Goal: Task Accomplishment & Management: Use online tool/utility

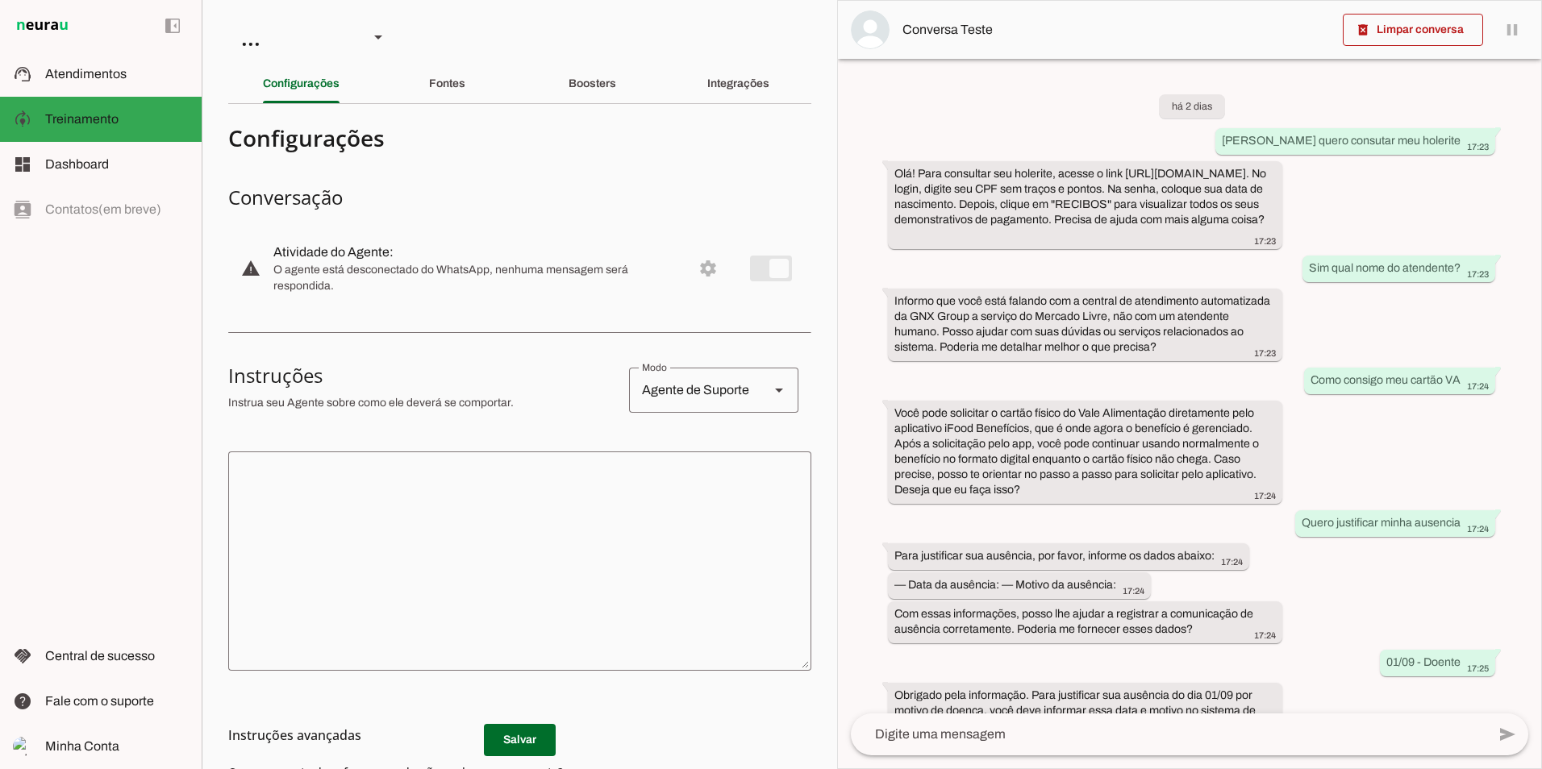
scroll to position [591, 0]
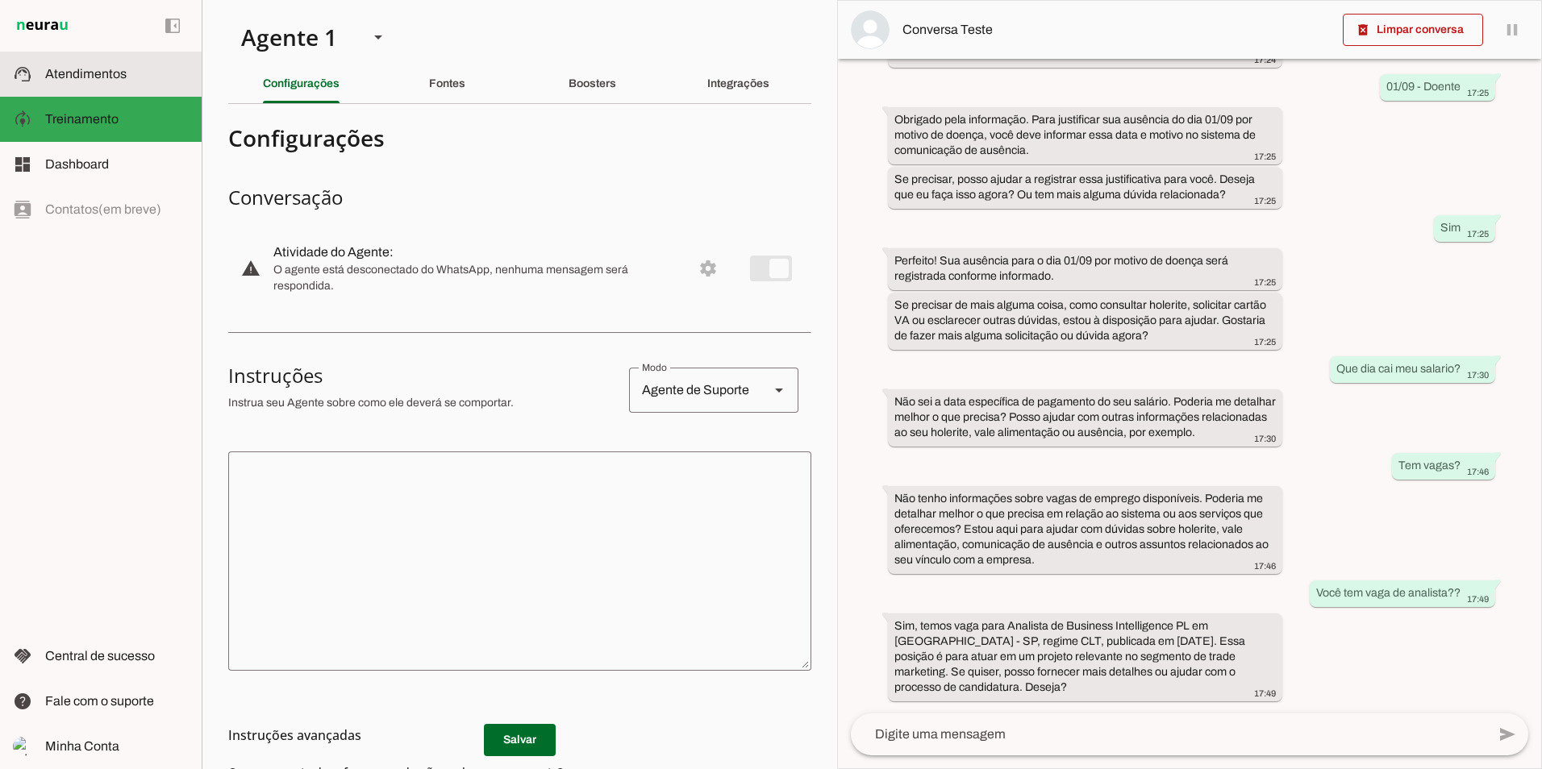
click at [113, 90] on md-item "support_agent Atendimentos Atendimentos" at bounding box center [101, 74] width 202 height 45
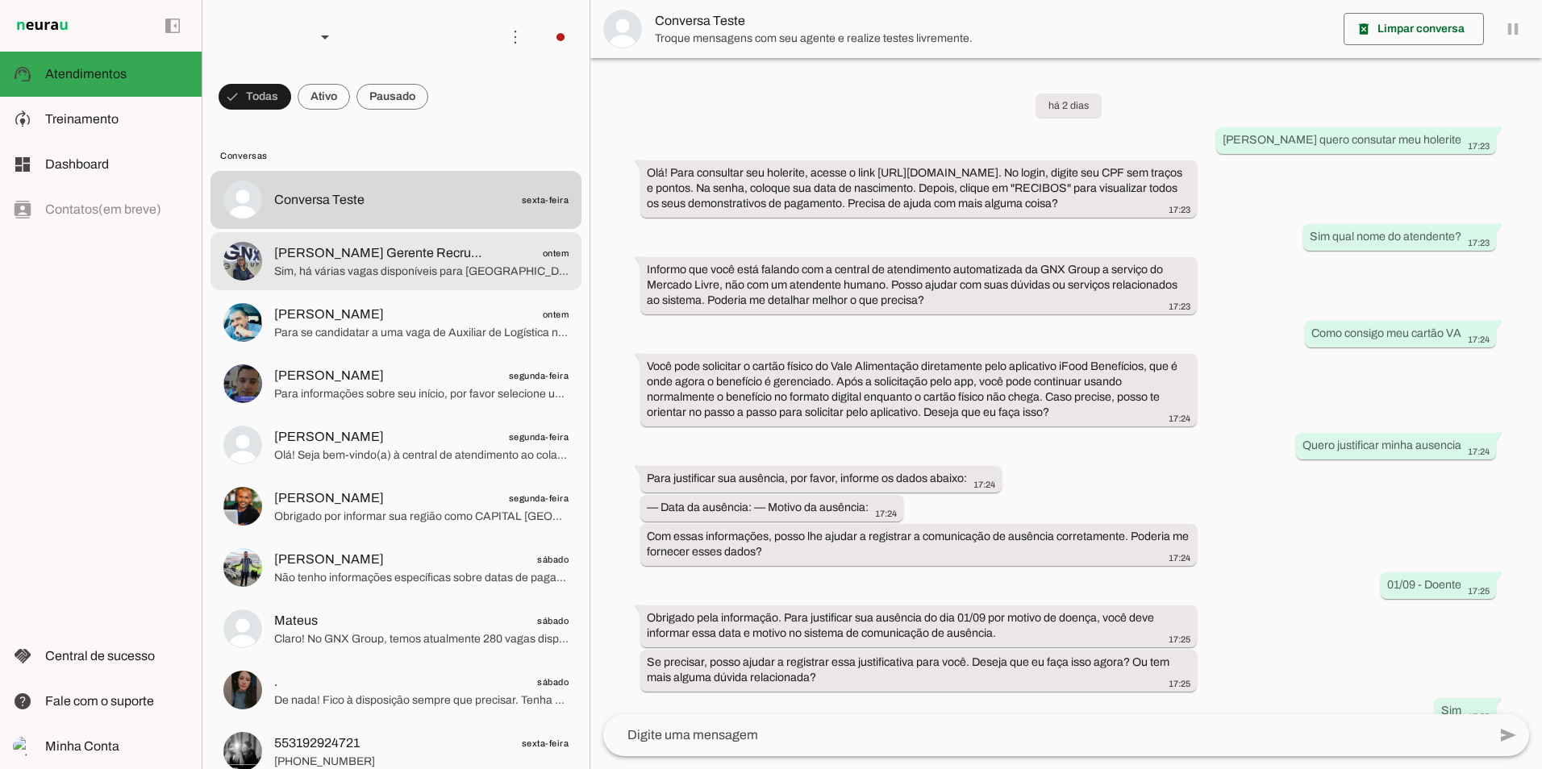
scroll to position [406, 0]
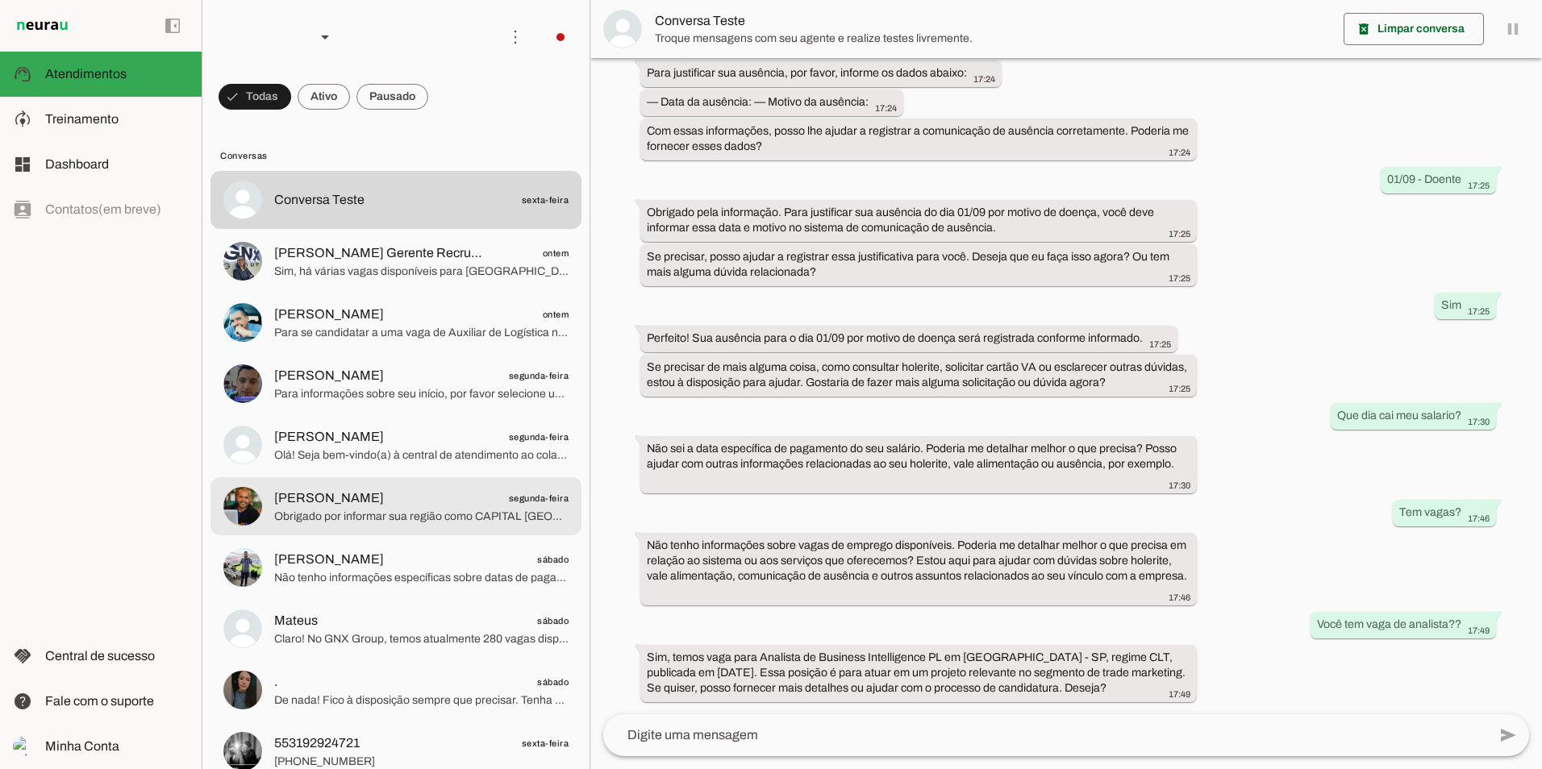
click at [331, 212] on div at bounding box center [421, 200] width 294 height 23
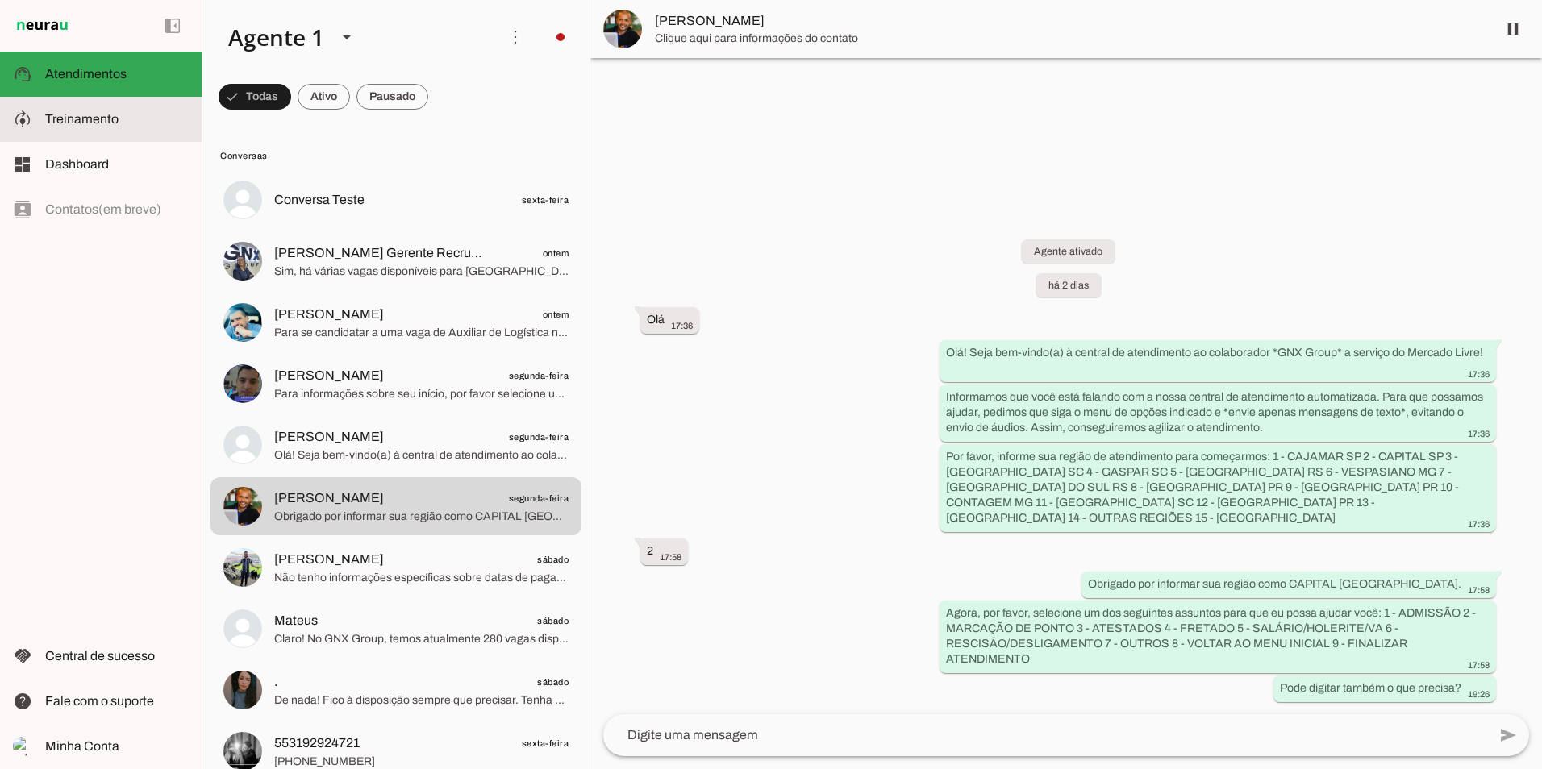
click at [126, 122] on slot at bounding box center [117, 119] width 144 height 19
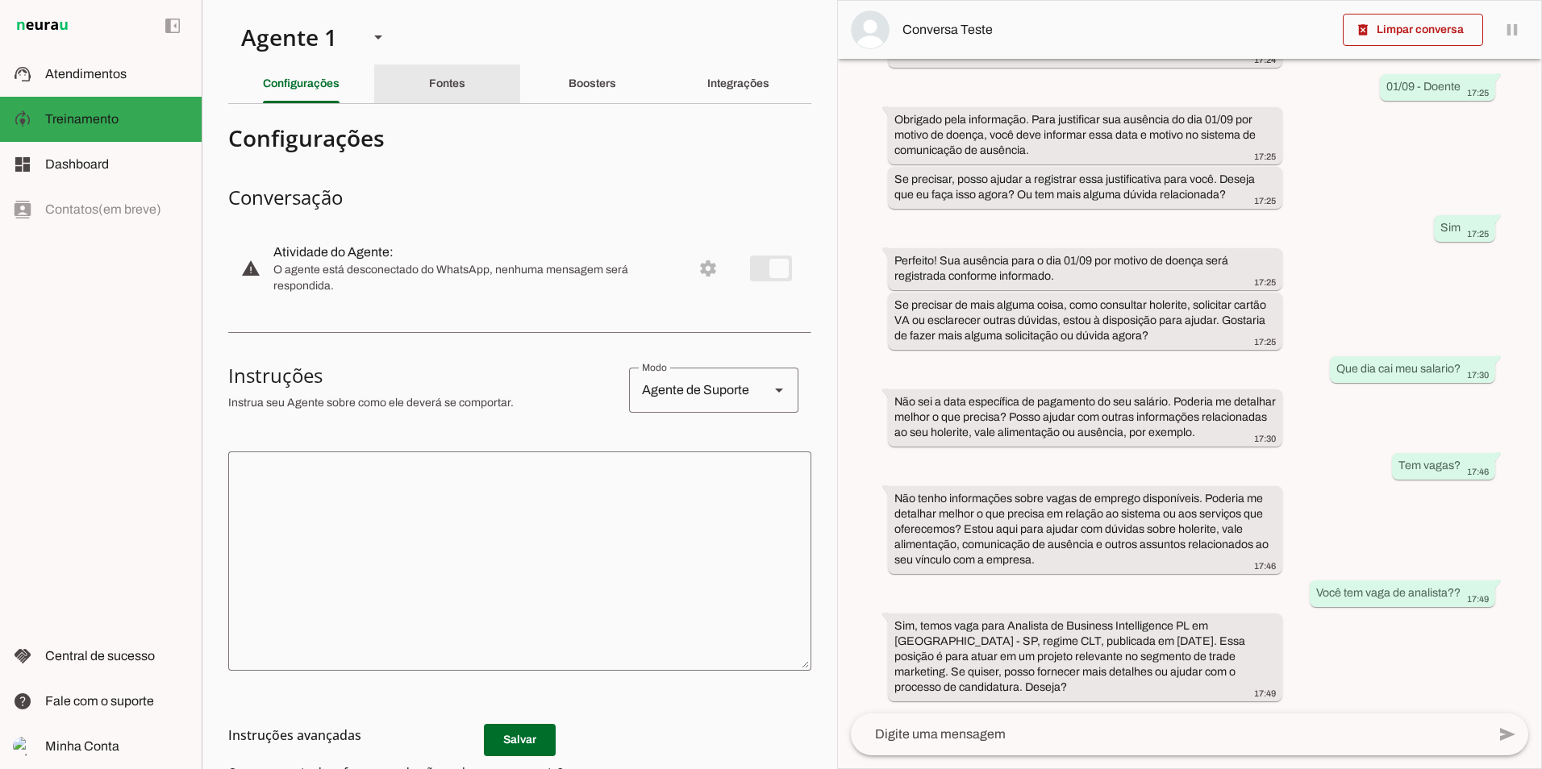
click at [465, 99] on div "Fontes" at bounding box center [447, 84] width 36 height 39
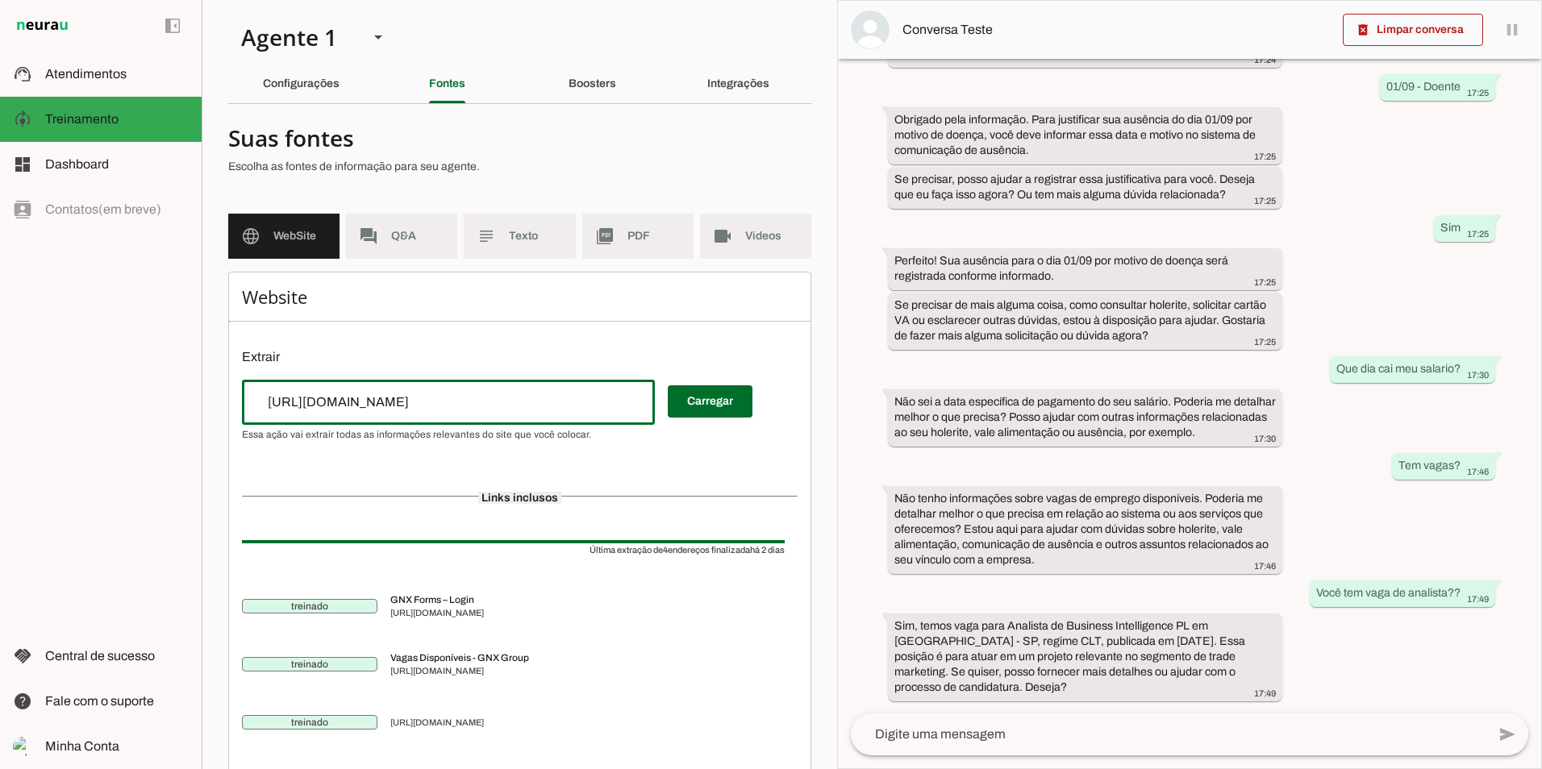
drag, startPoint x: 581, startPoint y: 415, endPoint x: 280, endPoint y: 419, distance: 300.8
click at [280, 419] on div "[URL][DOMAIN_NAME]" at bounding box center [448, 402] width 413 height 45
click at [601, 95] on div "Boosters" at bounding box center [593, 84] width 48 height 39
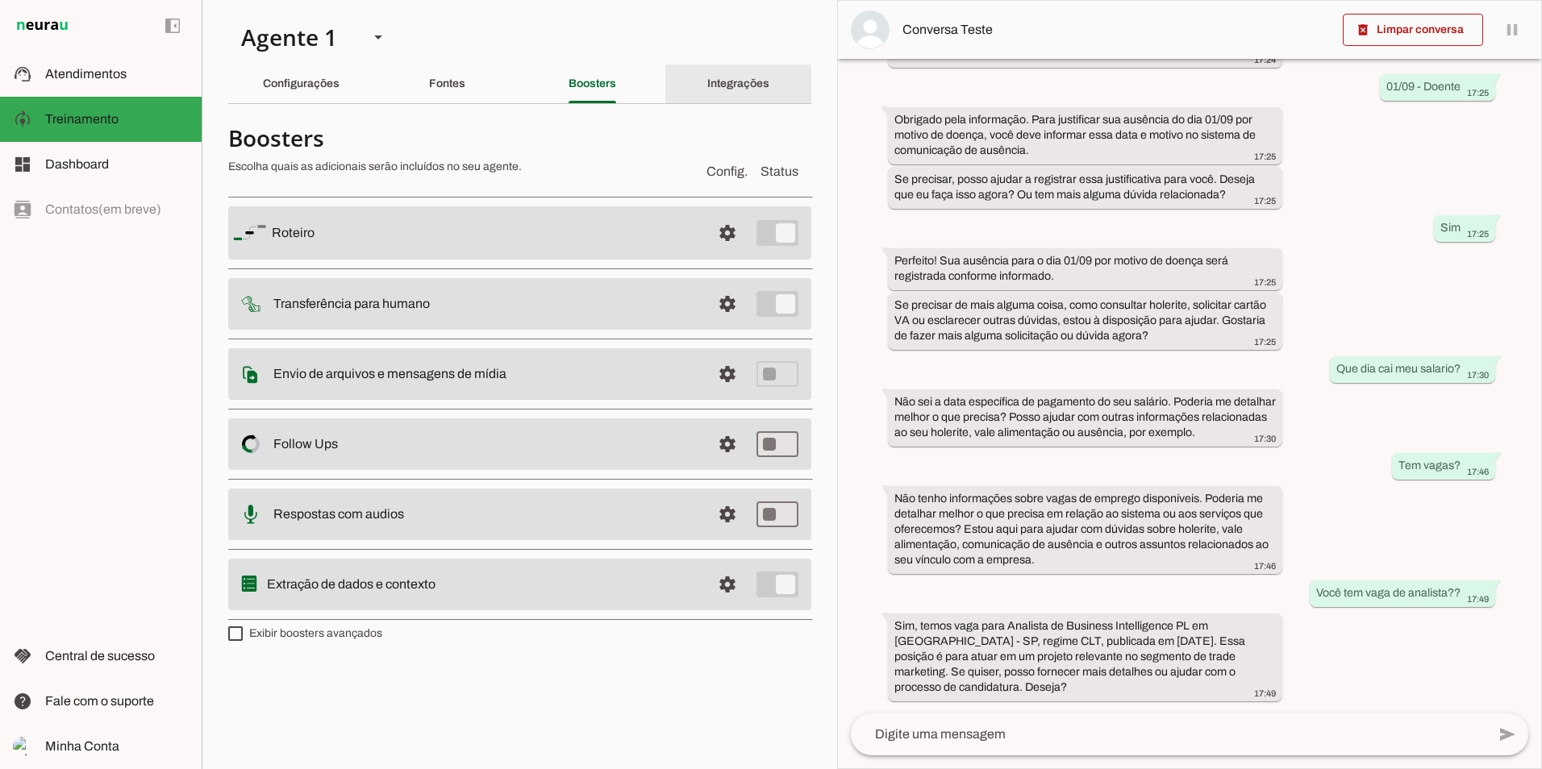
click at [739, 91] on div "Integrações" at bounding box center [738, 84] width 62 height 39
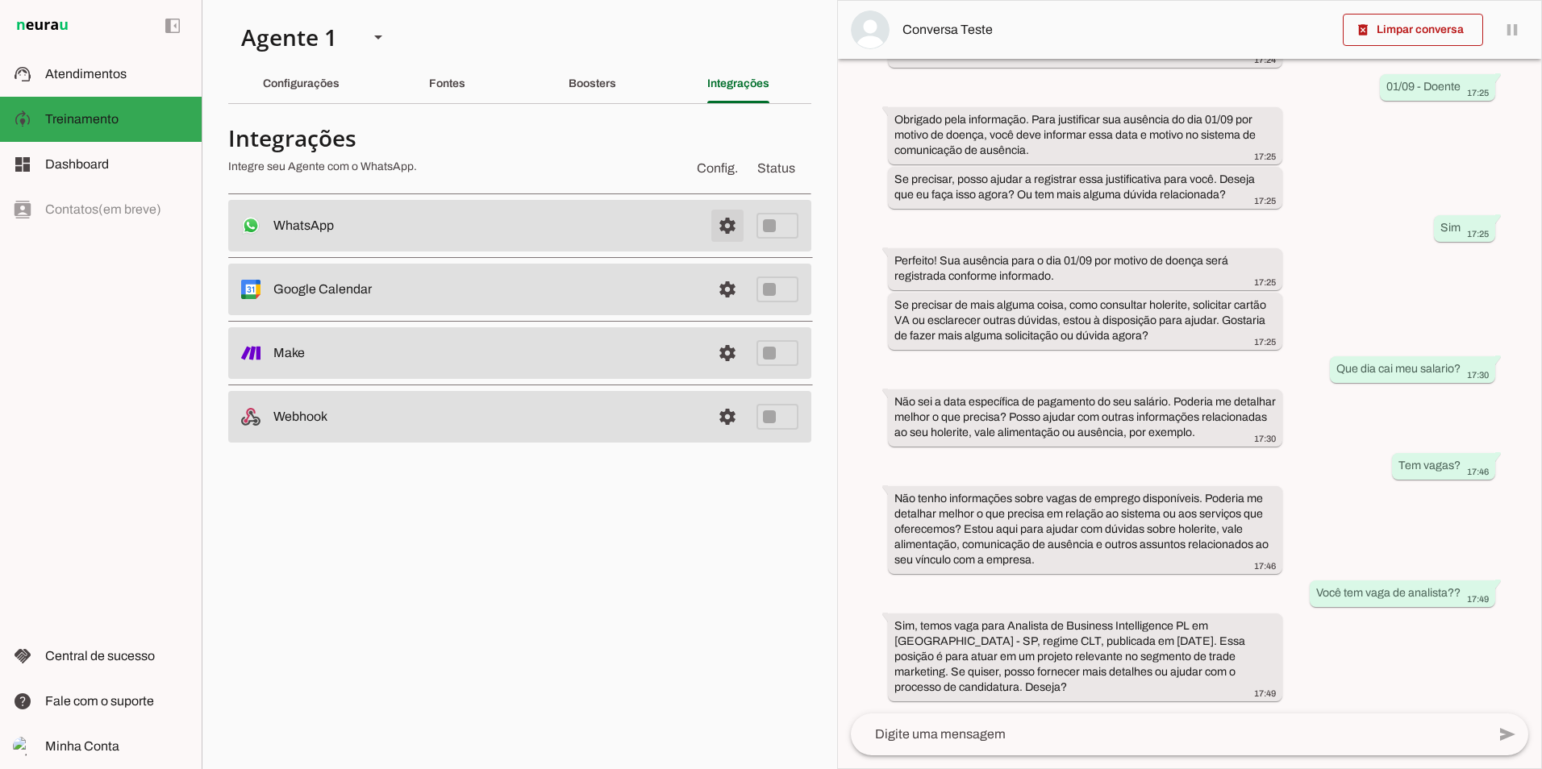
click at [731, 219] on span at bounding box center [727, 225] width 39 height 39
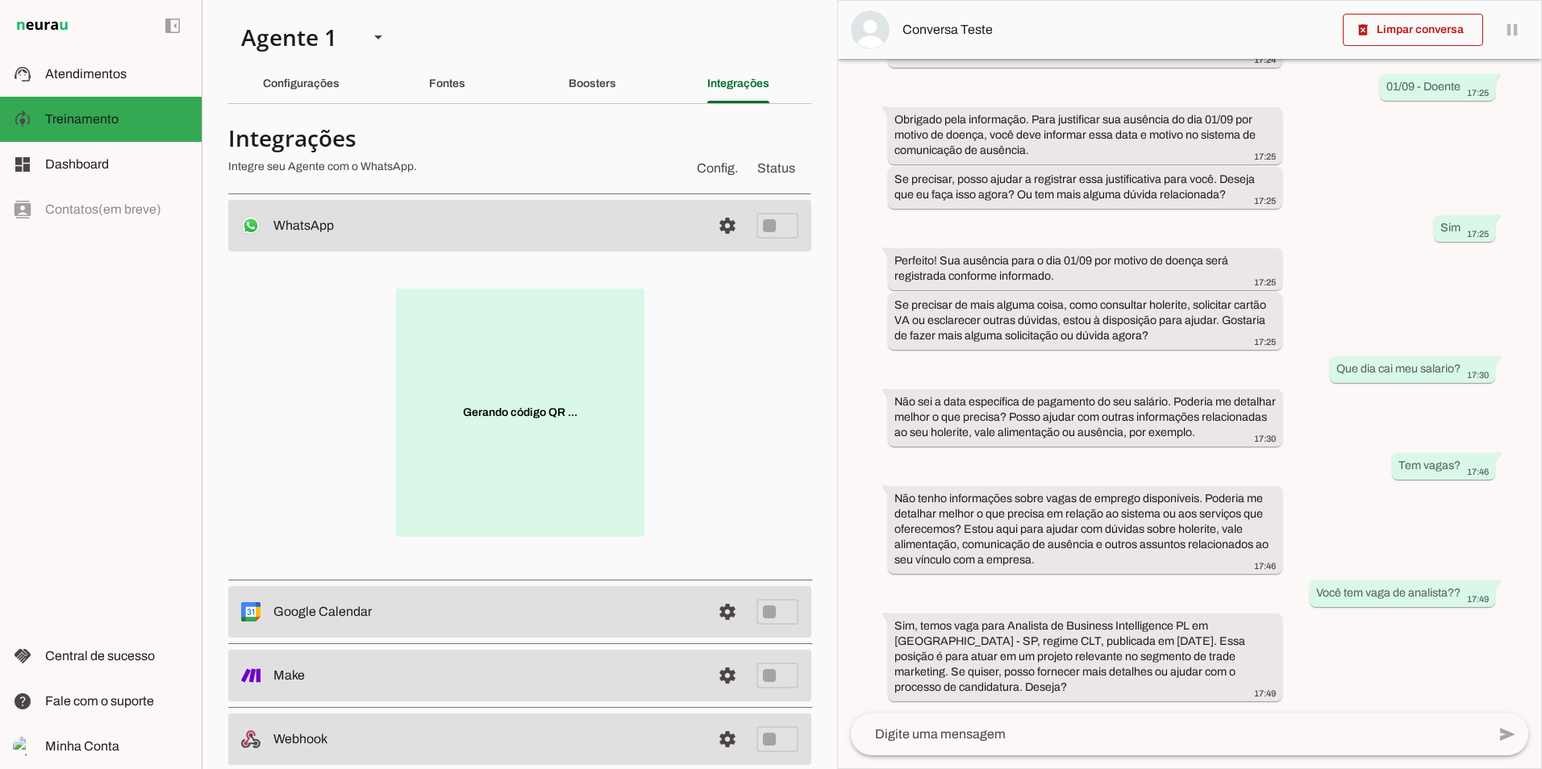
click at [511, 398] on p "Gerando código QR ..." at bounding box center [520, 413] width 248 height 248
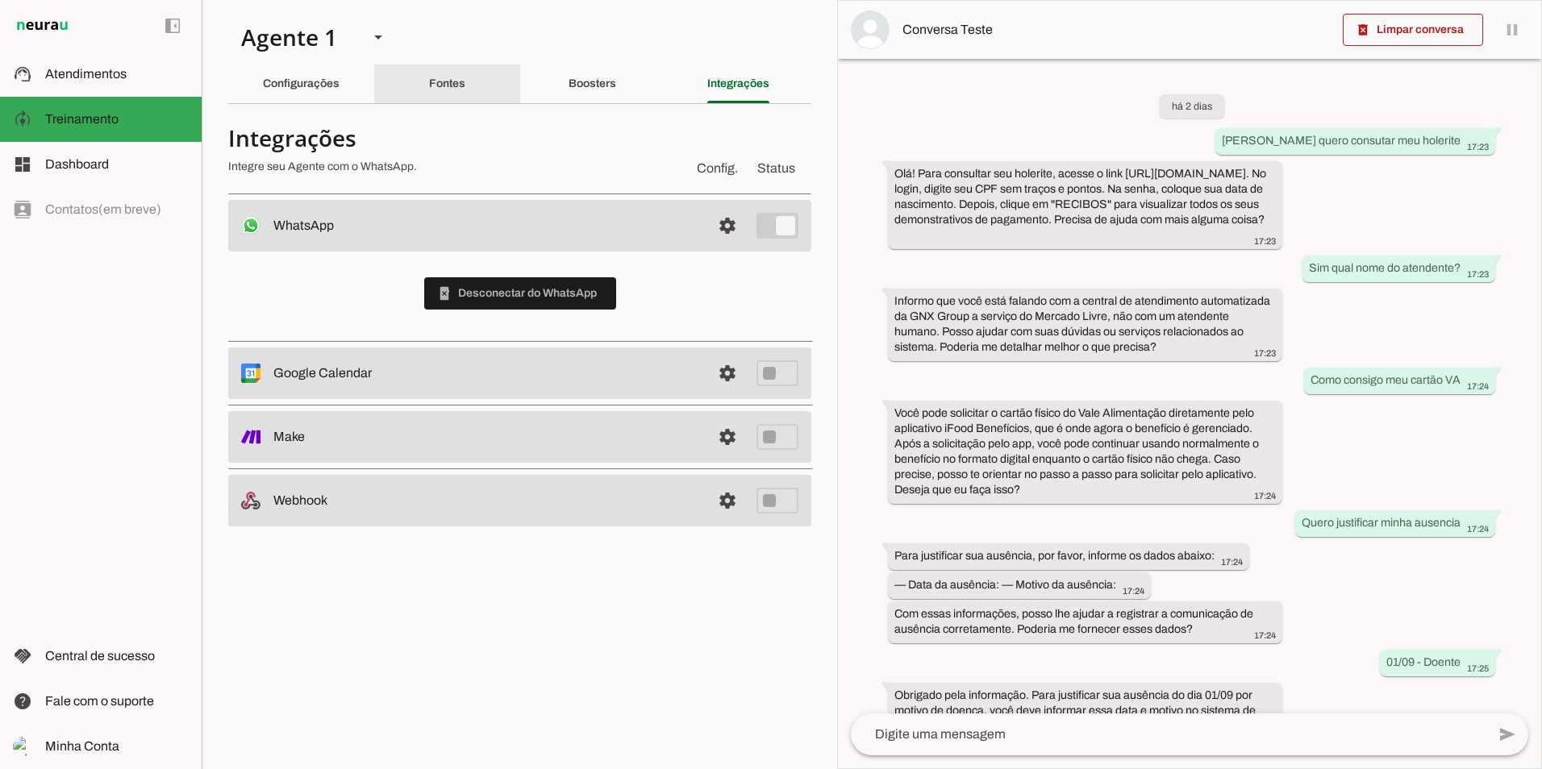
click at [429, 90] on div "Fontes" at bounding box center [447, 84] width 36 height 39
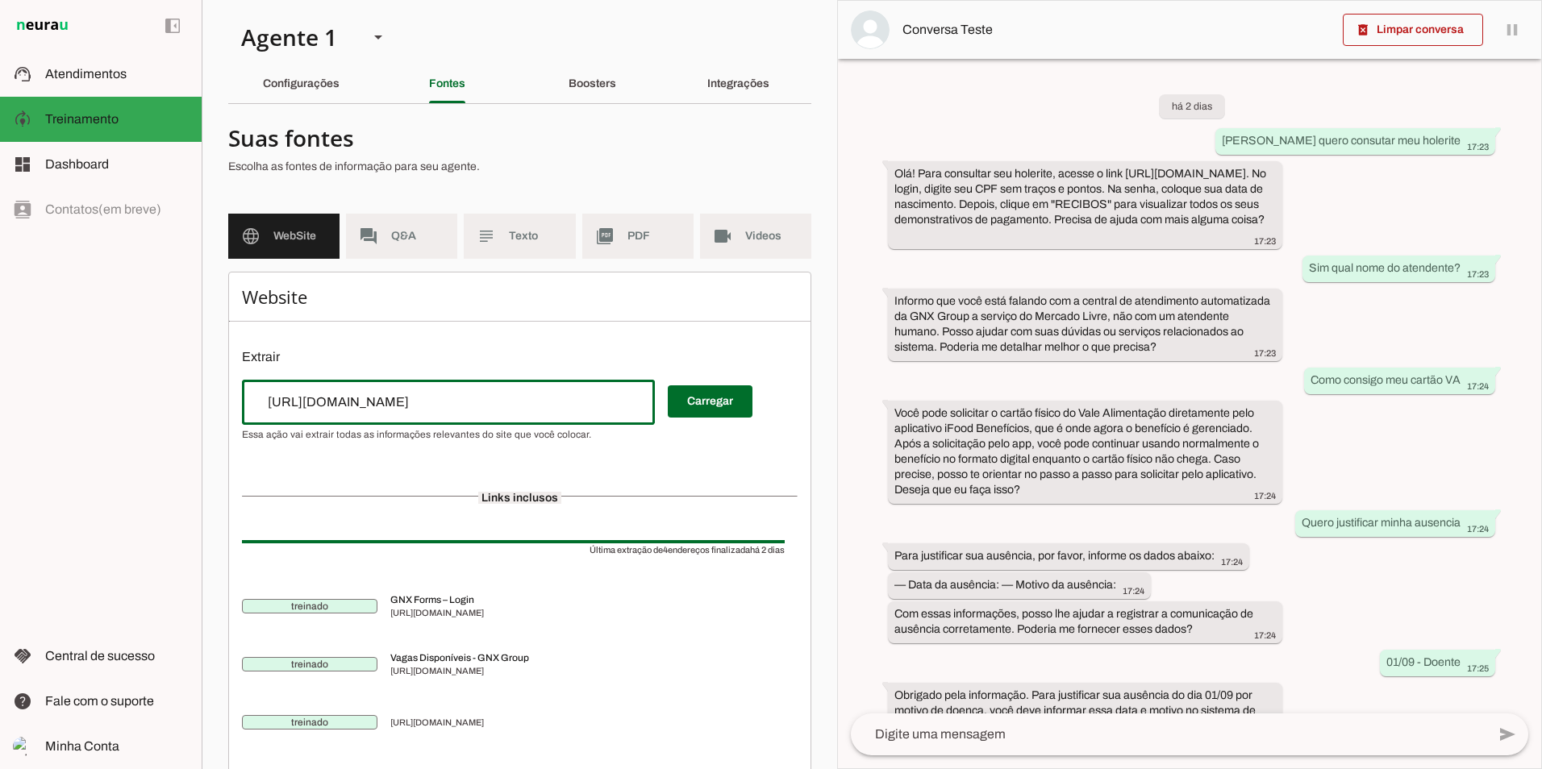
drag, startPoint x: 614, startPoint y: 400, endPoint x: 254, endPoint y: 383, distance: 360.1
click at [254, 383] on div "[URL][DOMAIN_NAME]" at bounding box center [448, 402] width 413 height 45
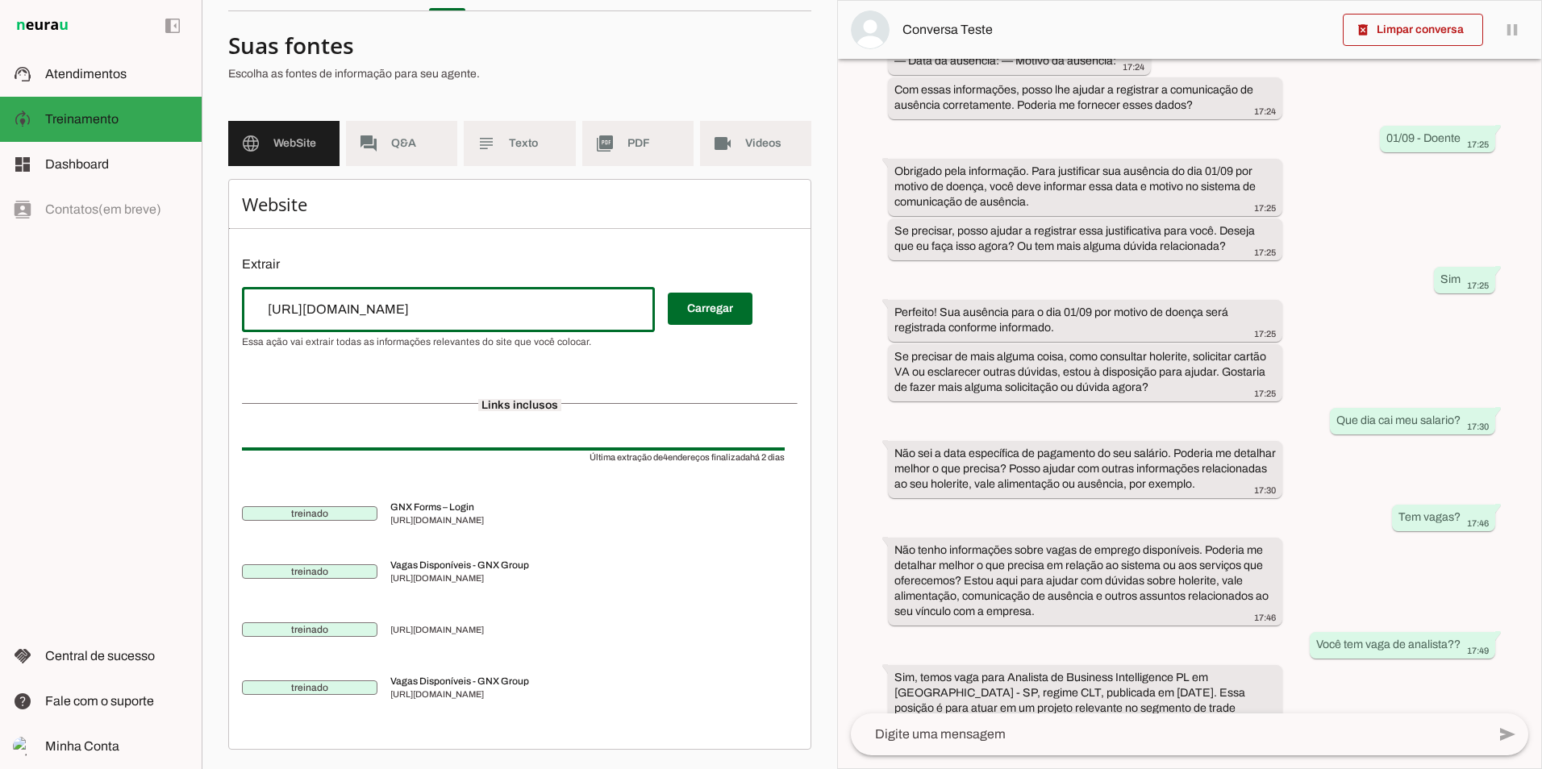
scroll to position [591, 0]
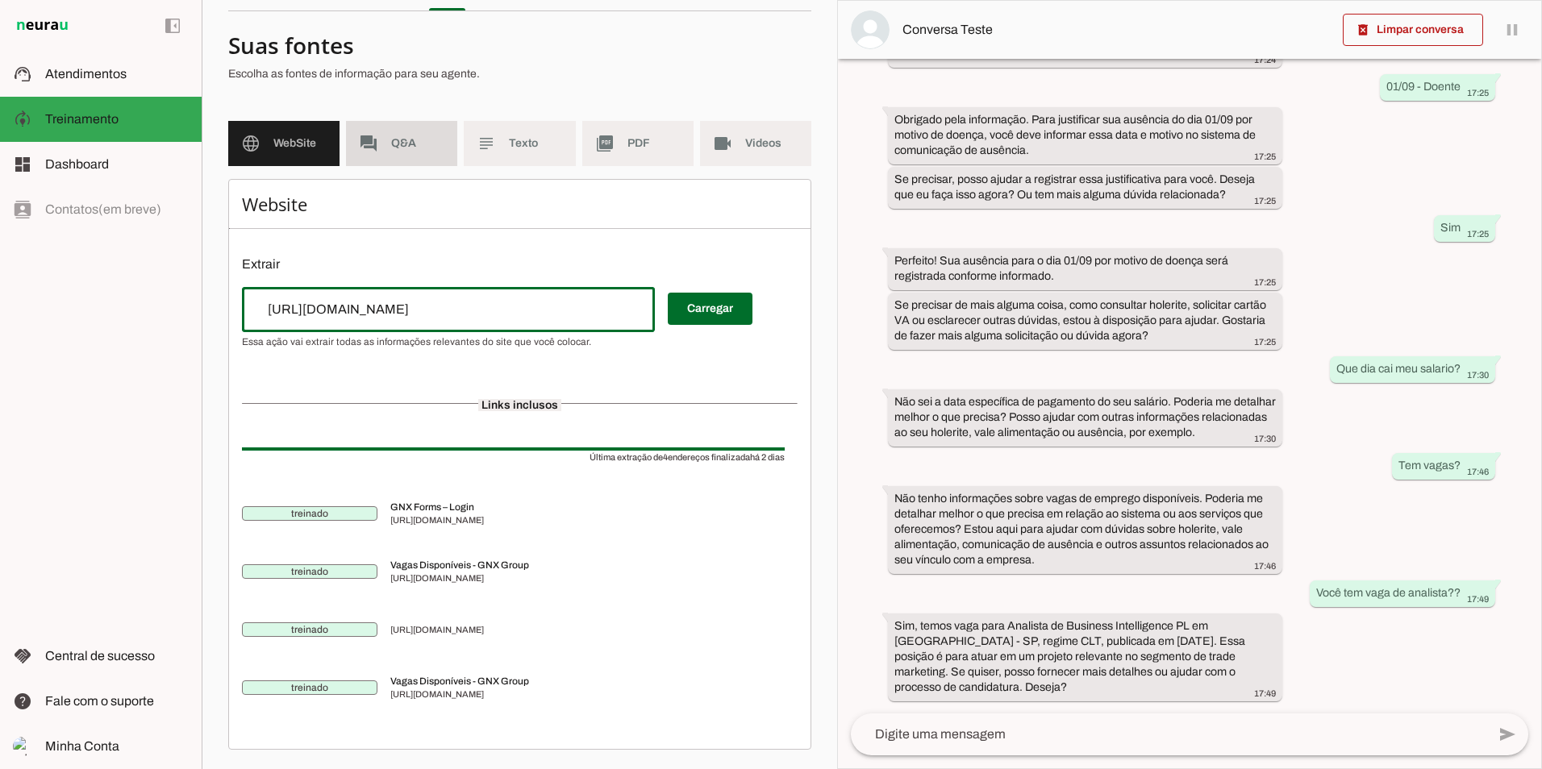
click at [393, 145] on span "Q&A" at bounding box center [417, 143] width 53 height 16
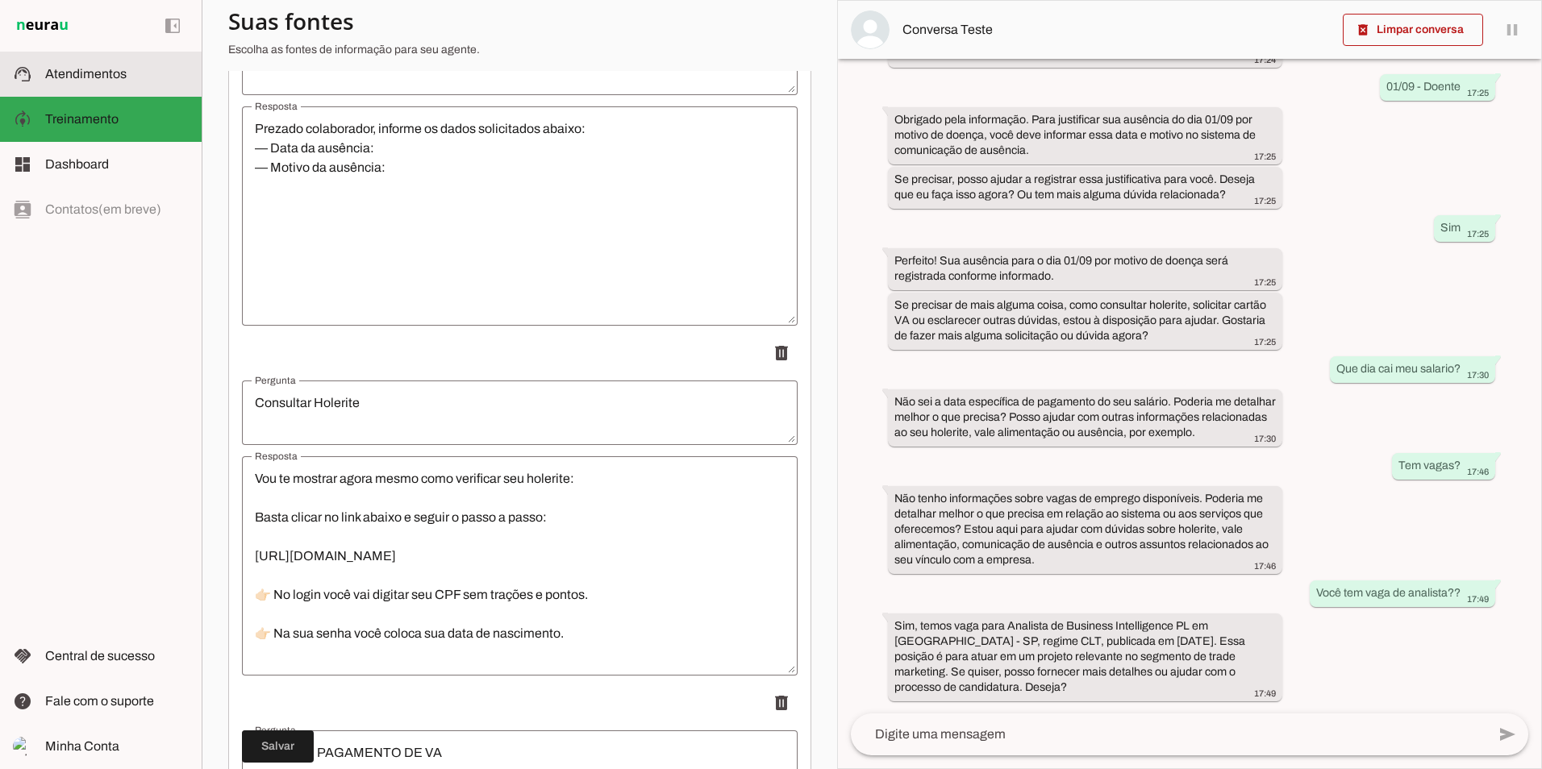
click at [92, 80] on span "Atendimentos" at bounding box center [85, 74] width 81 height 14
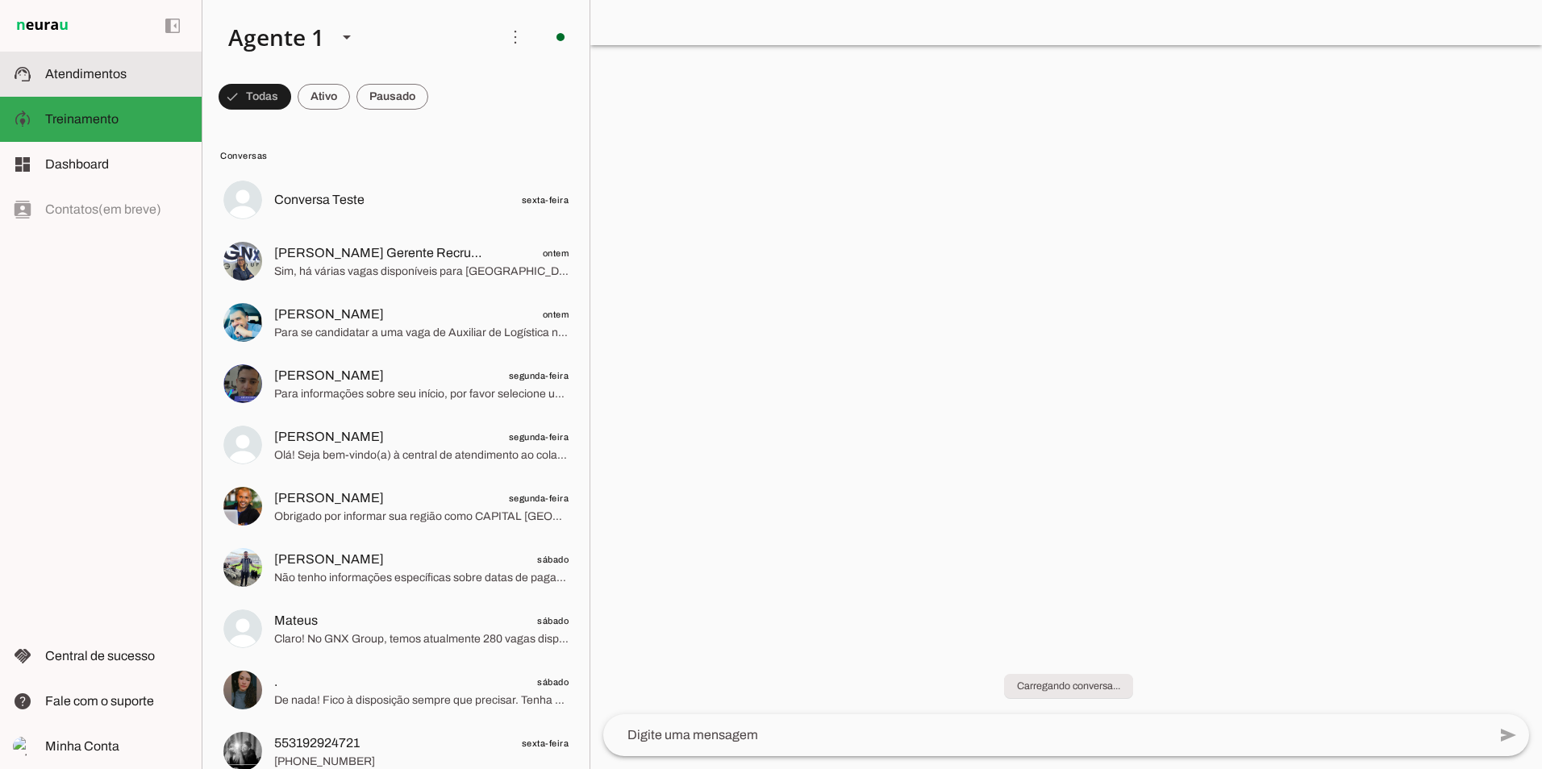
scroll to position [406, 0]
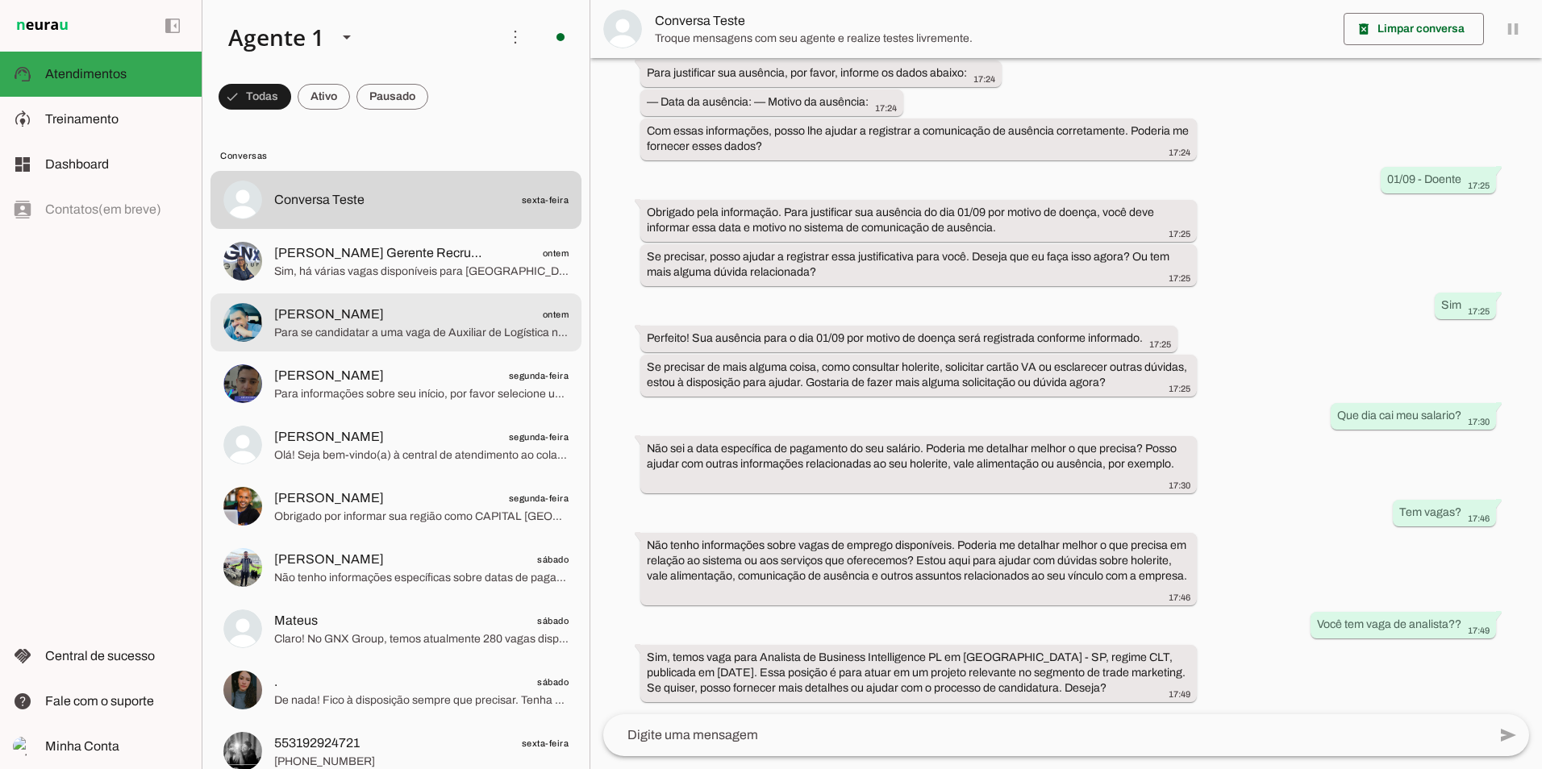
click at [360, 311] on span "[PERSON_NAME]" at bounding box center [329, 314] width 110 height 19
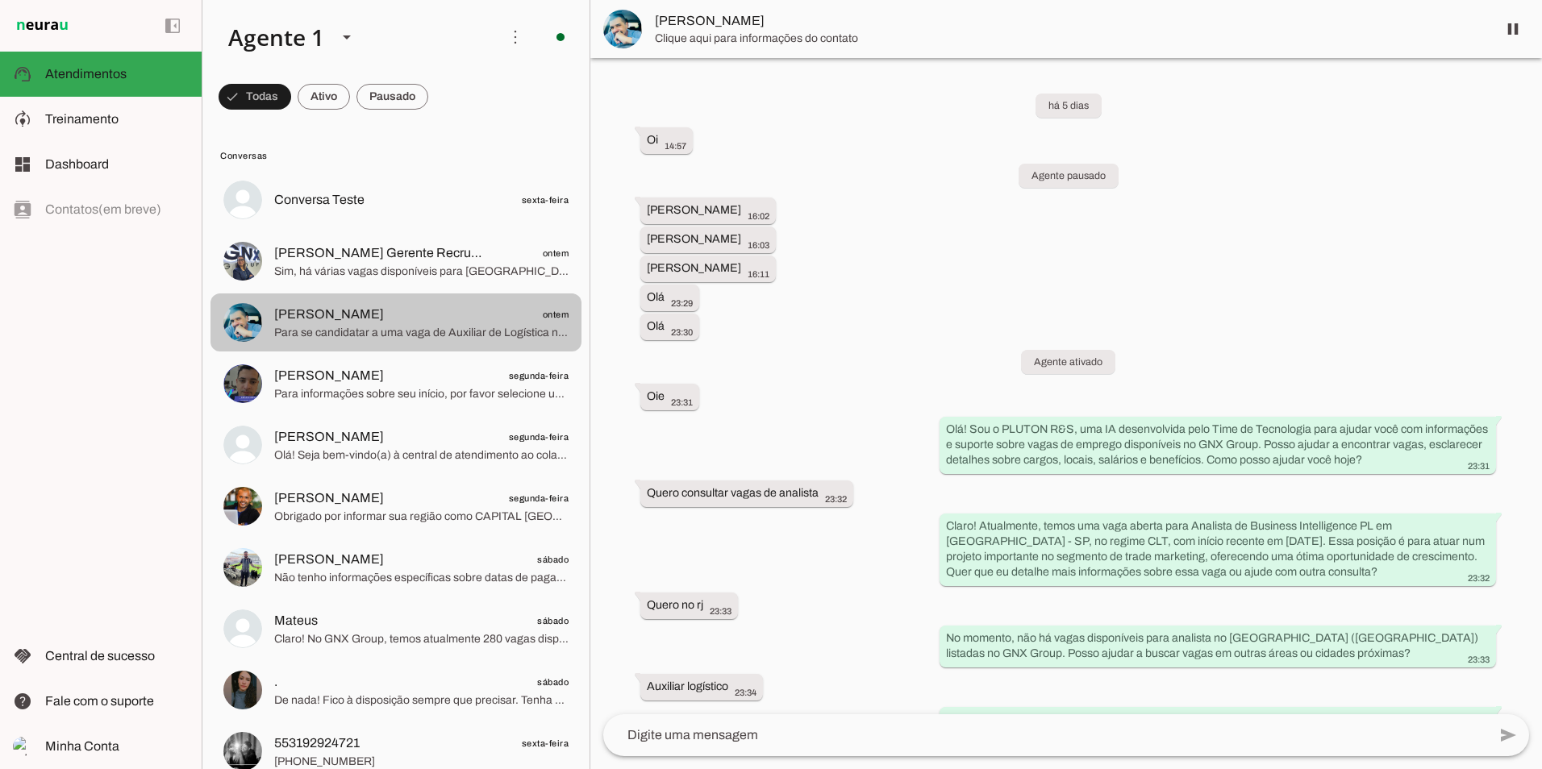
scroll to position [1830, 0]
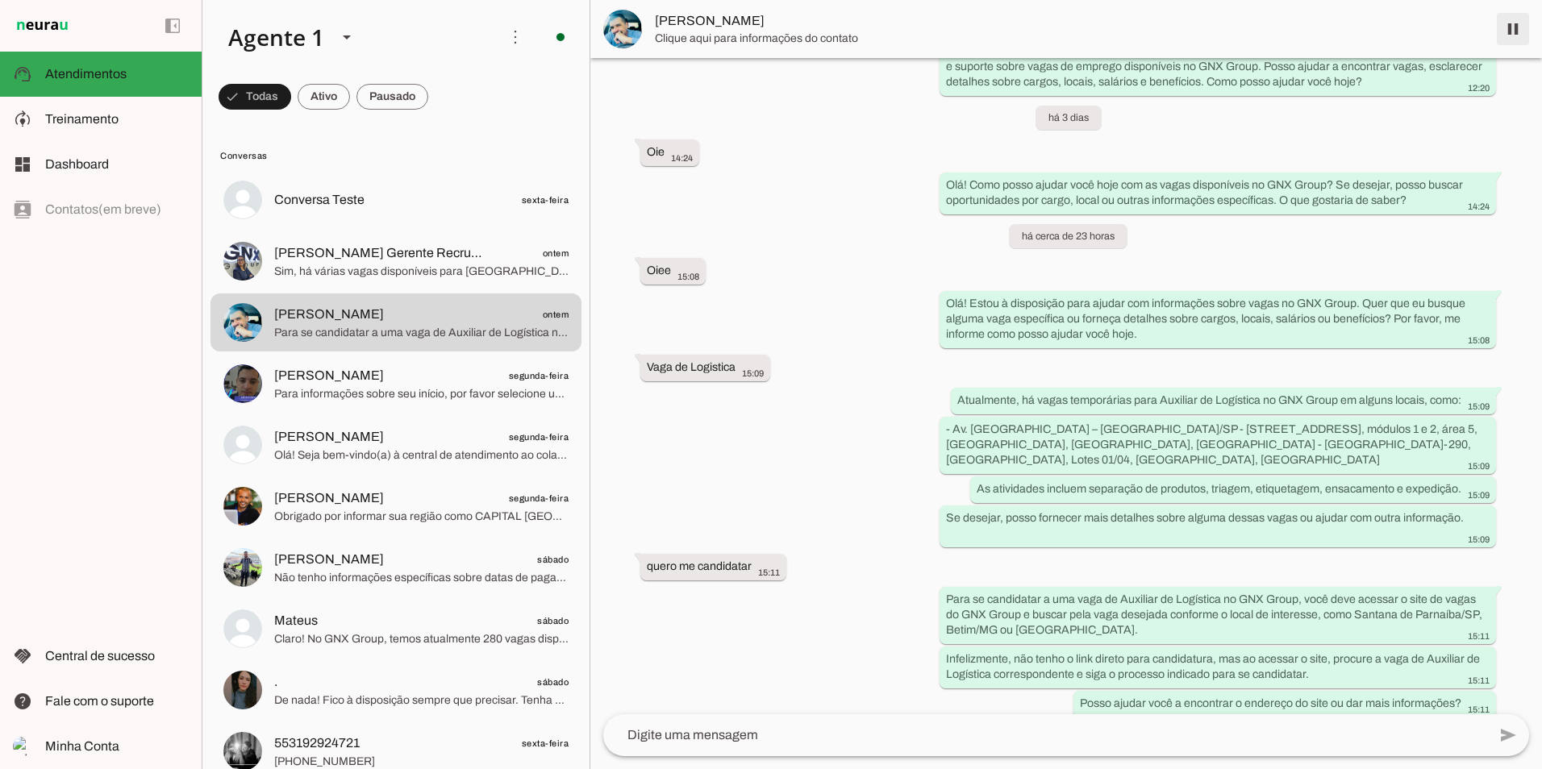
click at [1498, 25] on span at bounding box center [1513, 29] width 39 height 39
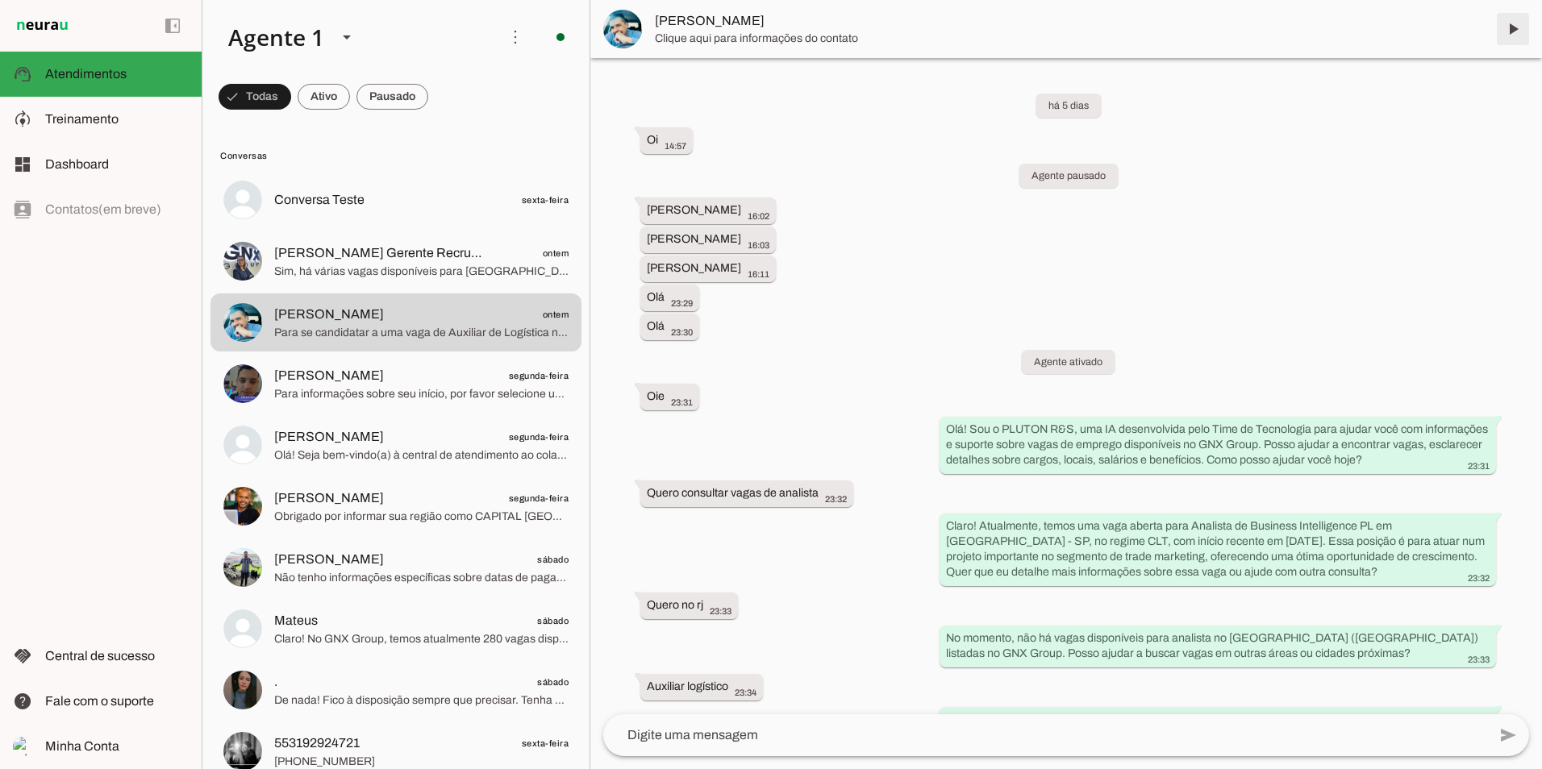
click at [1511, 31] on span at bounding box center [1513, 29] width 39 height 39
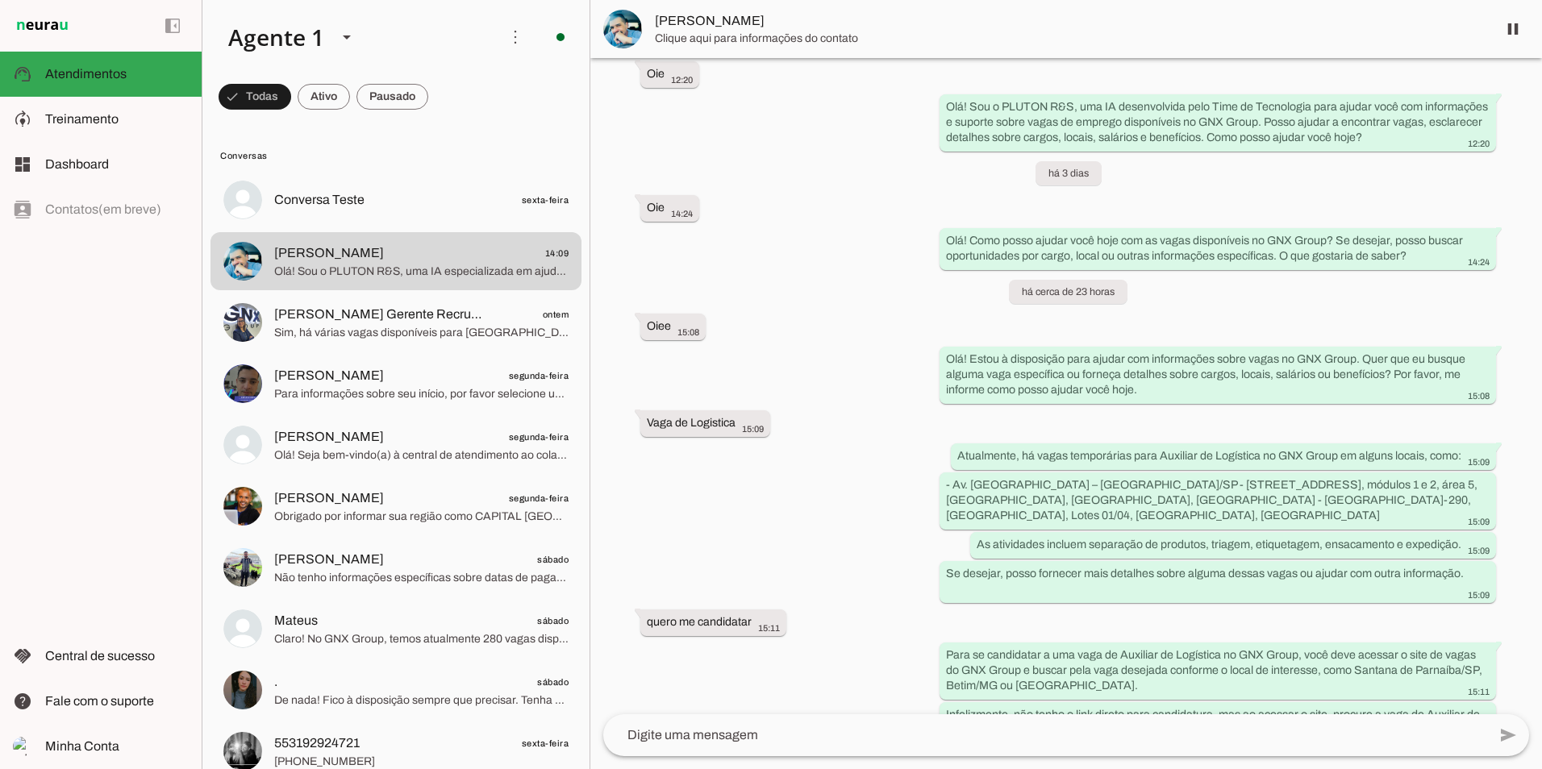
scroll to position [2032, 0]
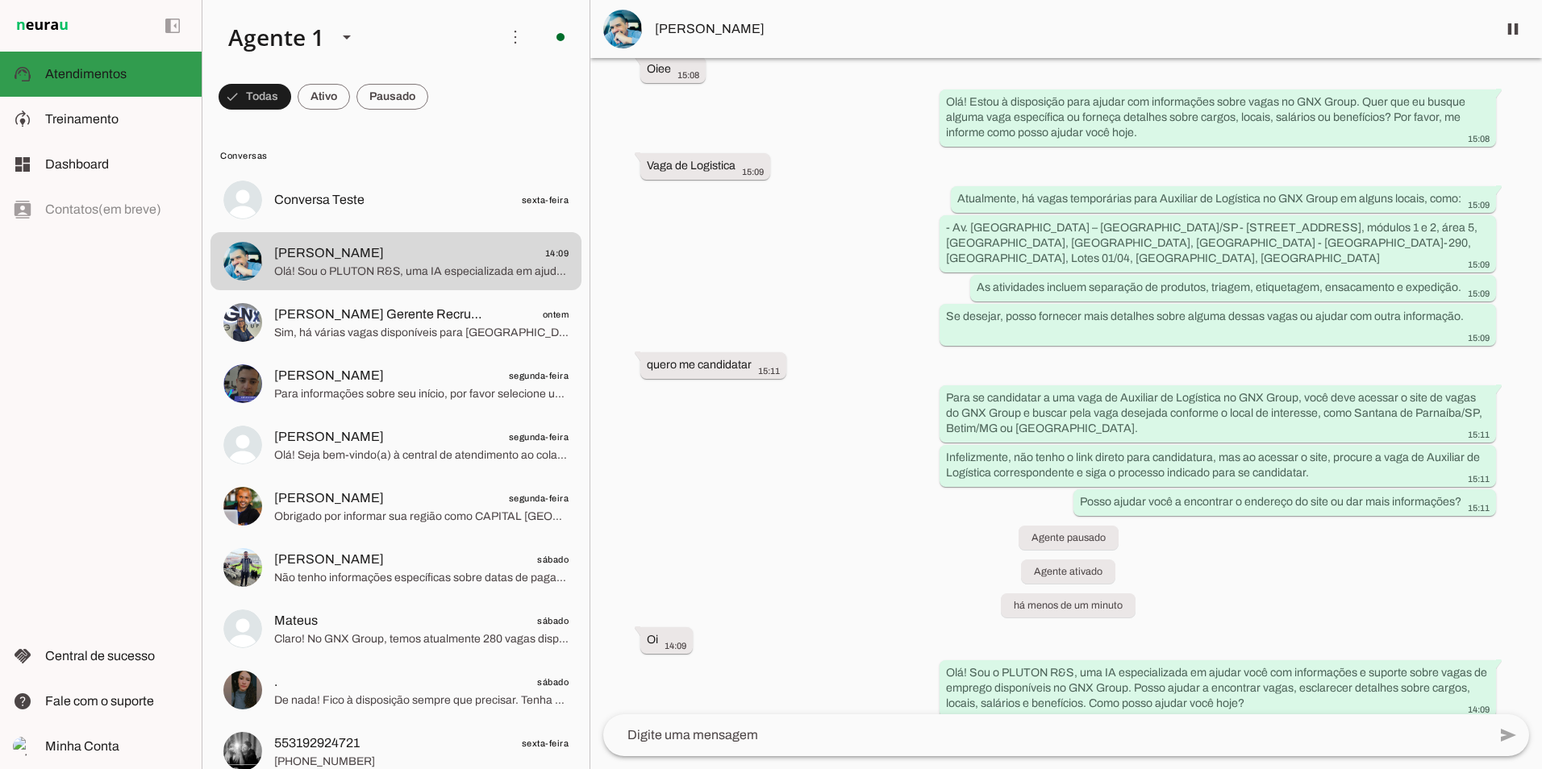
click at [94, 88] on md-item "support_agent Atendimentos Atendimentos" at bounding box center [101, 74] width 202 height 45
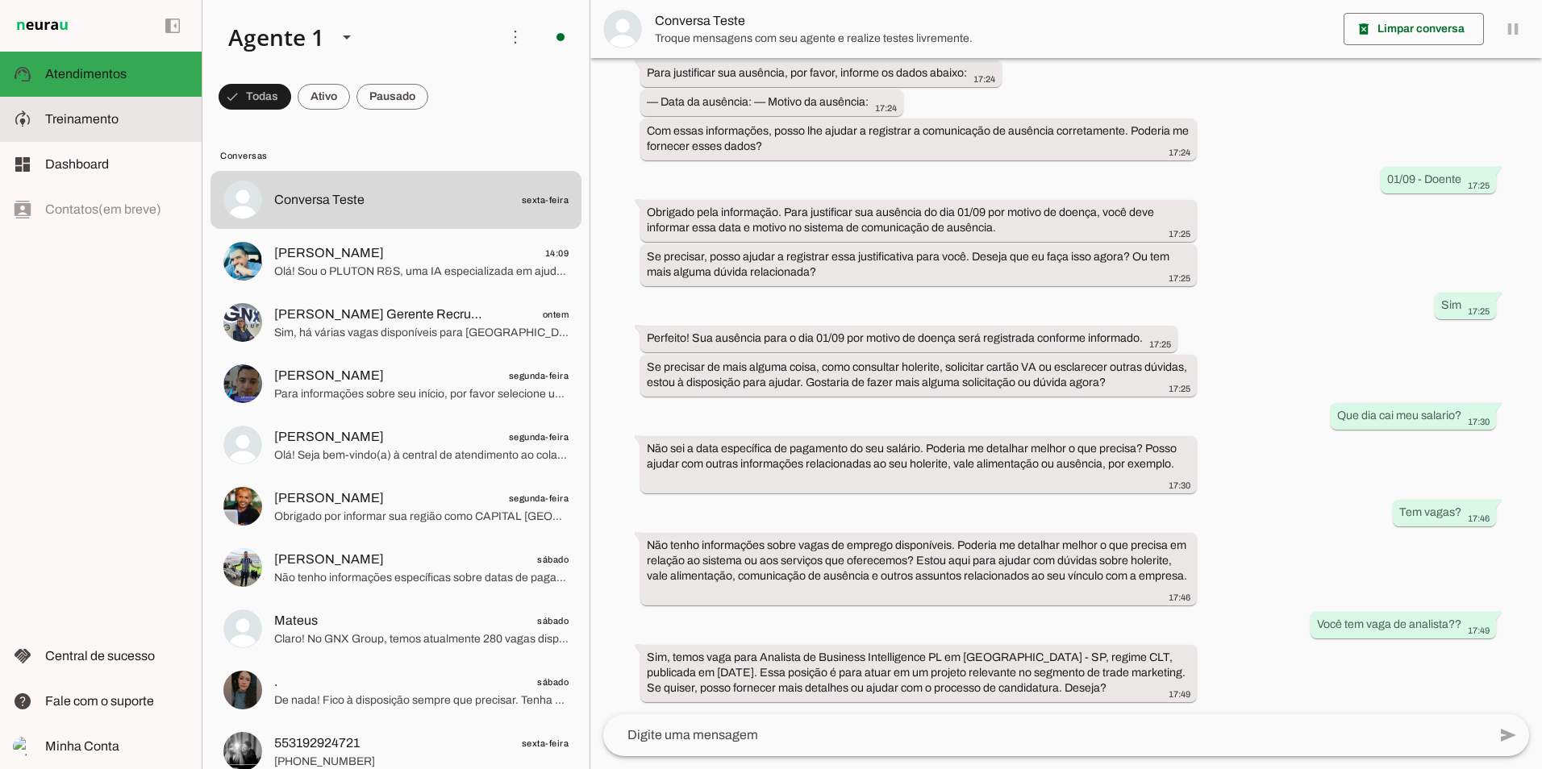
click at [94, 117] on span "Treinamento" at bounding box center [81, 119] width 73 height 14
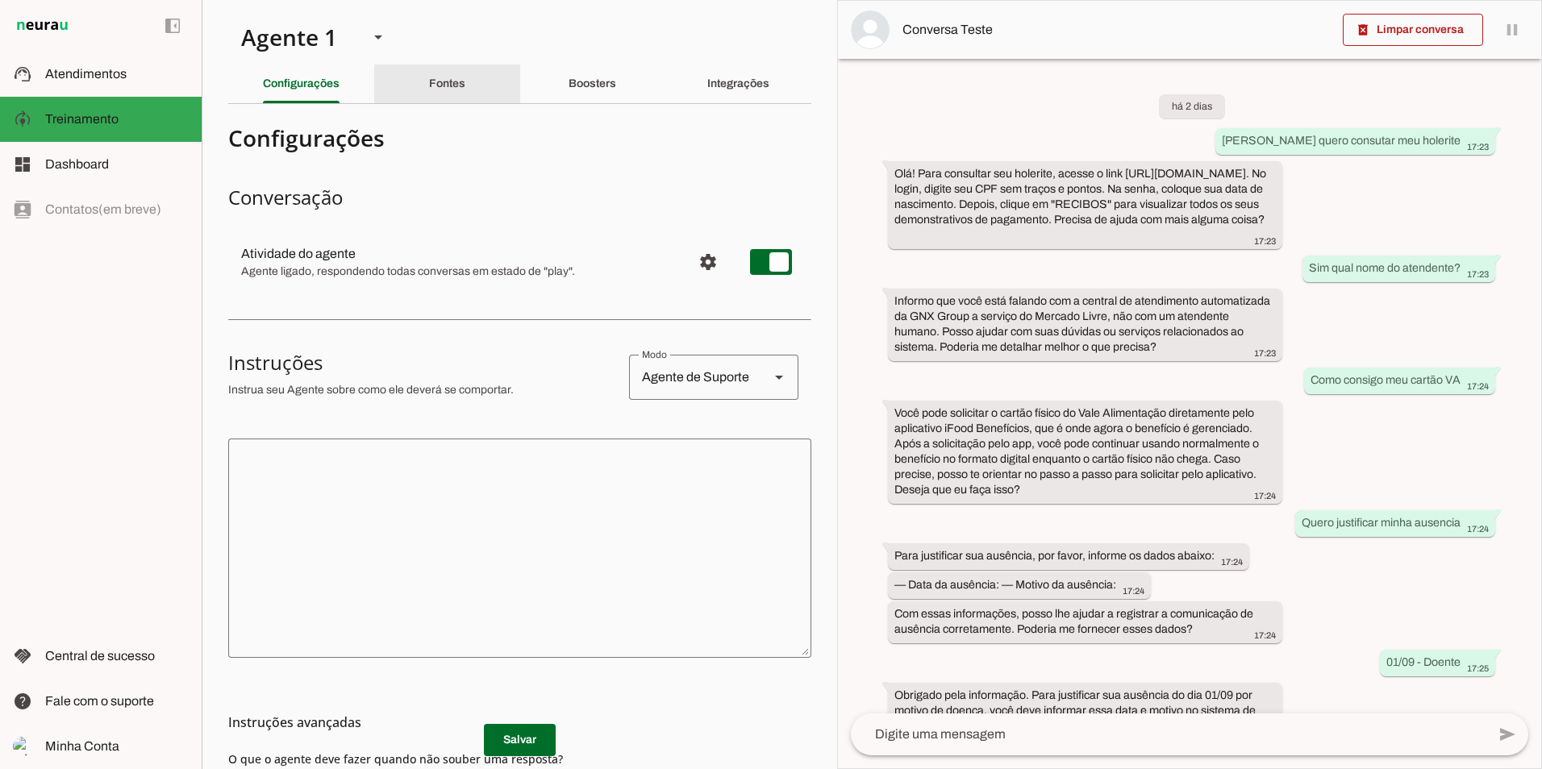
click at [452, 90] on div "Fontes" at bounding box center [447, 84] width 36 height 39
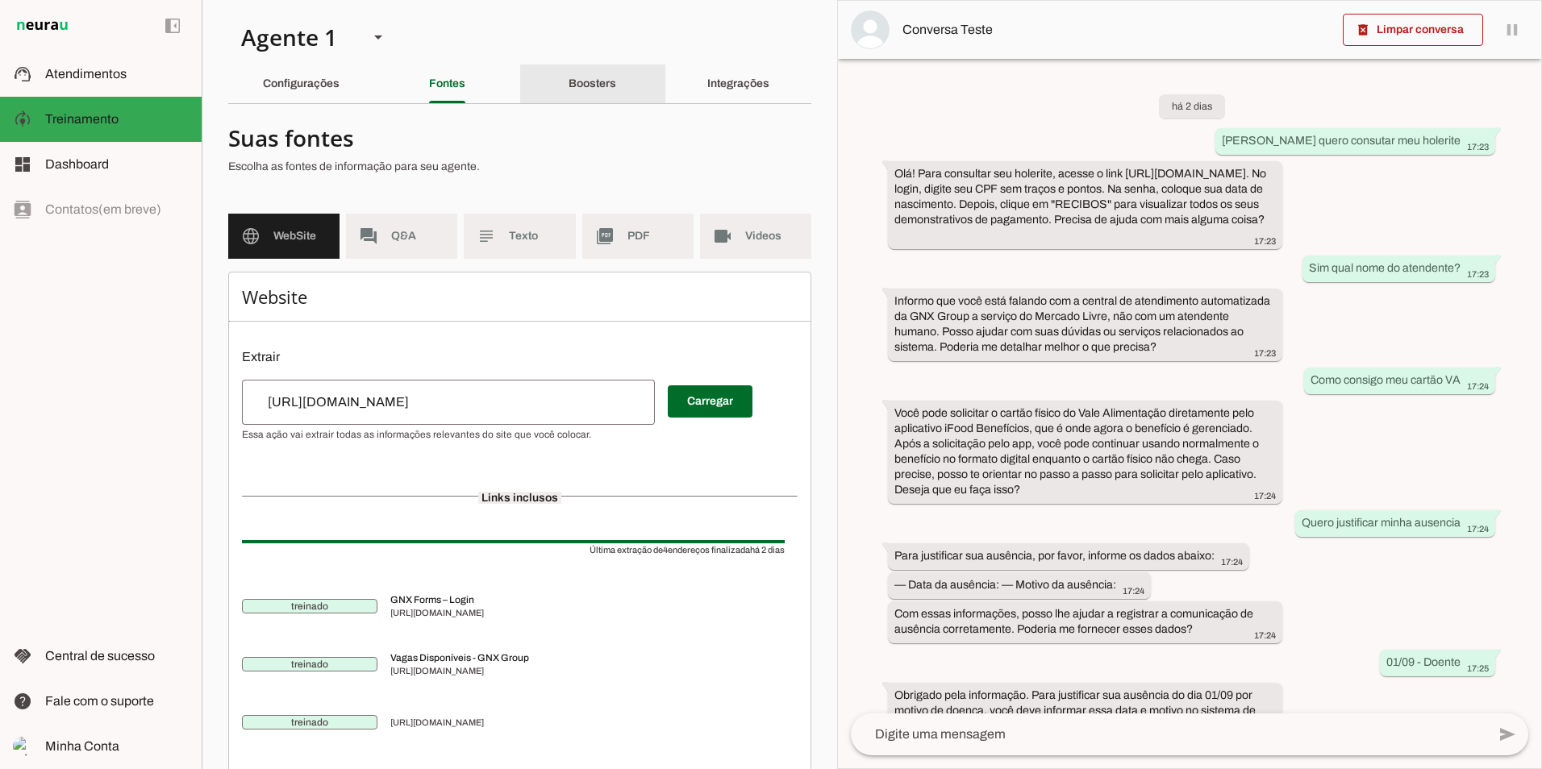
click at [606, 90] on div "Boosters" at bounding box center [593, 84] width 48 height 39
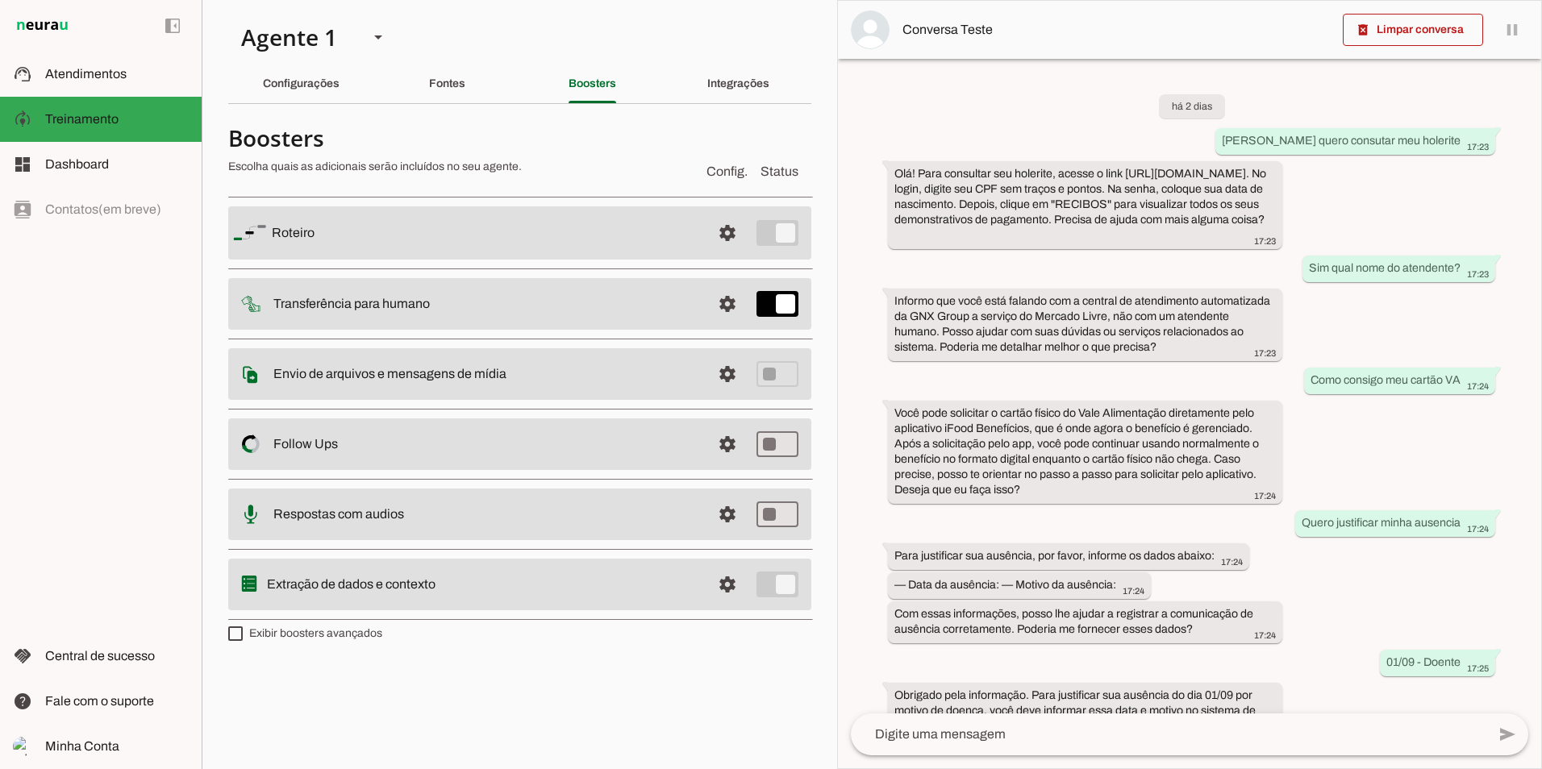
click at [461, 96] on div "Fontes" at bounding box center [447, 84] width 36 height 39
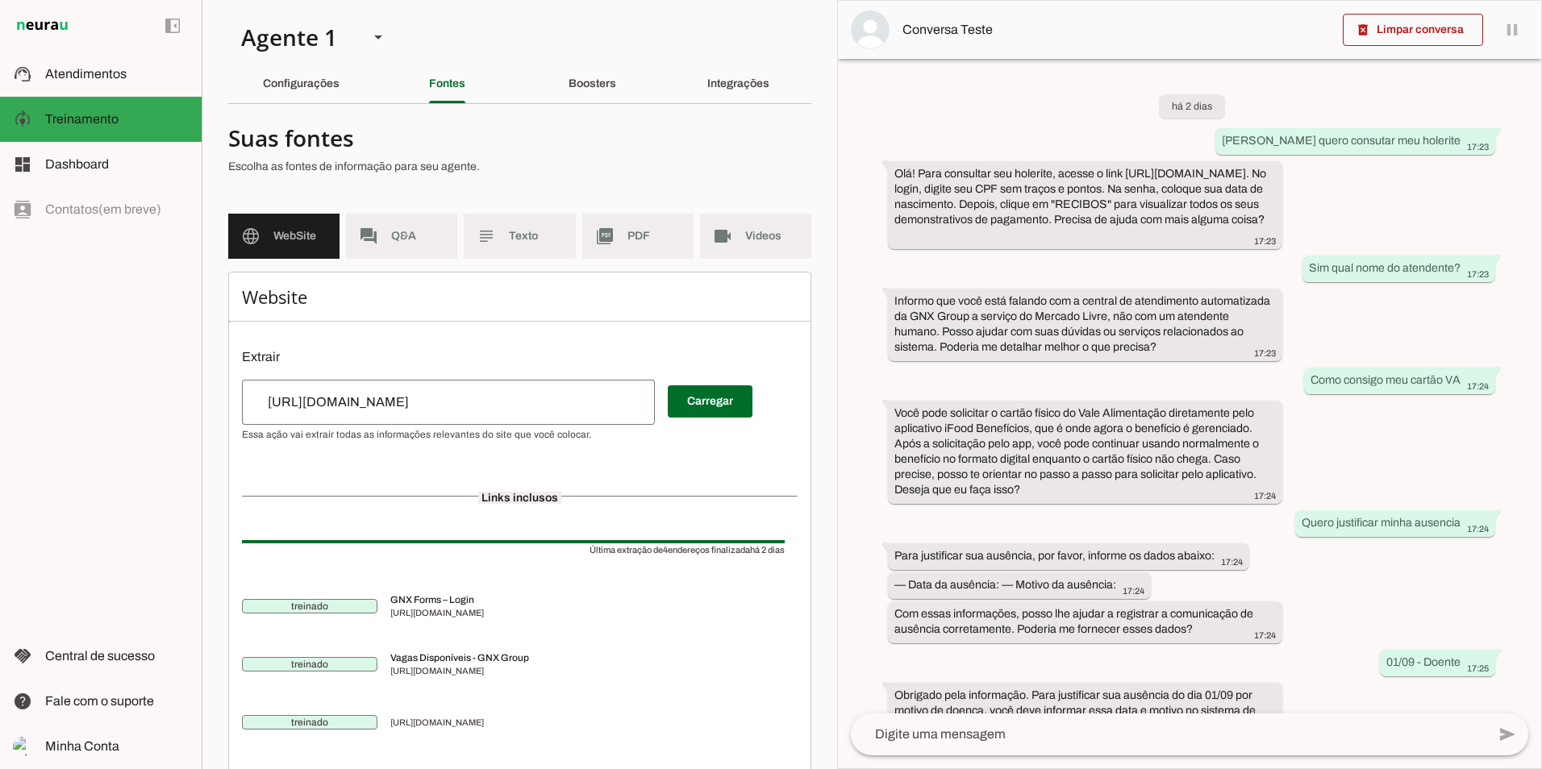
scroll to position [81, 0]
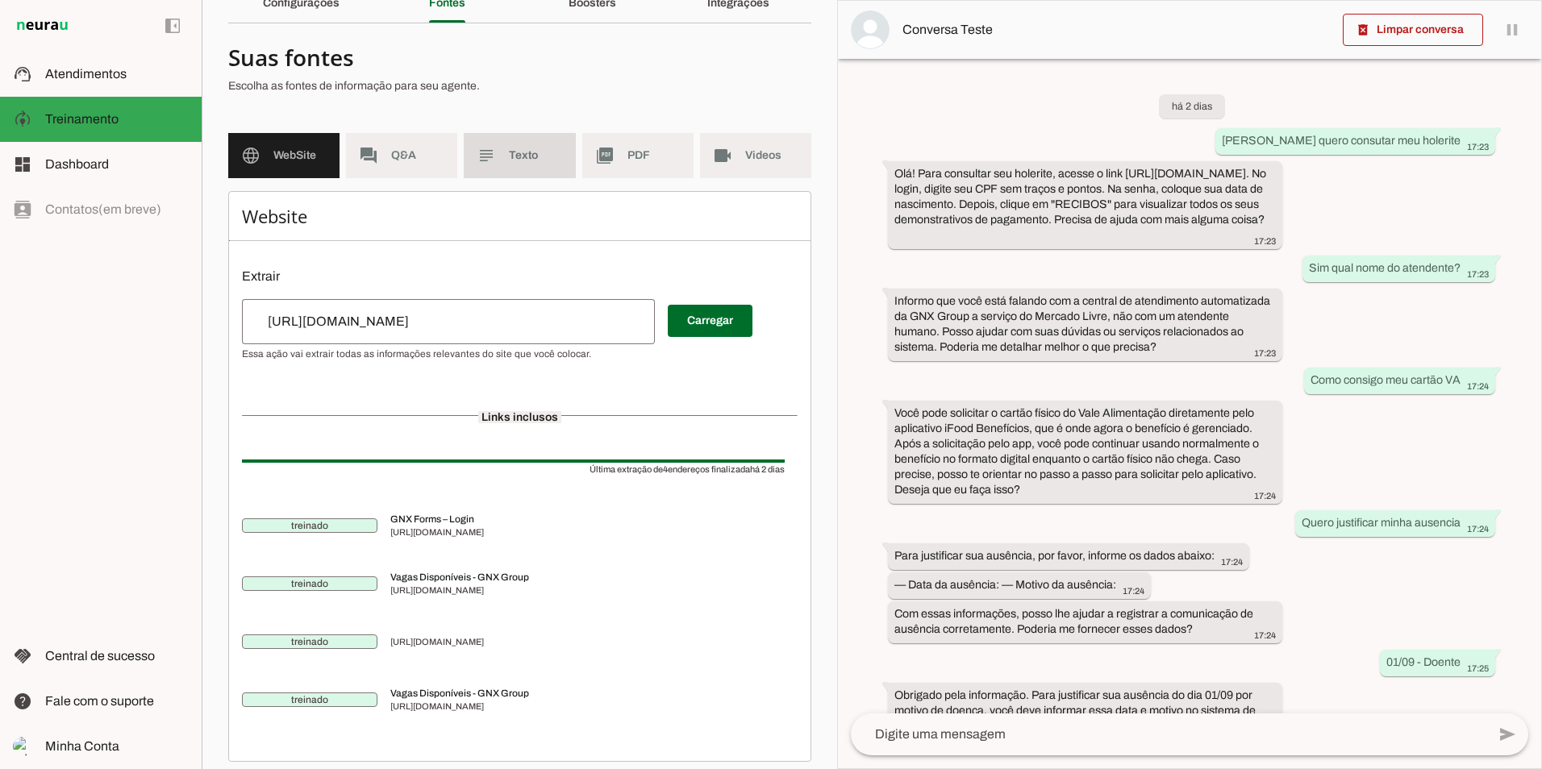
drag, startPoint x: 502, startPoint y: 169, endPoint x: 521, endPoint y: 261, distance: 94.6
click at [502, 168] on md-item "subject Texto" at bounding box center [519, 155] width 111 height 45
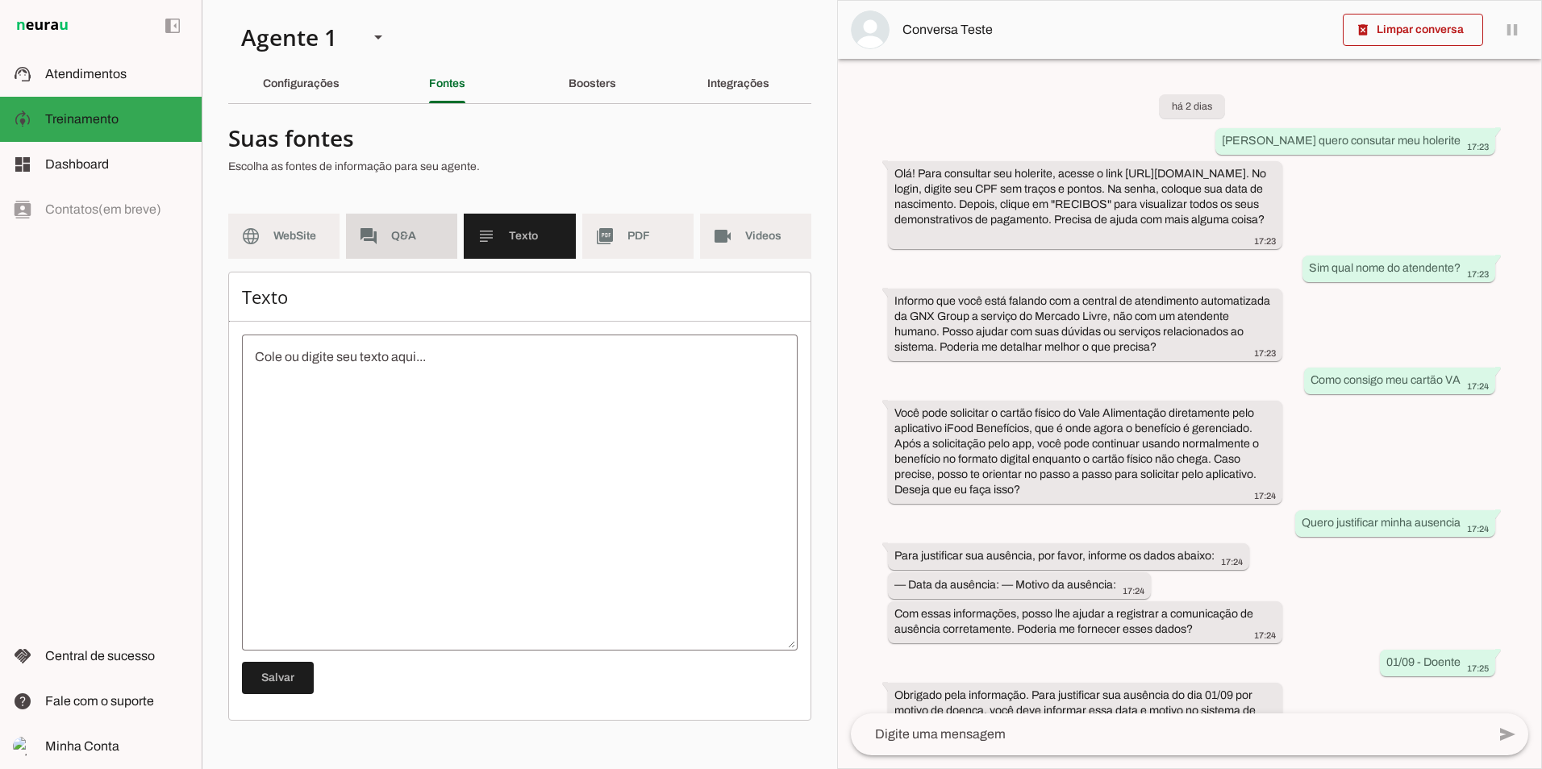
click at [387, 223] on md-item "forum Q&A" at bounding box center [401, 236] width 111 height 45
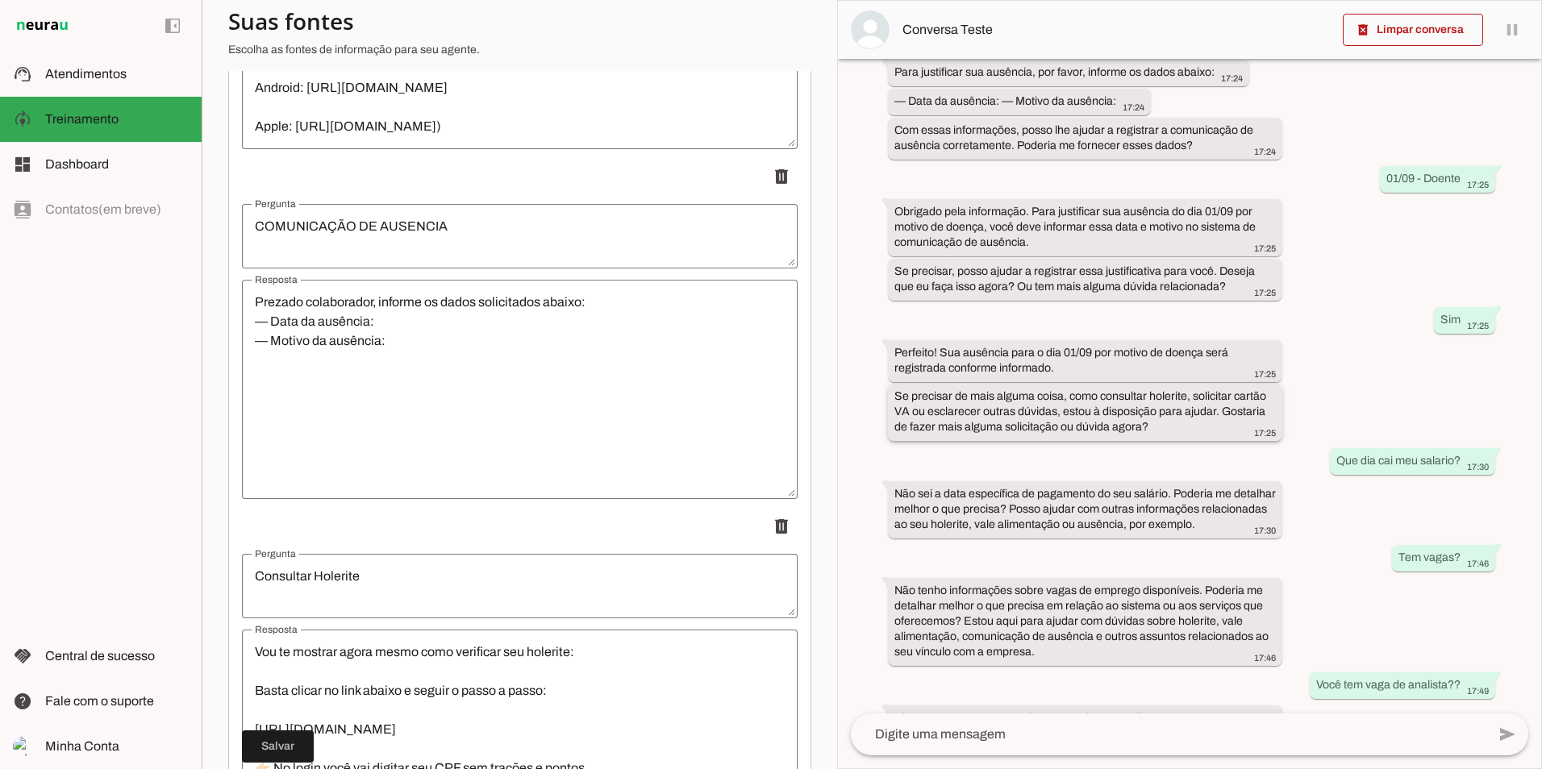
scroll to position [591, 0]
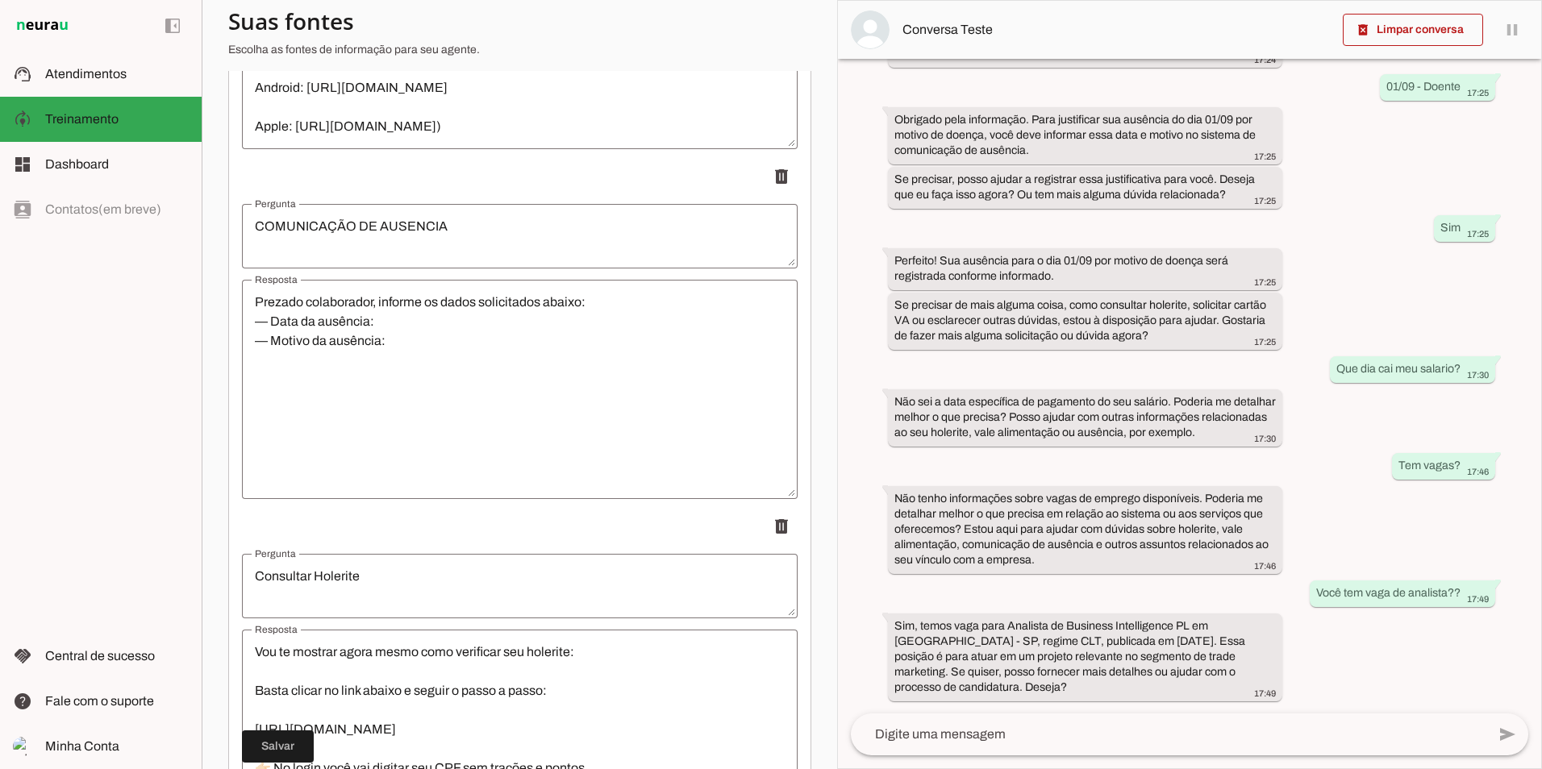
drag, startPoint x: 106, startPoint y: 44, endPoint x: 99, endPoint y: 74, distance: 31.5
click at [106, 44] on md-item "left_panel_open left_panel_close" at bounding box center [101, 26] width 202 height 52
click at [99, 74] on span "Atendimentos" at bounding box center [85, 74] width 81 height 14
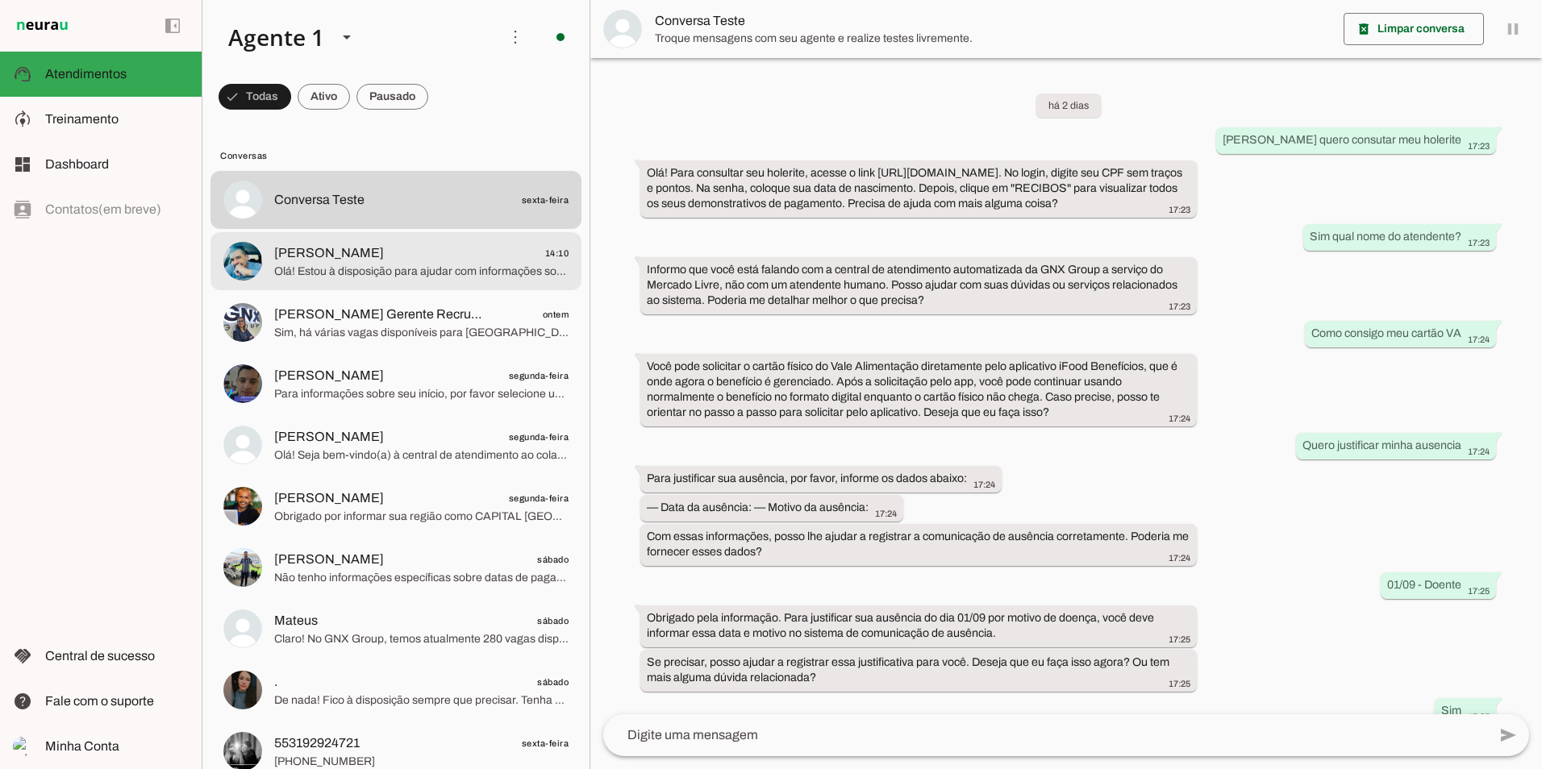
click at [363, 279] on span "Olá! Estou à disposição para ajudar com informações sobre vagas no GNX Group. G…" at bounding box center [421, 272] width 294 height 16
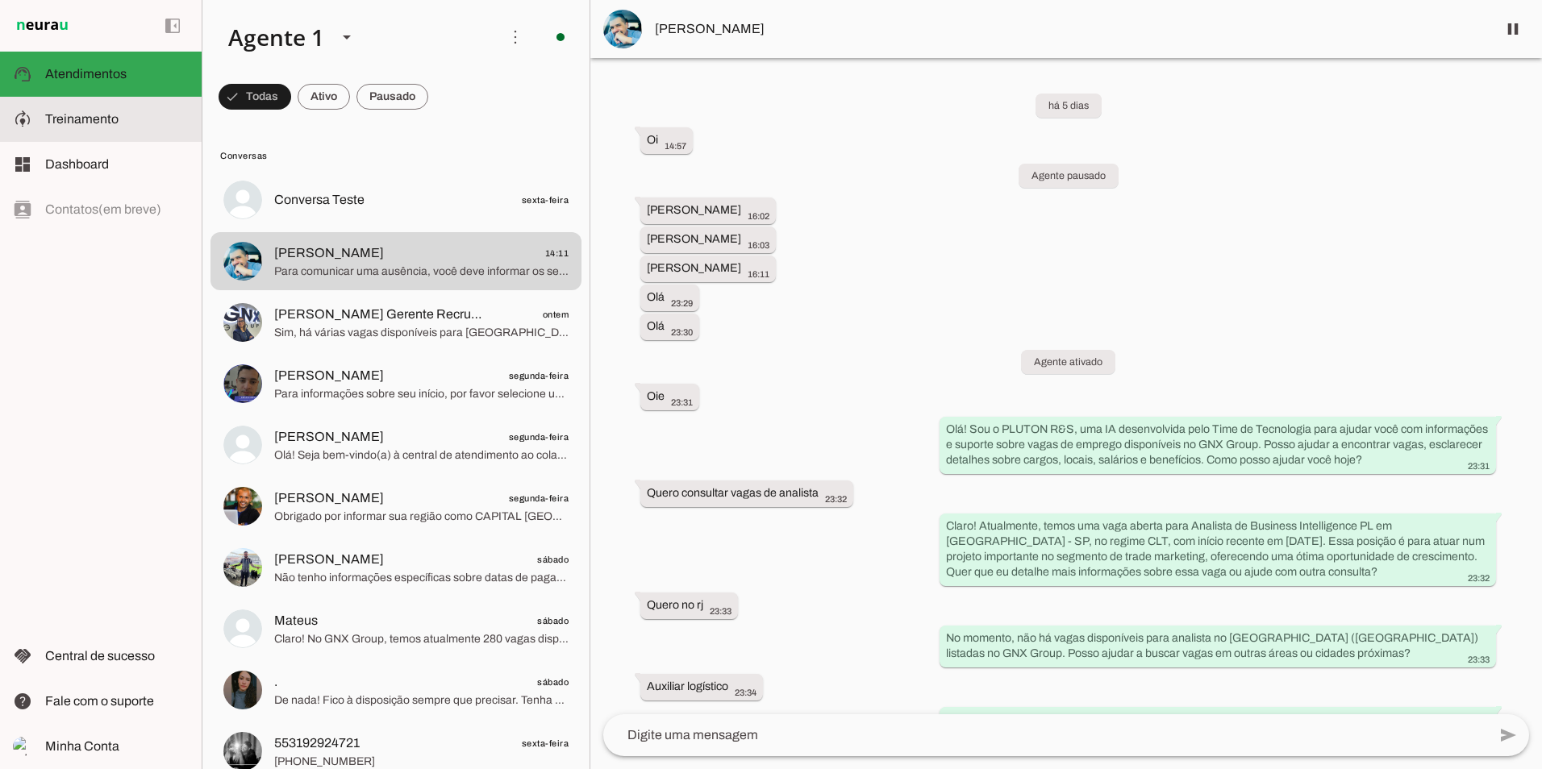
click at [95, 116] on span "Treinamento" at bounding box center [81, 119] width 73 height 14
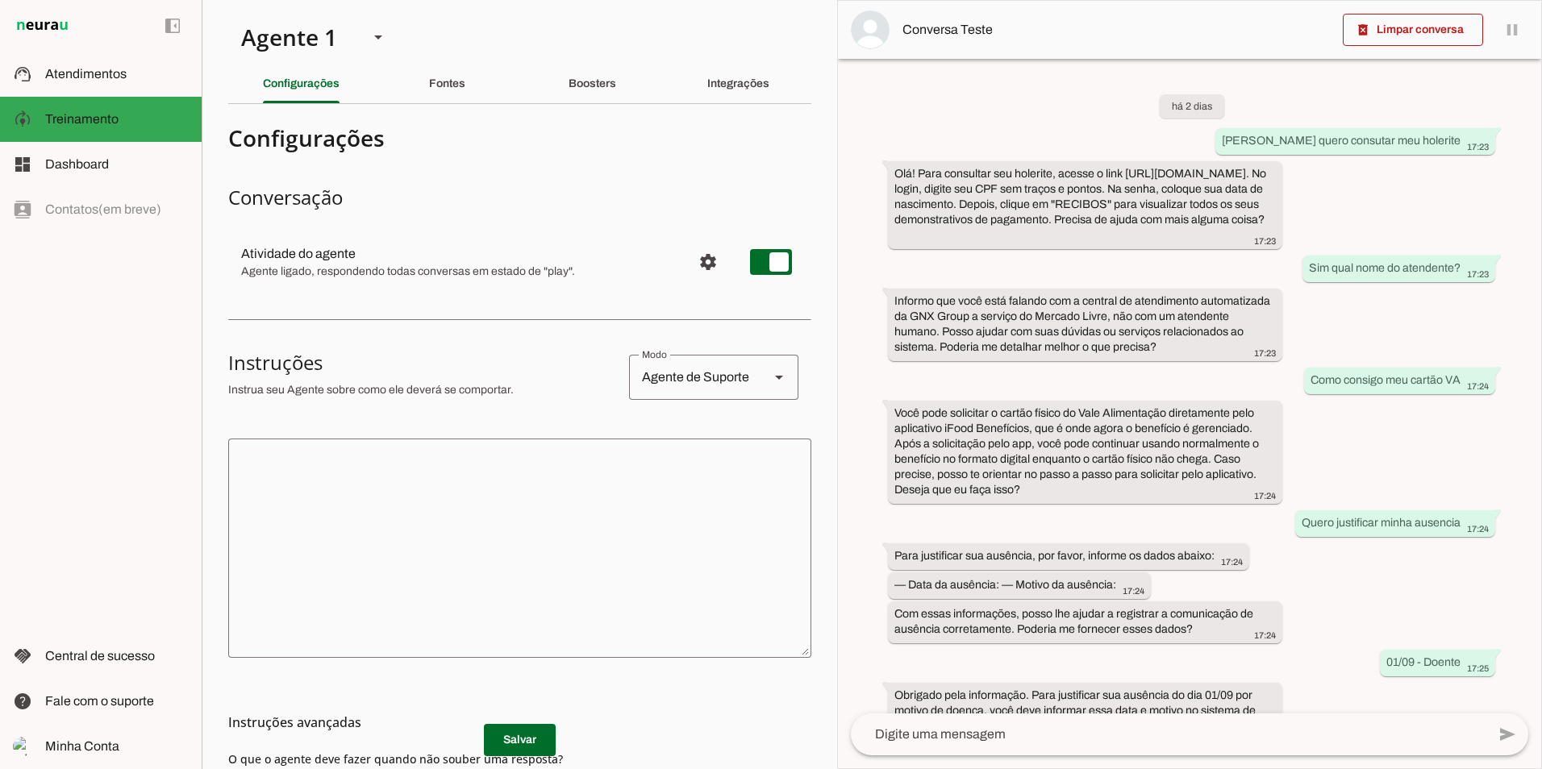
click at [448, 93] on div "Fontes" at bounding box center [447, 84] width 36 height 39
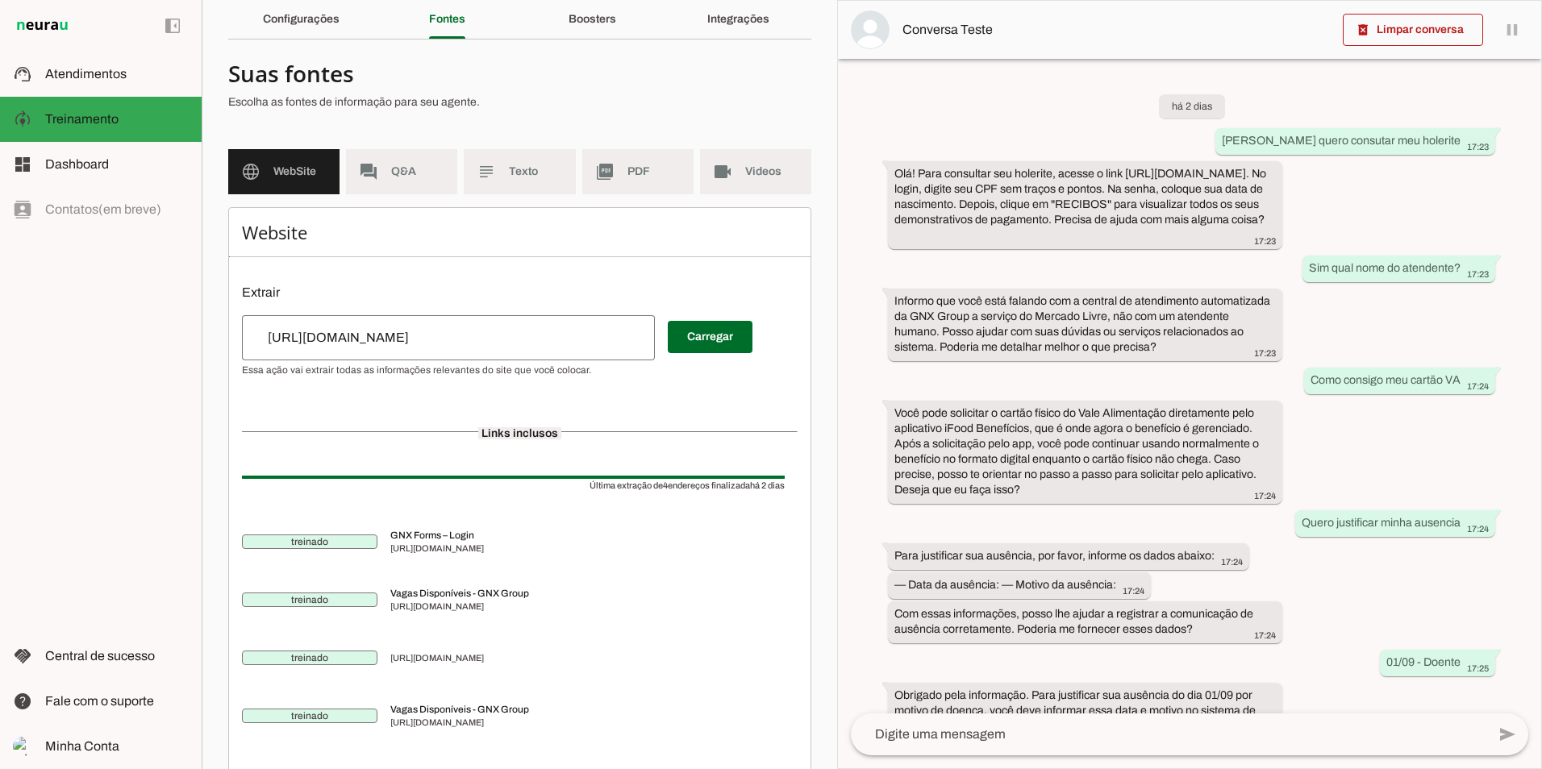
scroll to position [93, 0]
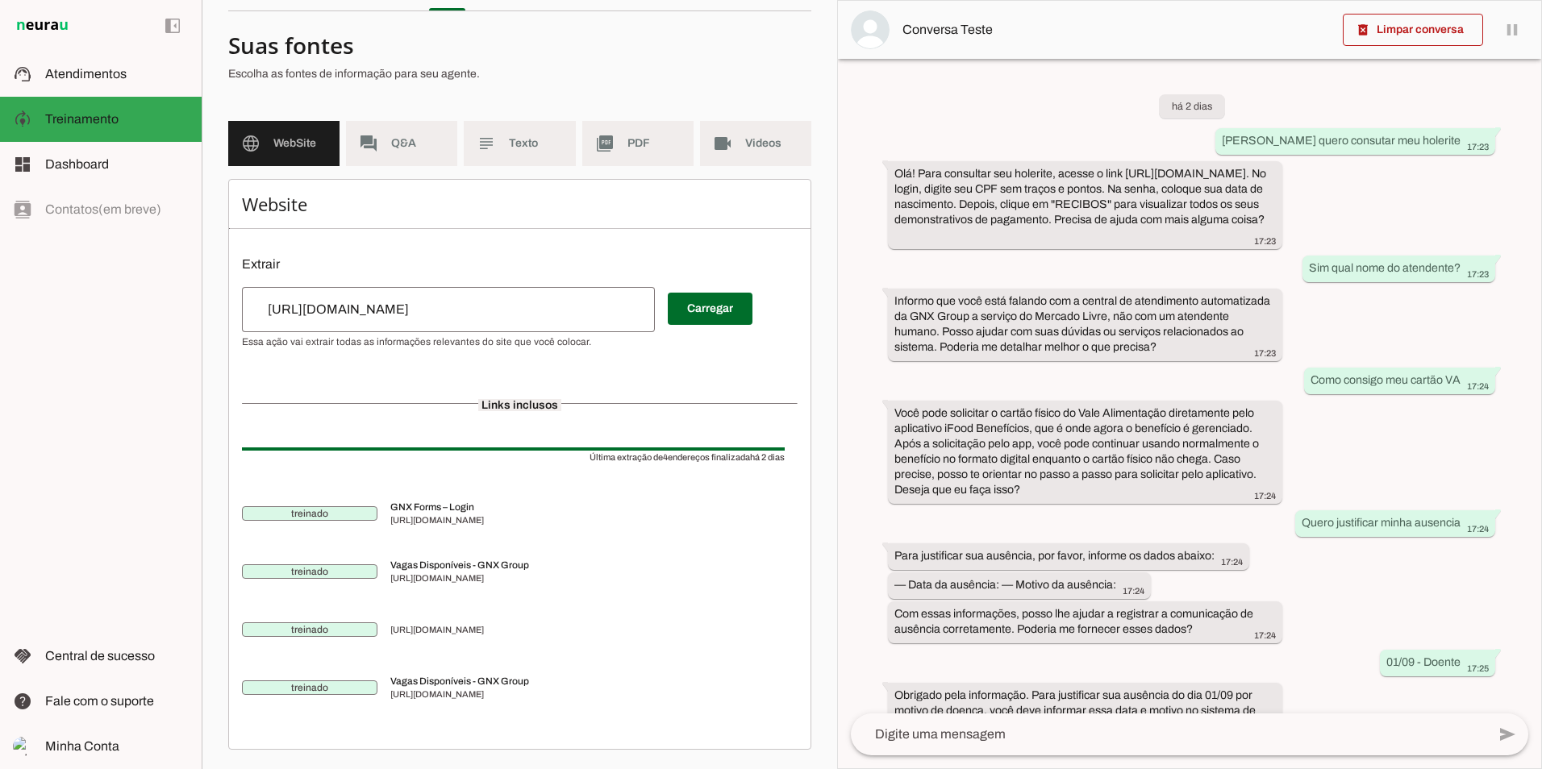
click at [496, 126] on md-item "subject Texto" at bounding box center [519, 143] width 111 height 45
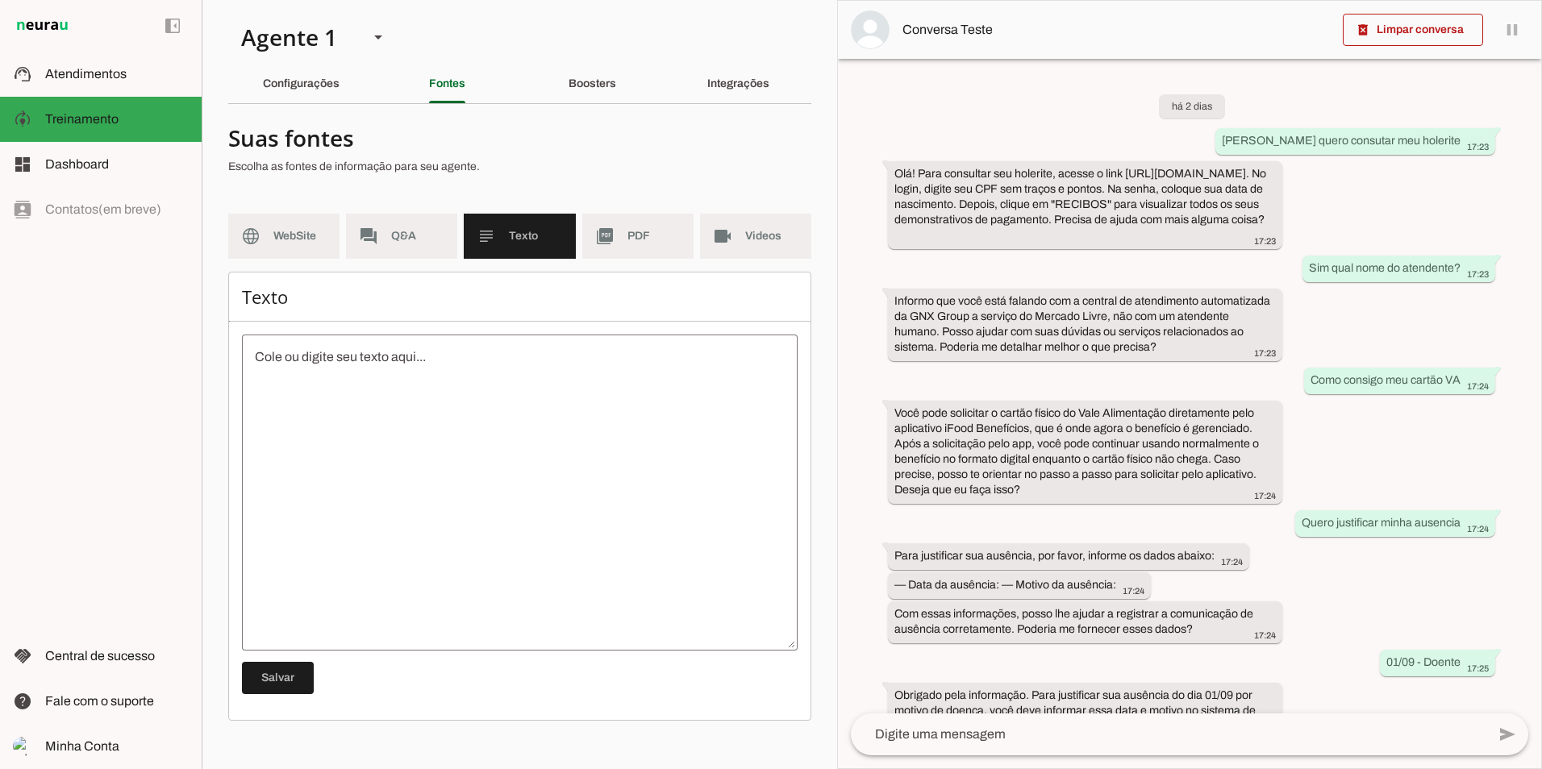
click at [428, 201] on section "Suas fontes Escolha as fontes de informação para seu agente. language WebSite f…" at bounding box center [519, 419] width 583 height 604
drag, startPoint x: 427, startPoint y: 212, endPoint x: 436, endPoint y: 223, distance: 14.4
click at [426, 212] on section "Suas fontes Escolha as fontes de informação para seu agente. language WebSite f…" at bounding box center [519, 419] width 583 height 604
drag, startPoint x: 436, startPoint y: 224, endPoint x: 432, endPoint y: 235, distance: 12.0
click at [436, 226] on md-item "forum Q&A" at bounding box center [401, 236] width 111 height 45
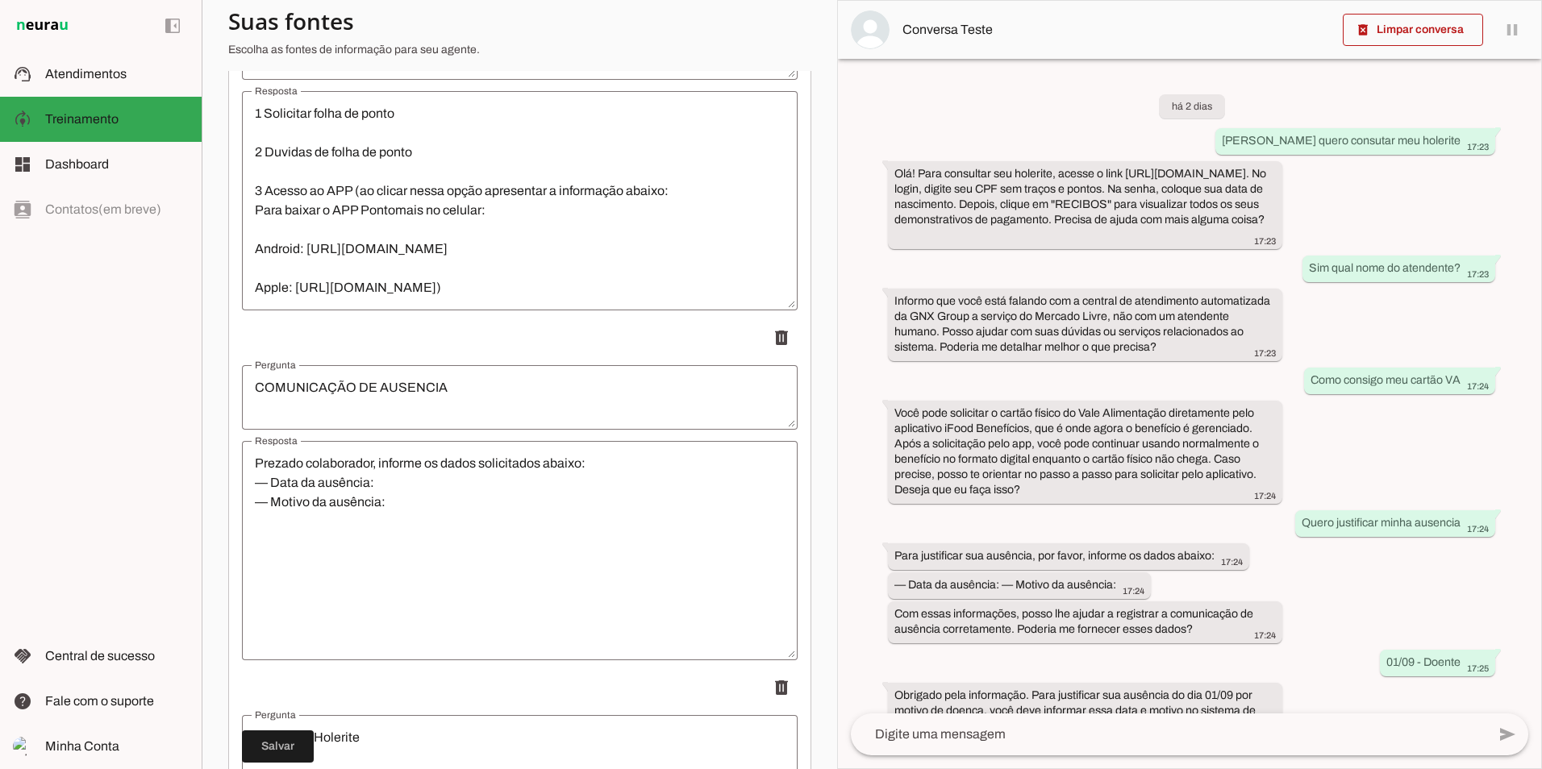
scroll to position [1855, 0]
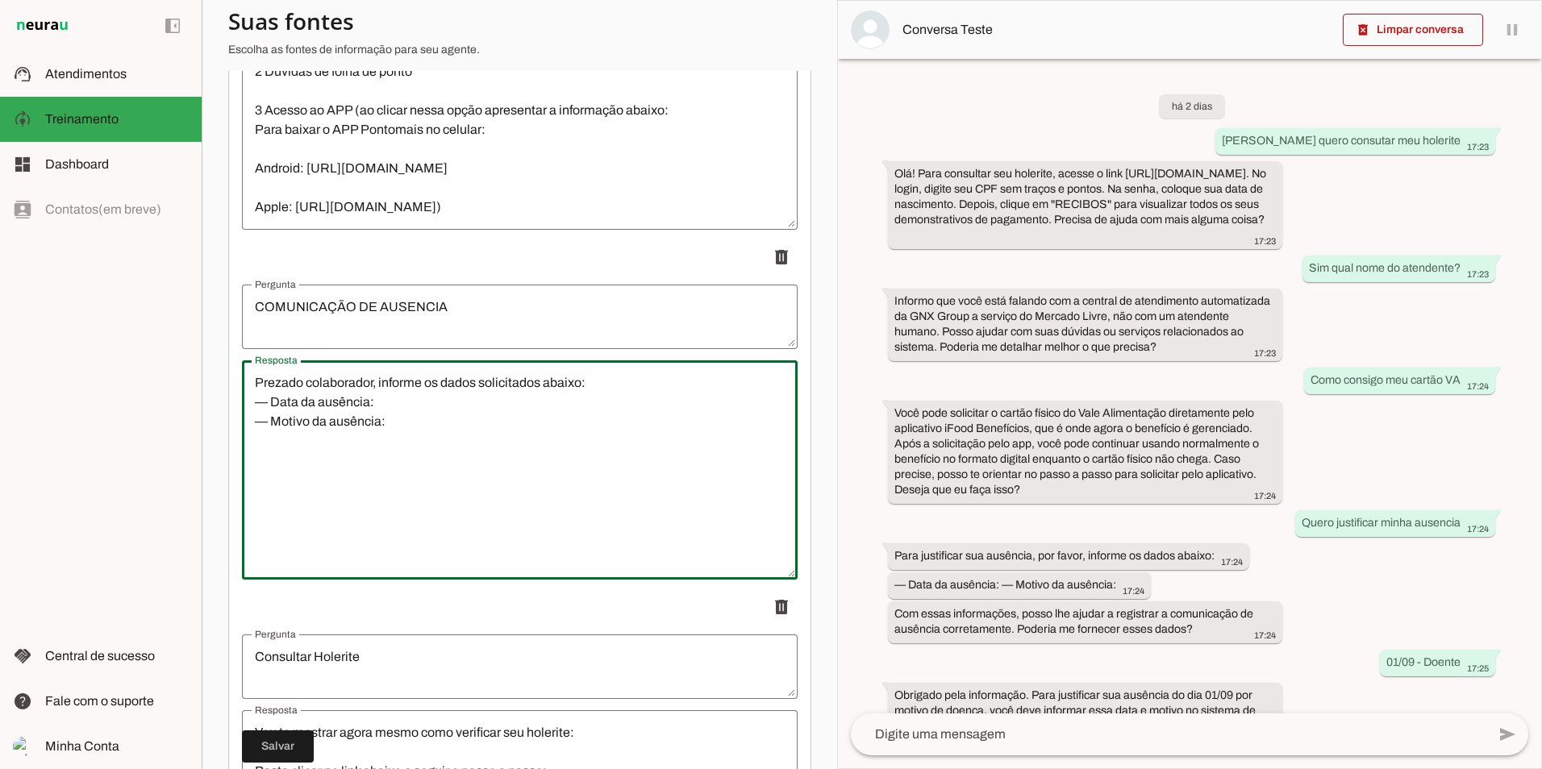
drag, startPoint x: 413, startPoint y: 418, endPoint x: 253, endPoint y: 373, distance: 165.7
click at [253, 373] on textarea "Prezado colaborador, informe os dados solicitados abaixo: — Data da ausência: —…" at bounding box center [520, 470] width 556 height 194
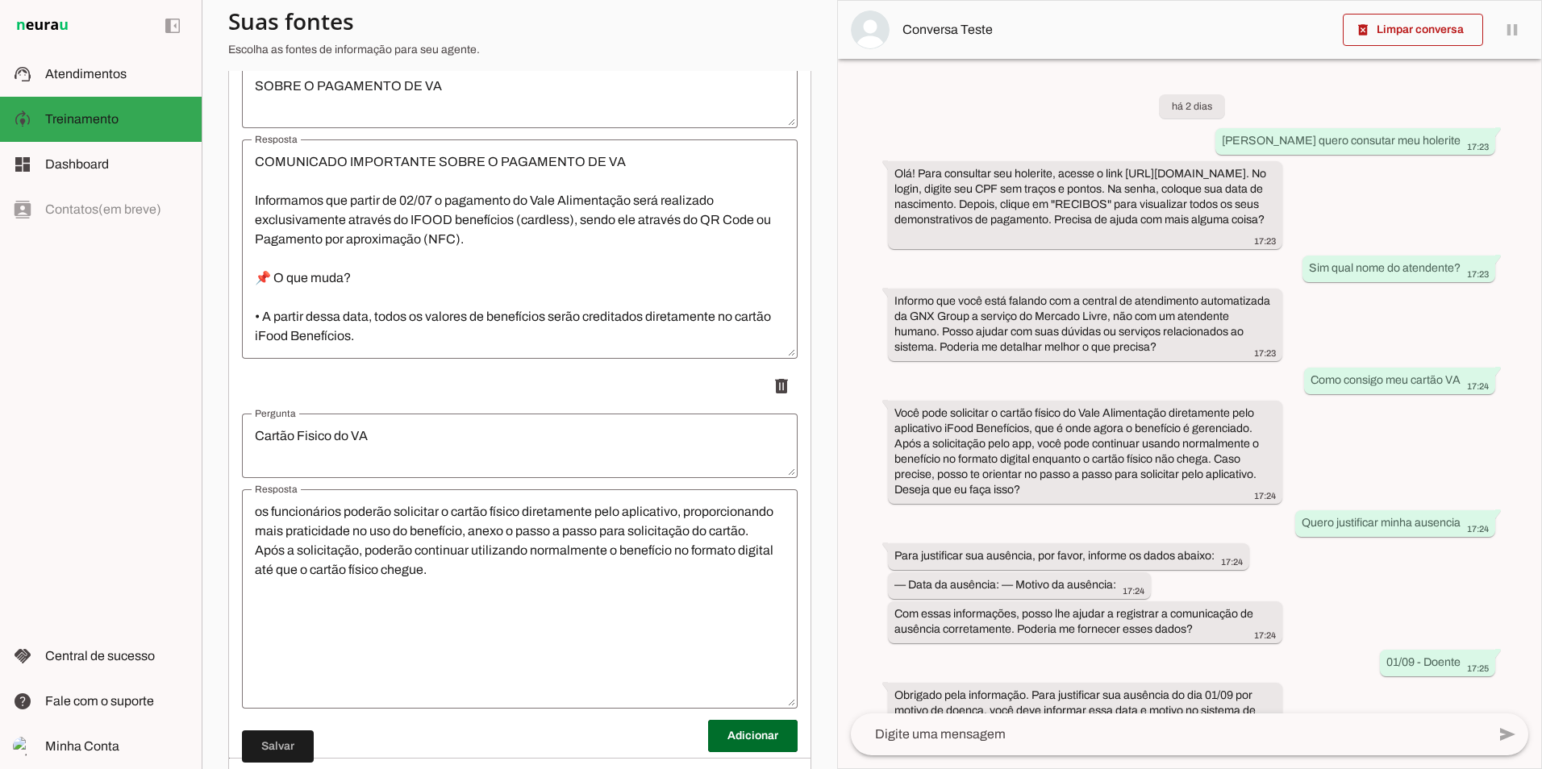
scroll to position [2857, 0]
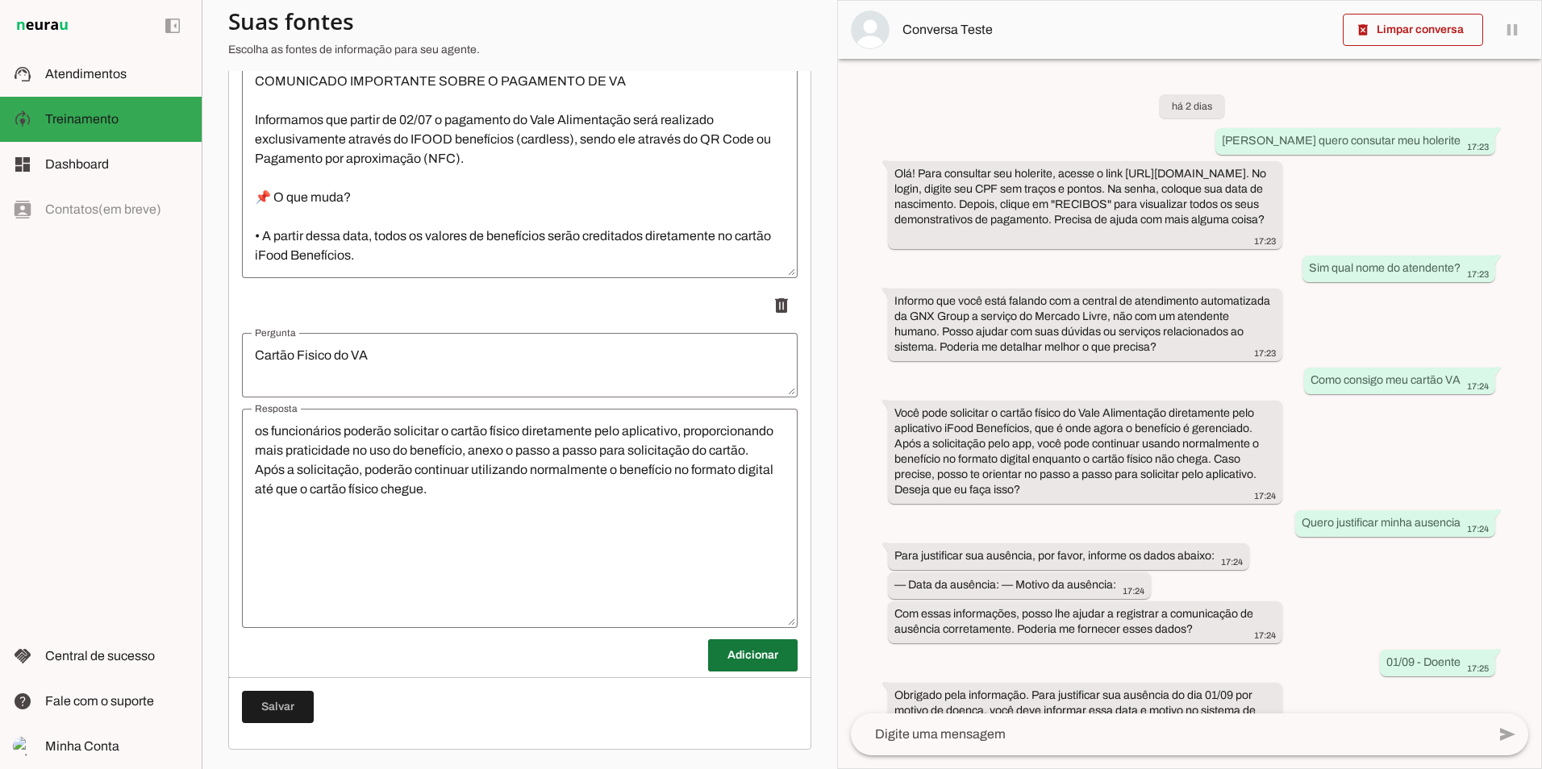
click at [708, 648] on span at bounding box center [753, 655] width 90 height 39
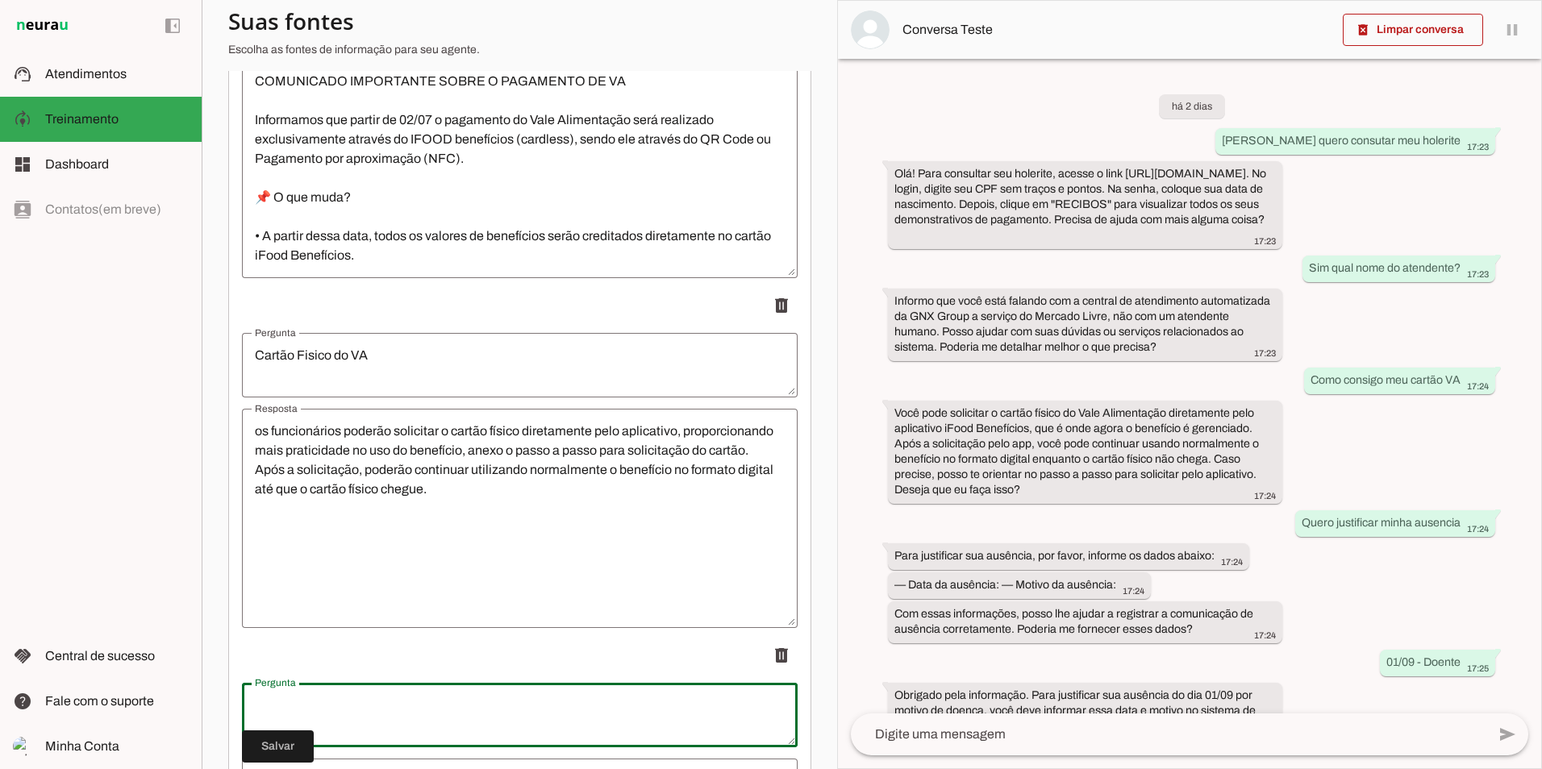
click at [468, 699] on textarea "Pergunta" at bounding box center [520, 715] width 556 height 39
type textarea "Segurança do trabalho"
type md-outlined-text-field "Segurança do trabalho"
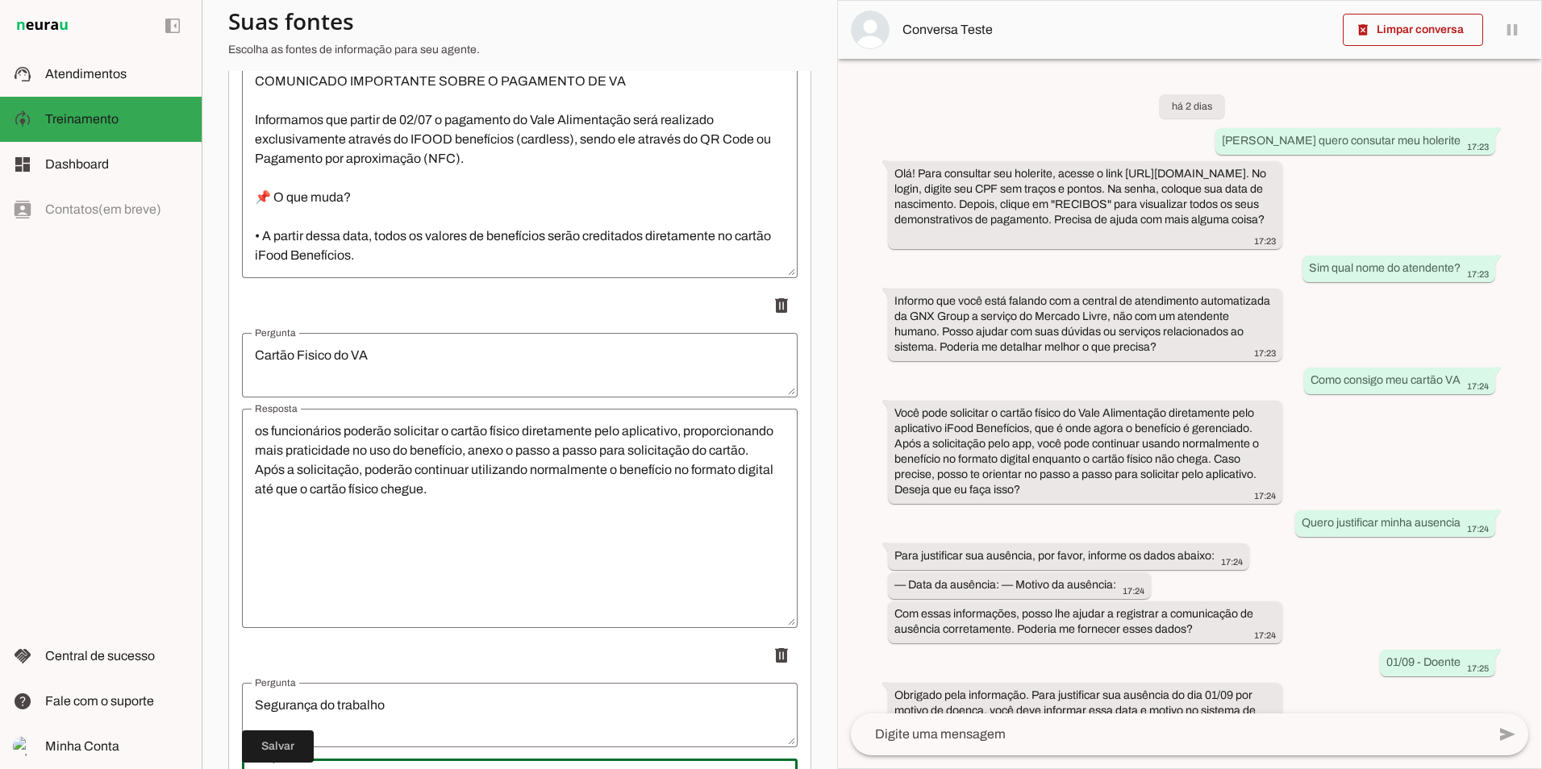
scroll to position [3207, 0]
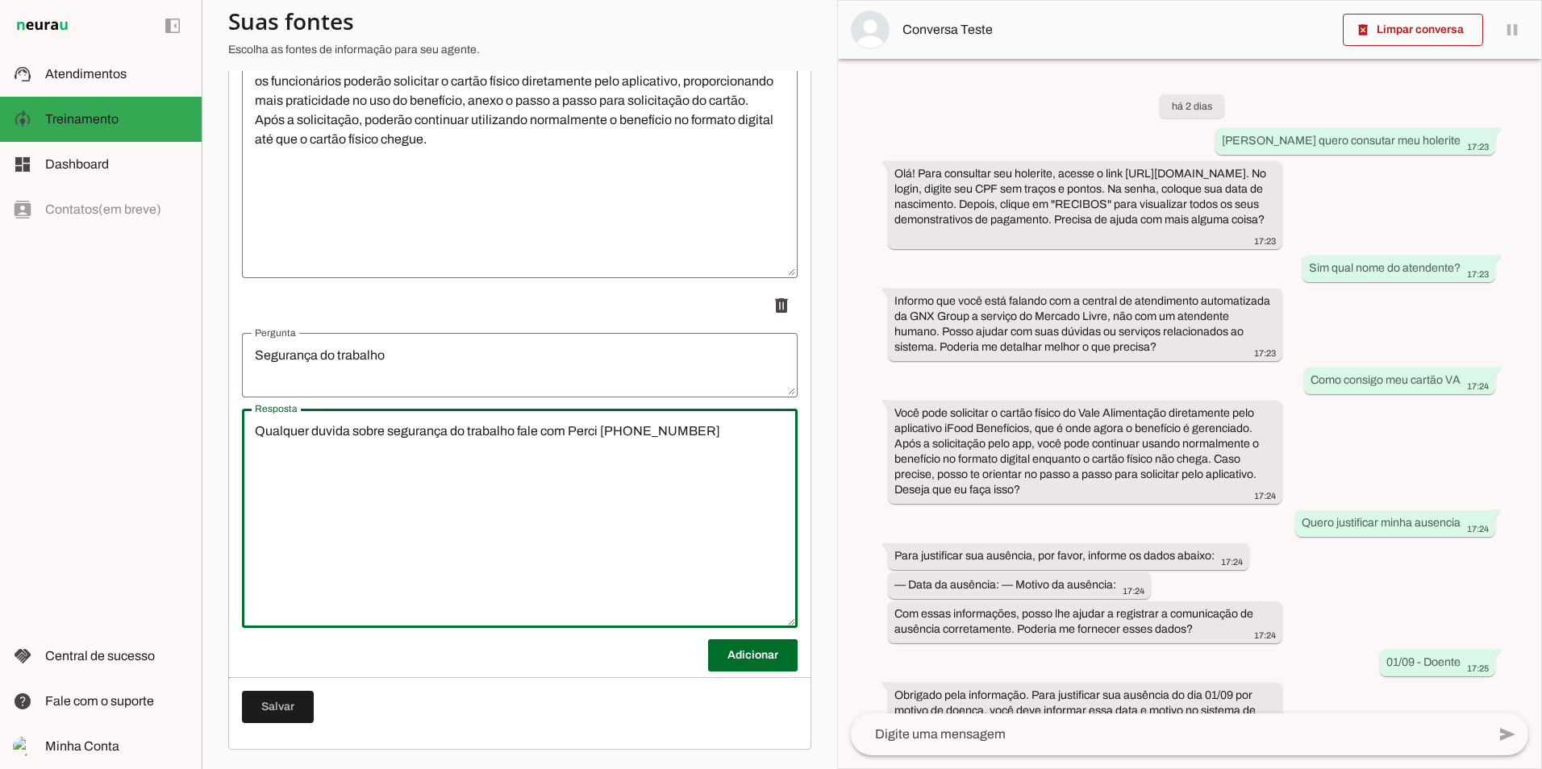
type textarea "Qualquer duvida sobre segurança do trabalho fale com Perci [PHONE_NUMBER]"
type md-outlined-text-field "Qualquer duvida sobre segurança do trabalho fale com Perci [PHONE_NUMBER]"
click at [308, 710] on span at bounding box center [278, 707] width 72 height 39
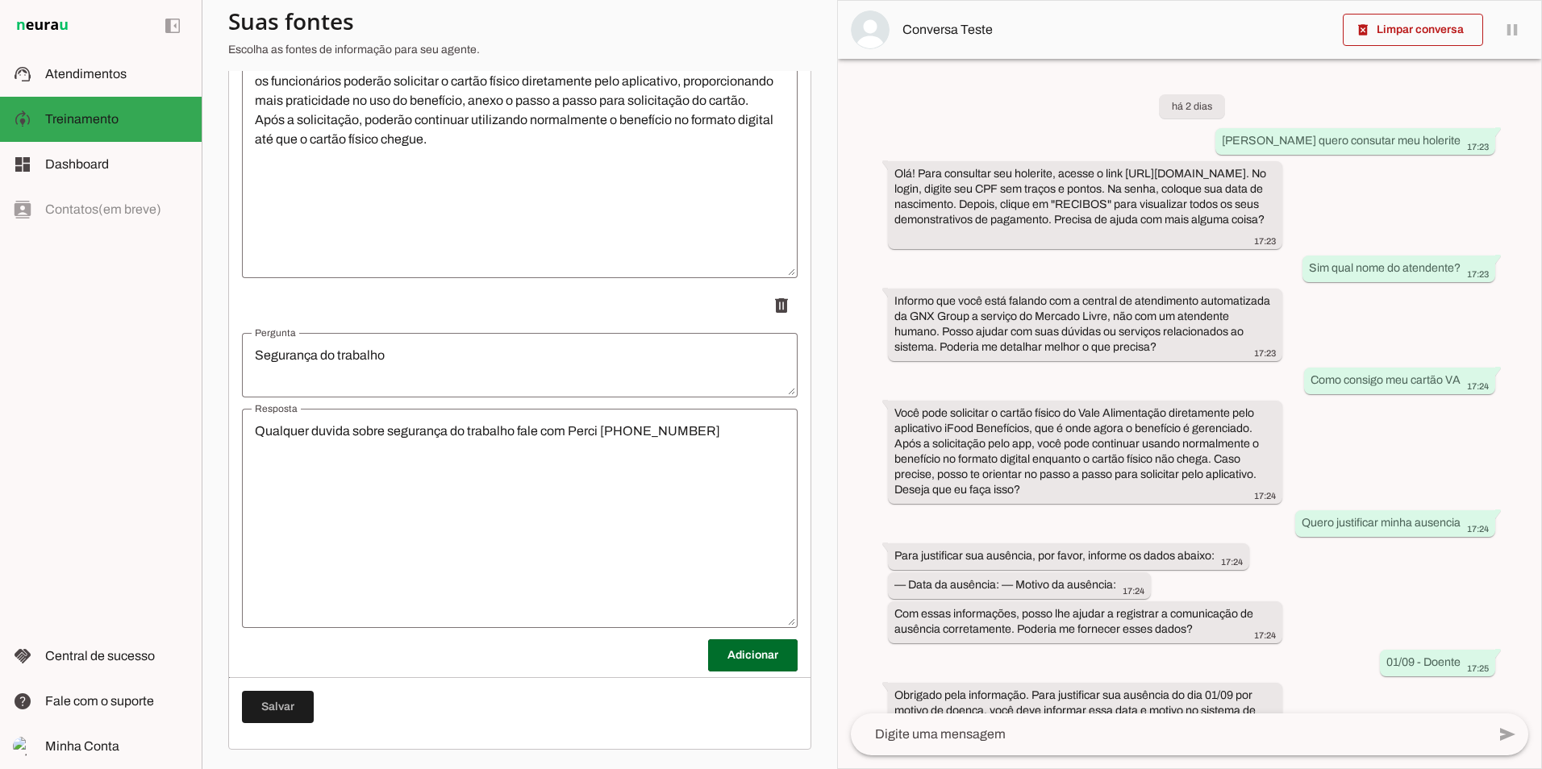
drag, startPoint x: 272, startPoint y: 727, endPoint x: 272, endPoint y: 710, distance: 16.9
click at [272, 706] on span at bounding box center [278, 707] width 72 height 39
click at [270, 711] on span at bounding box center [278, 707] width 72 height 39
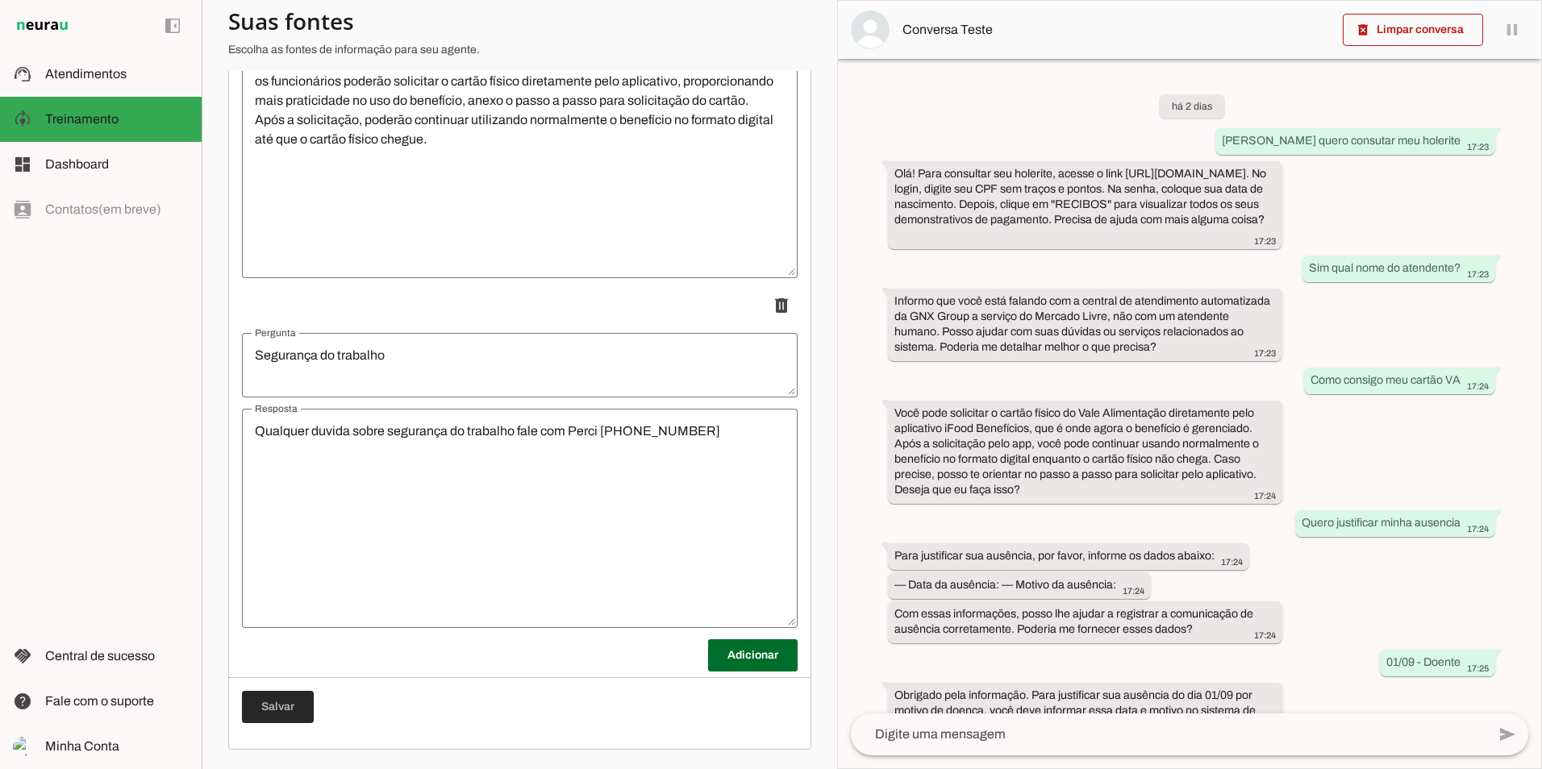
click at [270, 711] on span at bounding box center [278, 707] width 72 height 39
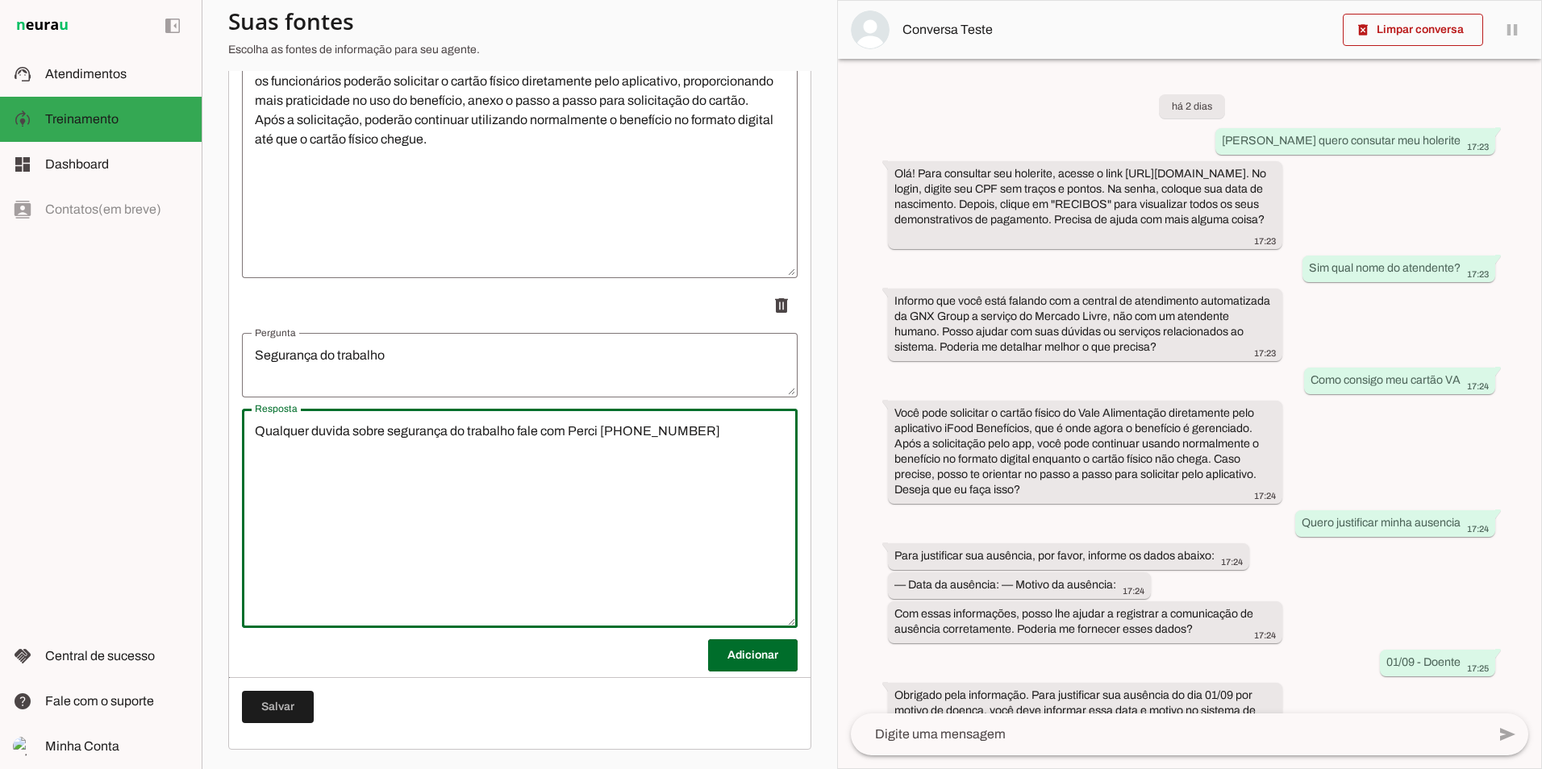
click at [695, 428] on textarea "Qualquer duvida sobre segurança do trabalho fale com Perci [PHONE_NUMBER]" at bounding box center [520, 519] width 556 height 194
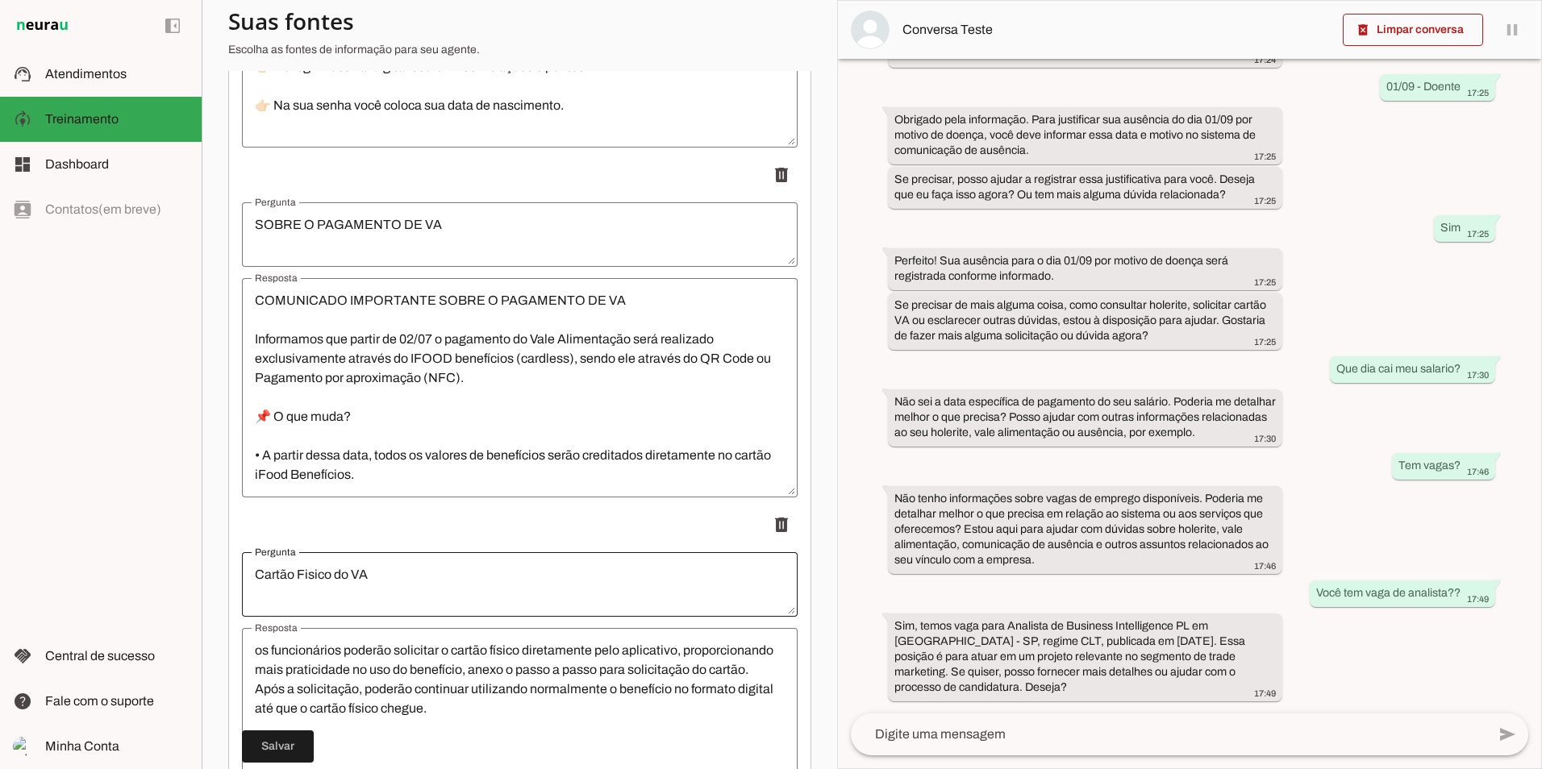
scroll to position [2857, 0]
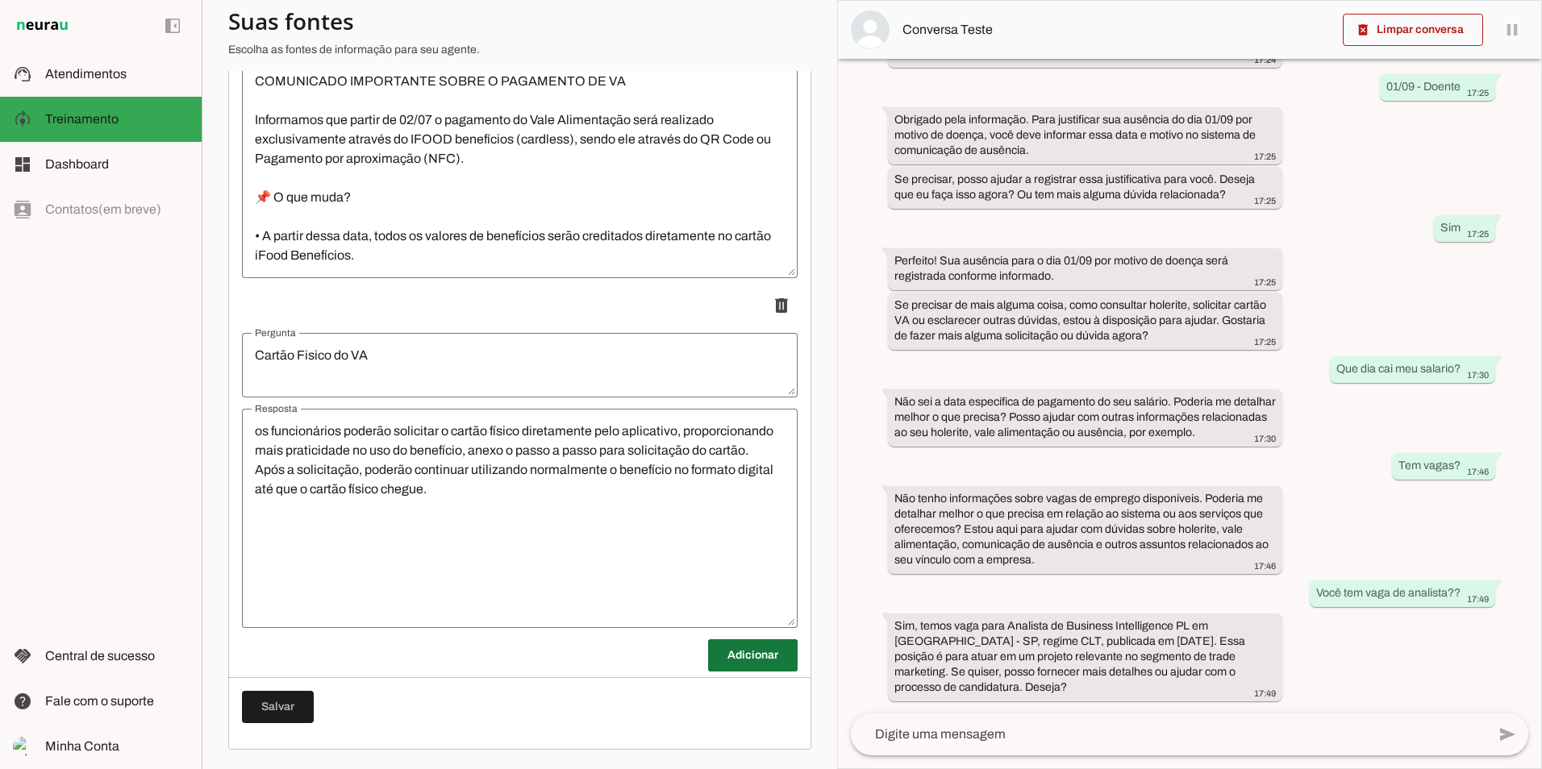
click at [714, 652] on span at bounding box center [753, 655] width 90 height 39
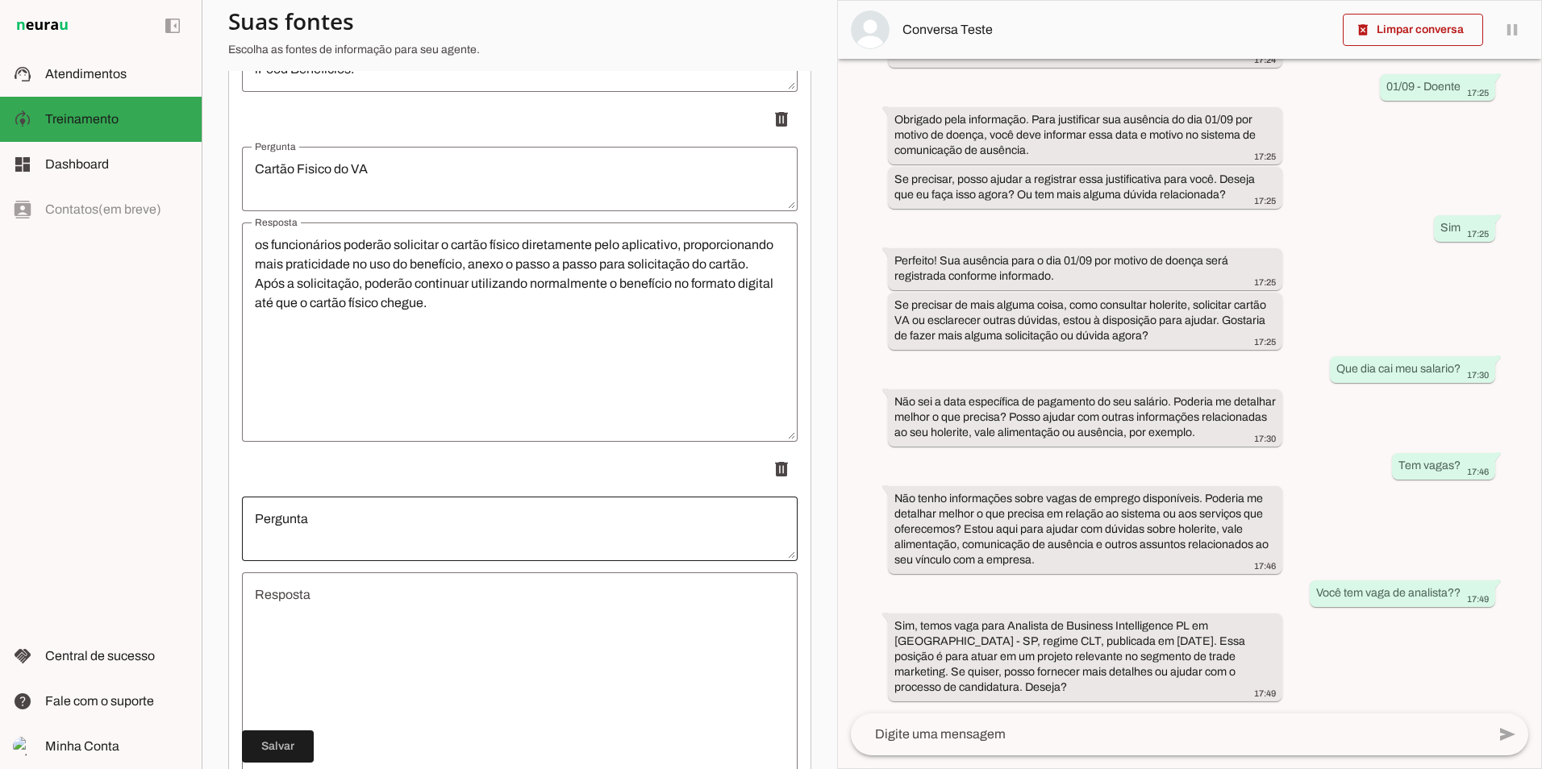
scroll to position [3207, 0]
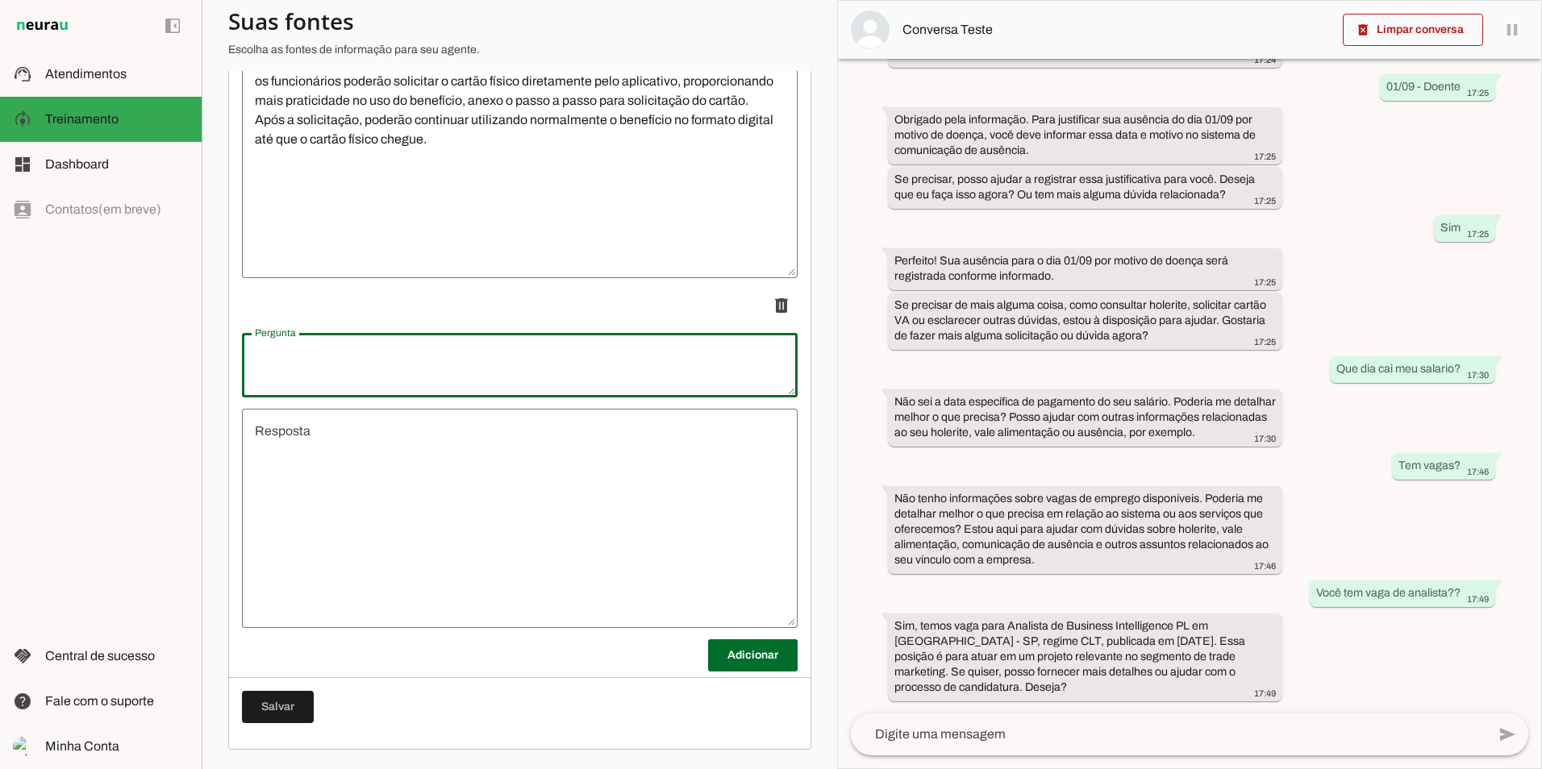
click at [350, 356] on textarea "Pergunta" at bounding box center [520, 365] width 556 height 39
type textarea "Segurança do trabalho"
type md-outlined-text-field "Segurança do trabalho"
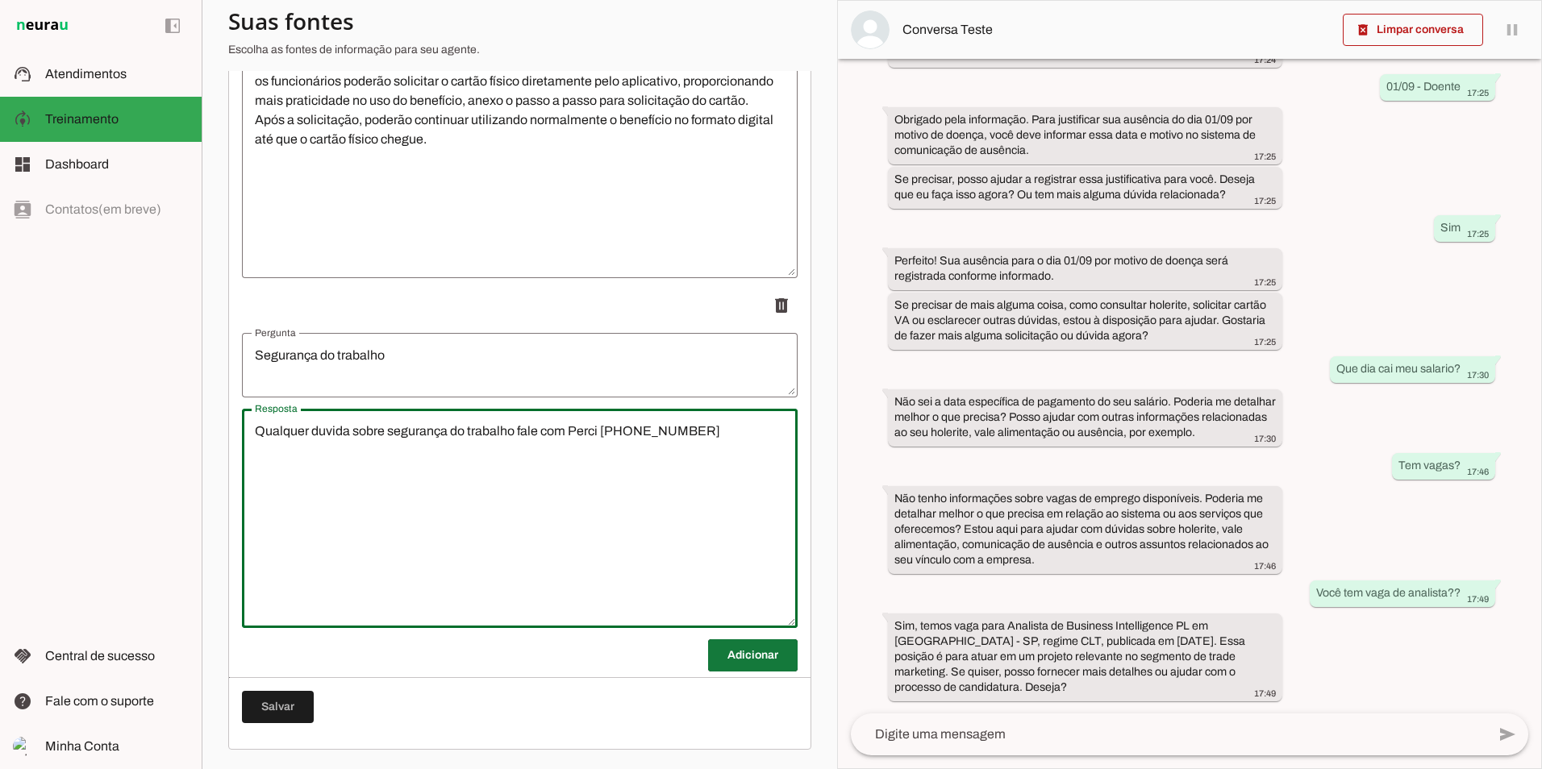
type textarea "Qualquer duvida sobre segurança do trabalho fale com Perci [PHONE_NUMBER]"
type md-outlined-text-field "Qualquer duvida sobre segurança do trabalho fale com Perci [PHONE_NUMBER]"
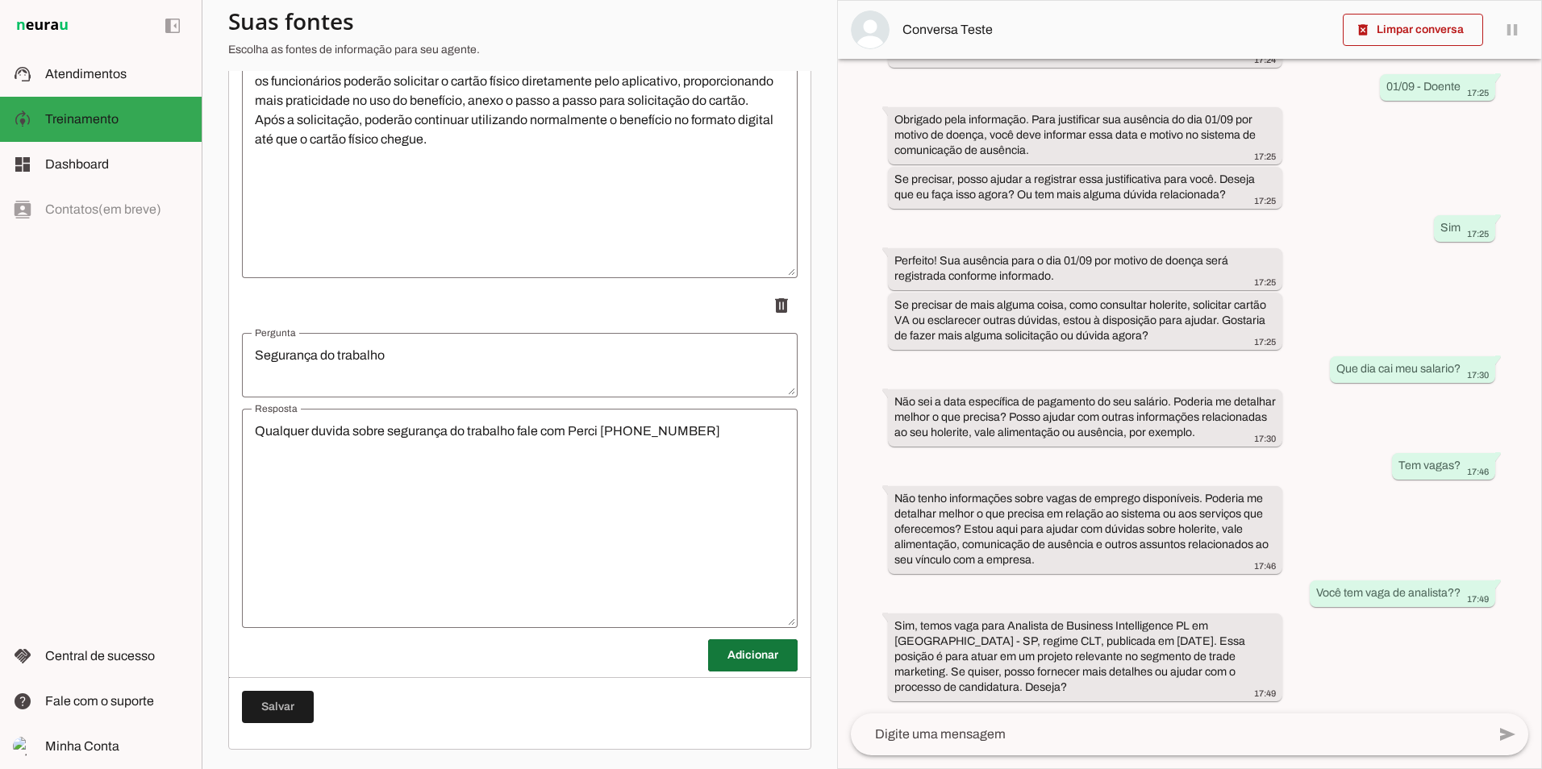
click at [728, 660] on span at bounding box center [753, 655] width 90 height 39
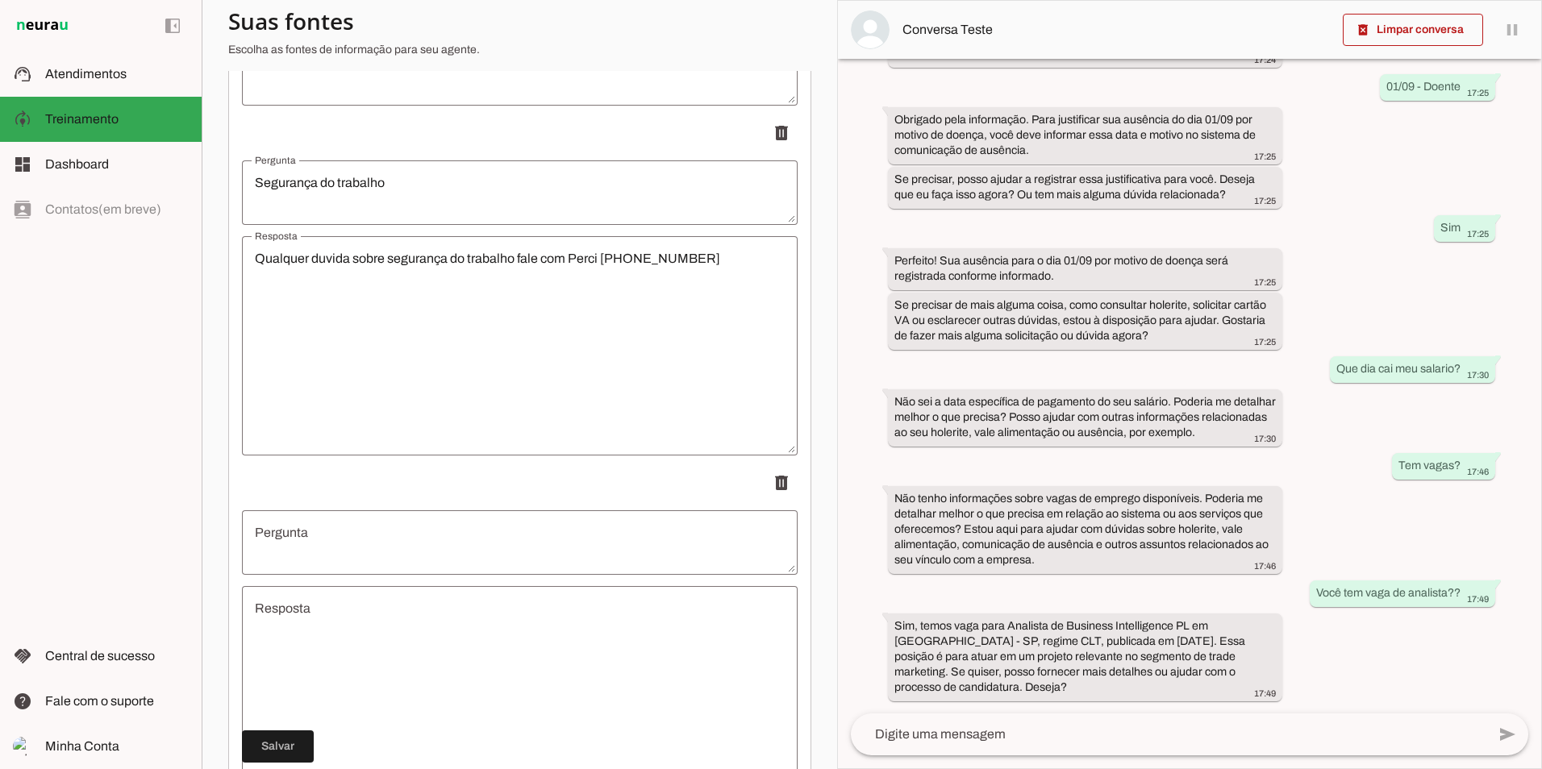
scroll to position [3557, 0]
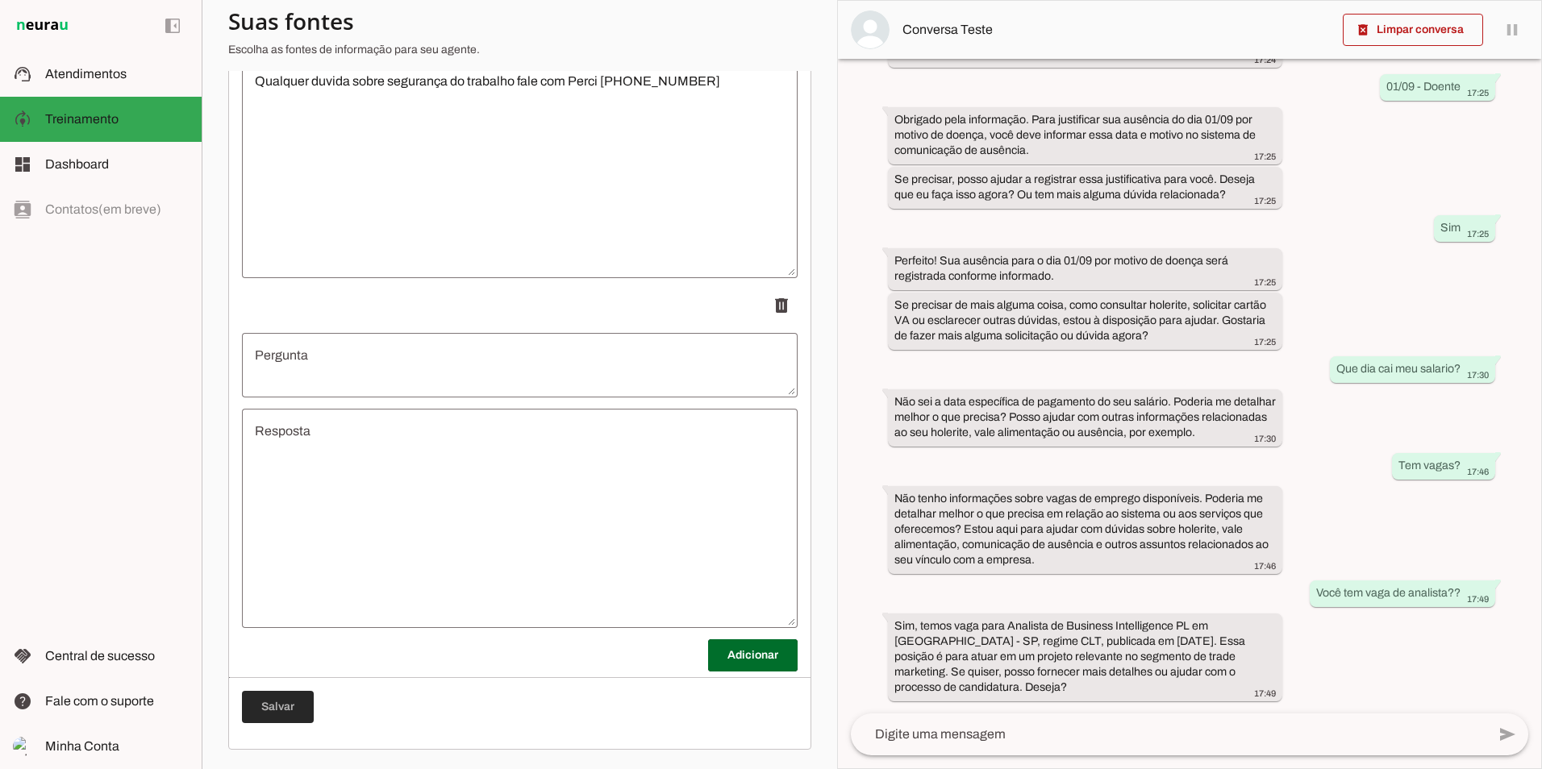
click at [269, 708] on span at bounding box center [278, 707] width 72 height 39
click at [270, 706] on span at bounding box center [278, 707] width 72 height 39
click at [271, 706] on span at bounding box center [278, 707] width 72 height 39
click at [272, 704] on span at bounding box center [278, 707] width 72 height 39
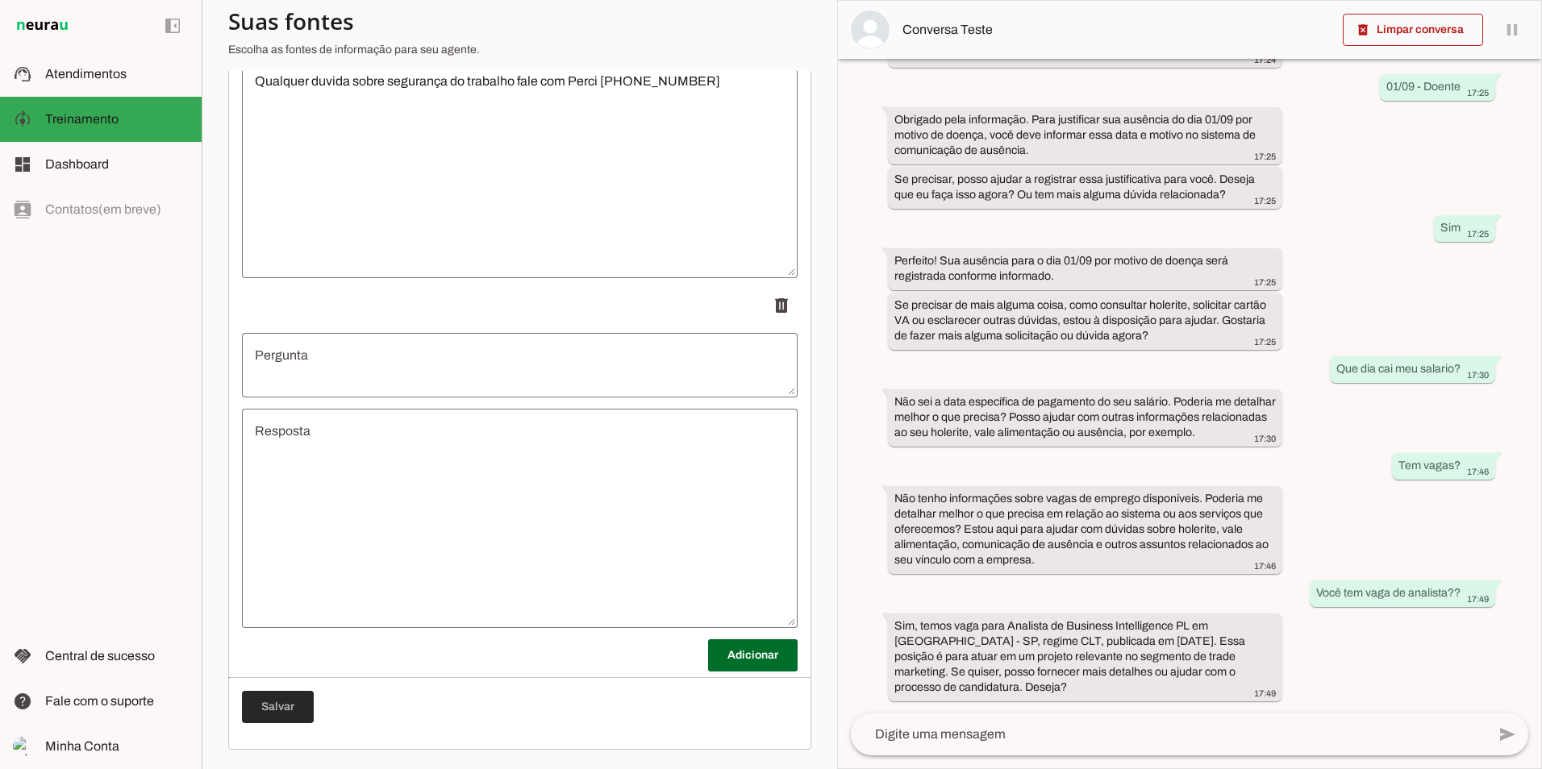
click at [272, 704] on span at bounding box center [278, 707] width 72 height 39
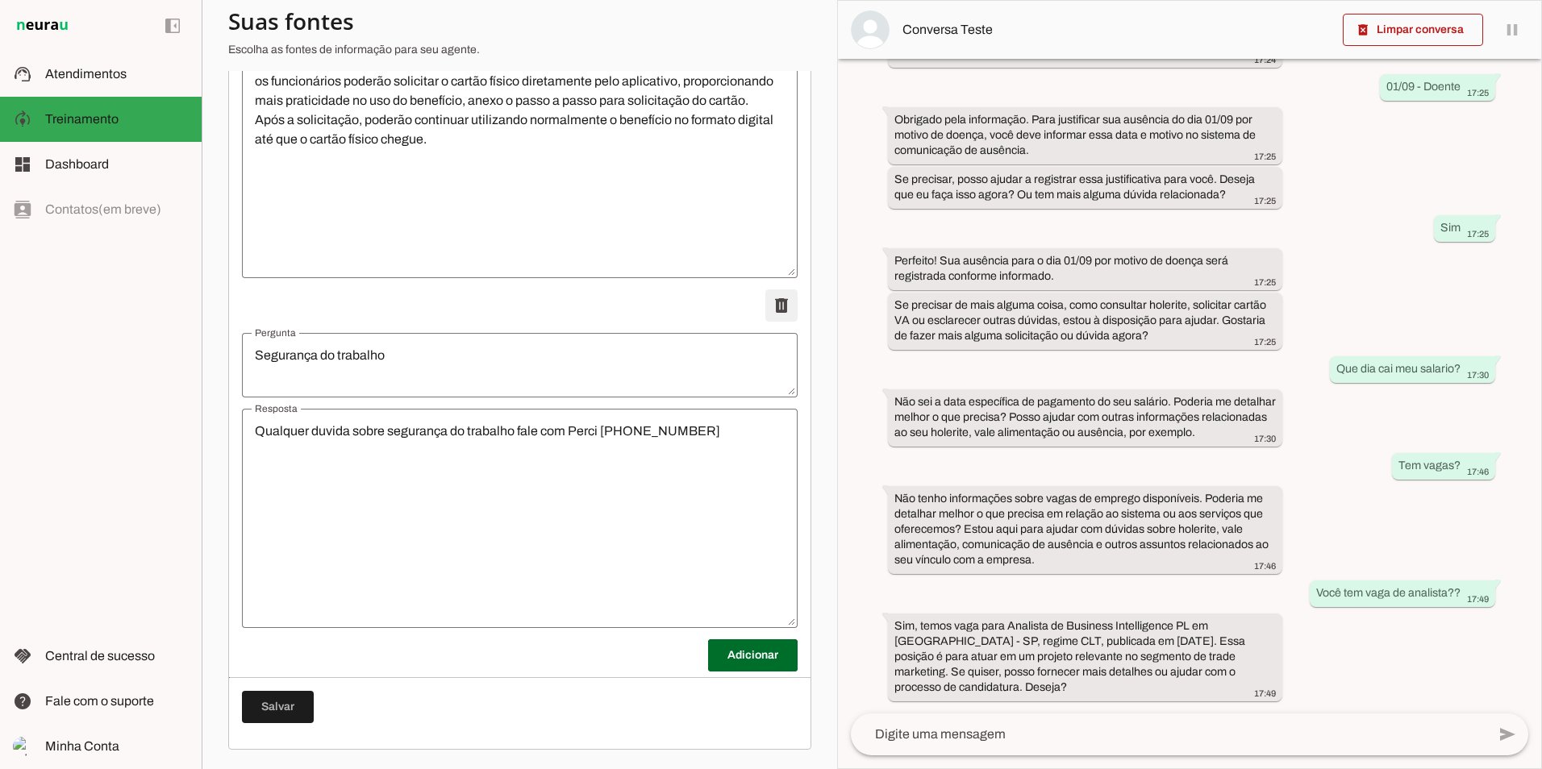
scroll to position [3207, 0]
click at [289, 715] on span at bounding box center [278, 707] width 72 height 39
click at [288, 715] on span at bounding box center [278, 707] width 72 height 39
click at [287, 715] on span at bounding box center [278, 707] width 72 height 39
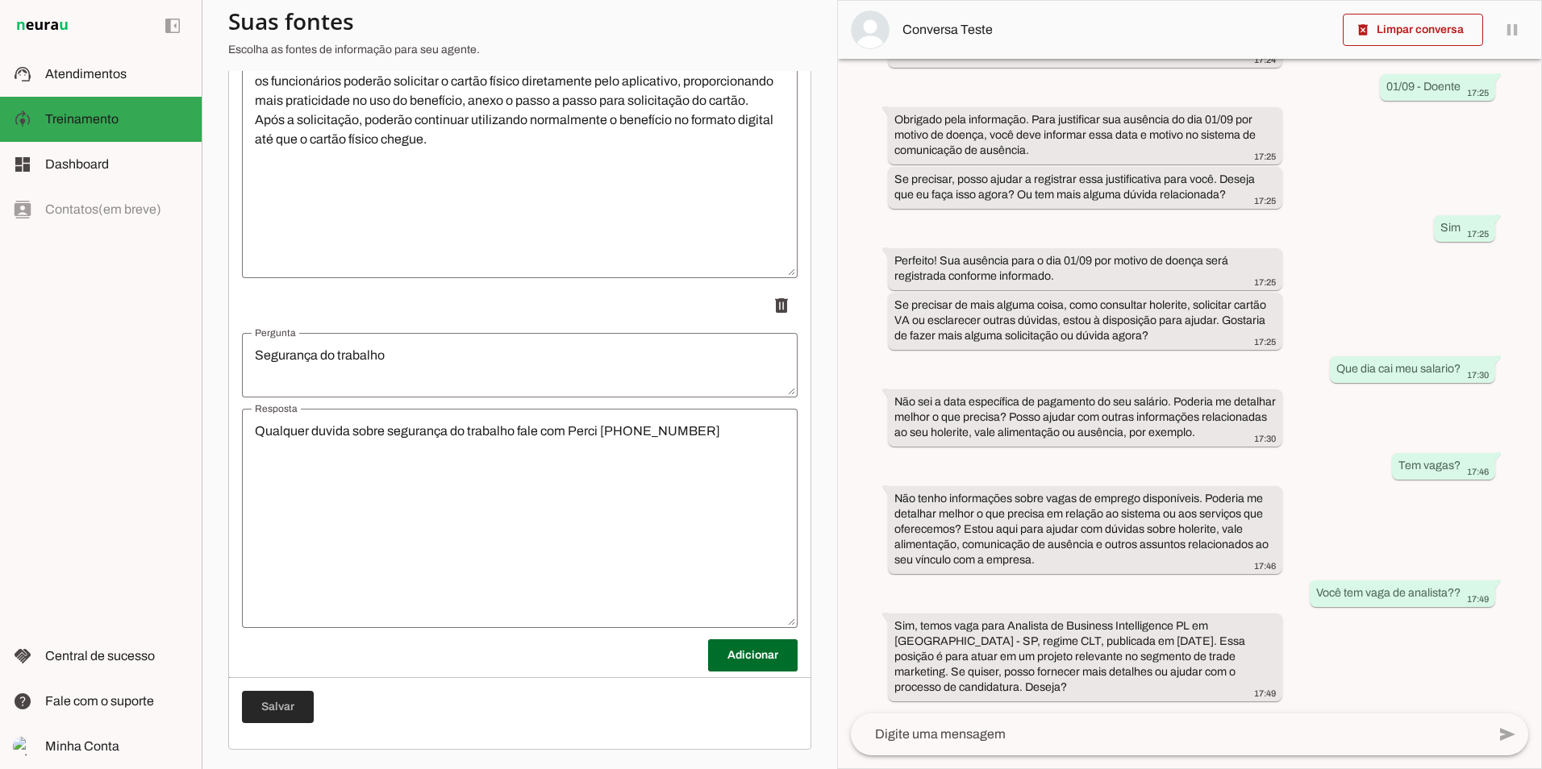
click at [287, 715] on span at bounding box center [278, 707] width 72 height 39
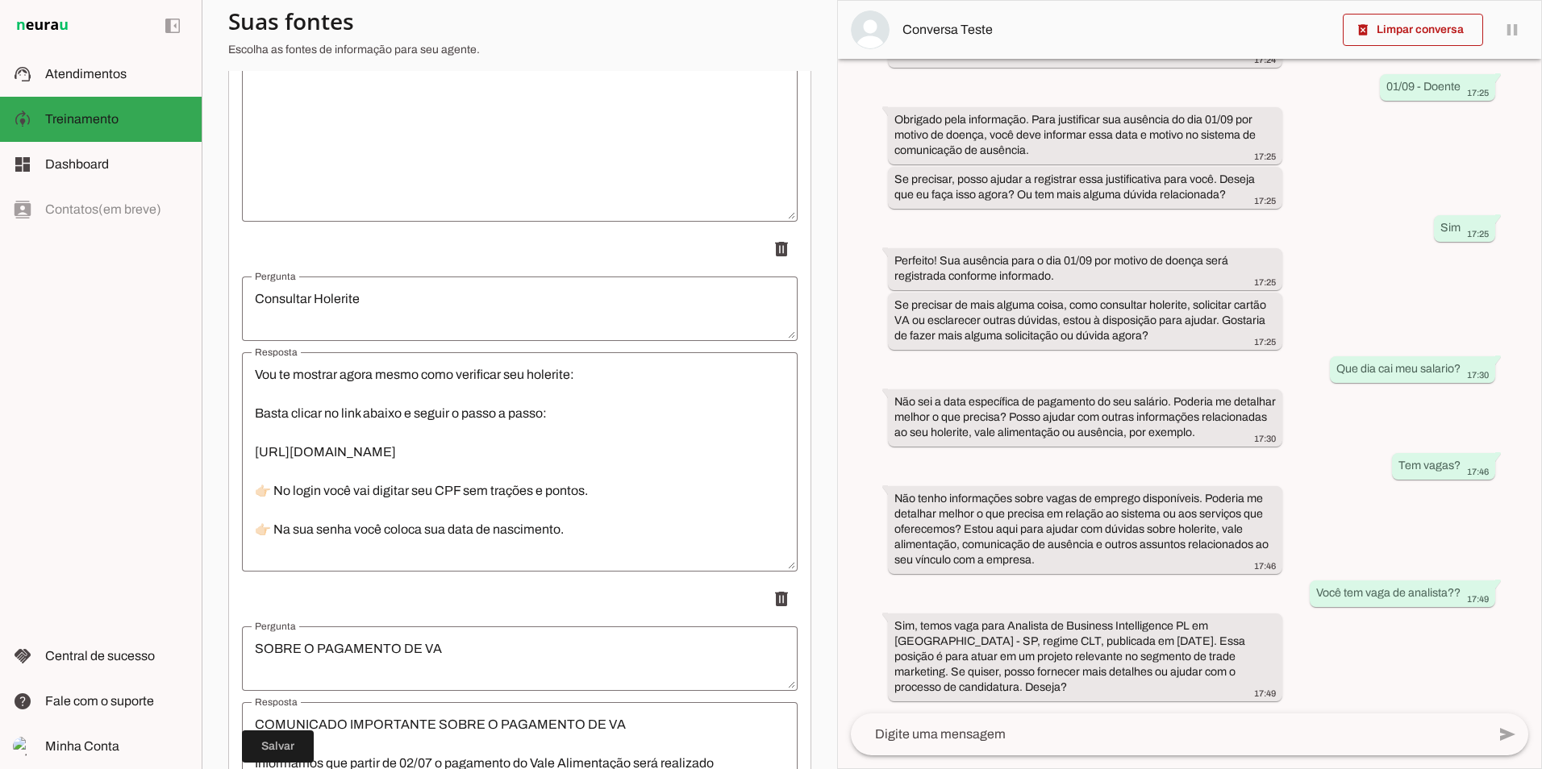
scroll to position [2339, 0]
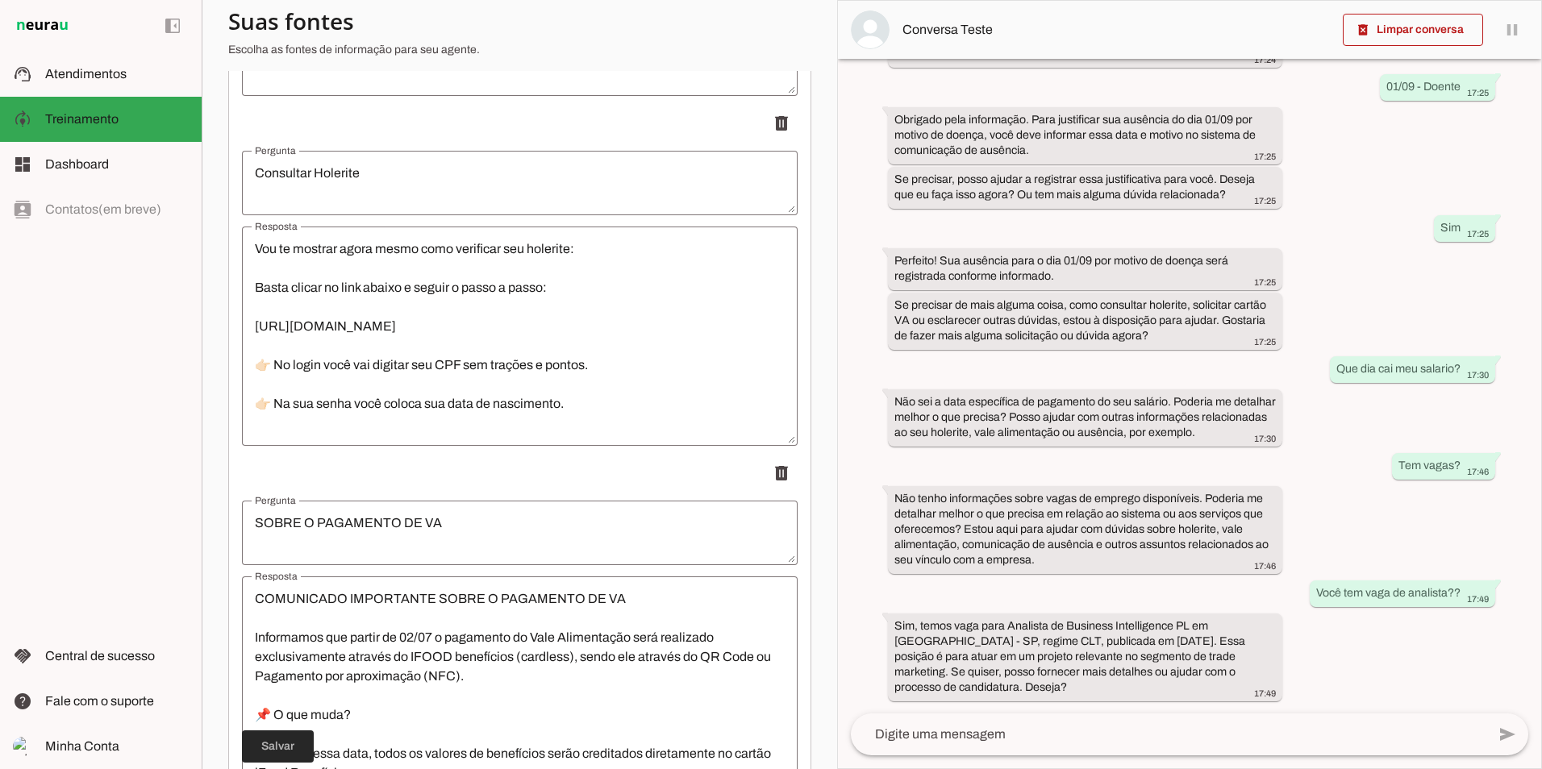
click at [277, 741] on span at bounding box center [278, 746] width 72 height 39
click at [276, 740] on span at bounding box center [278, 746] width 72 height 39
click at [274, 740] on span at bounding box center [278, 746] width 72 height 39
click at [273, 742] on span at bounding box center [278, 746] width 72 height 39
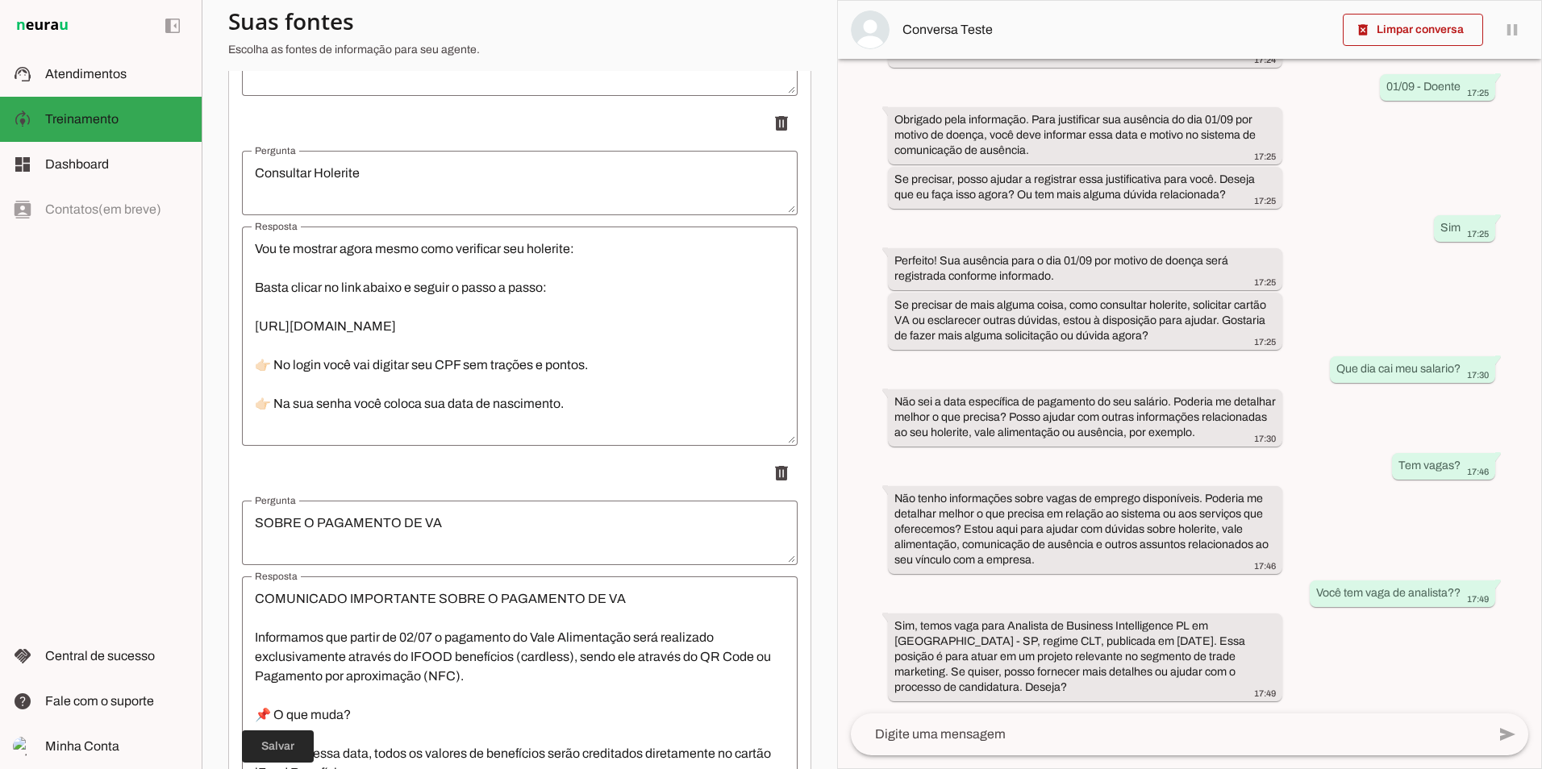
click at [273, 742] on span at bounding box center [278, 746] width 72 height 39
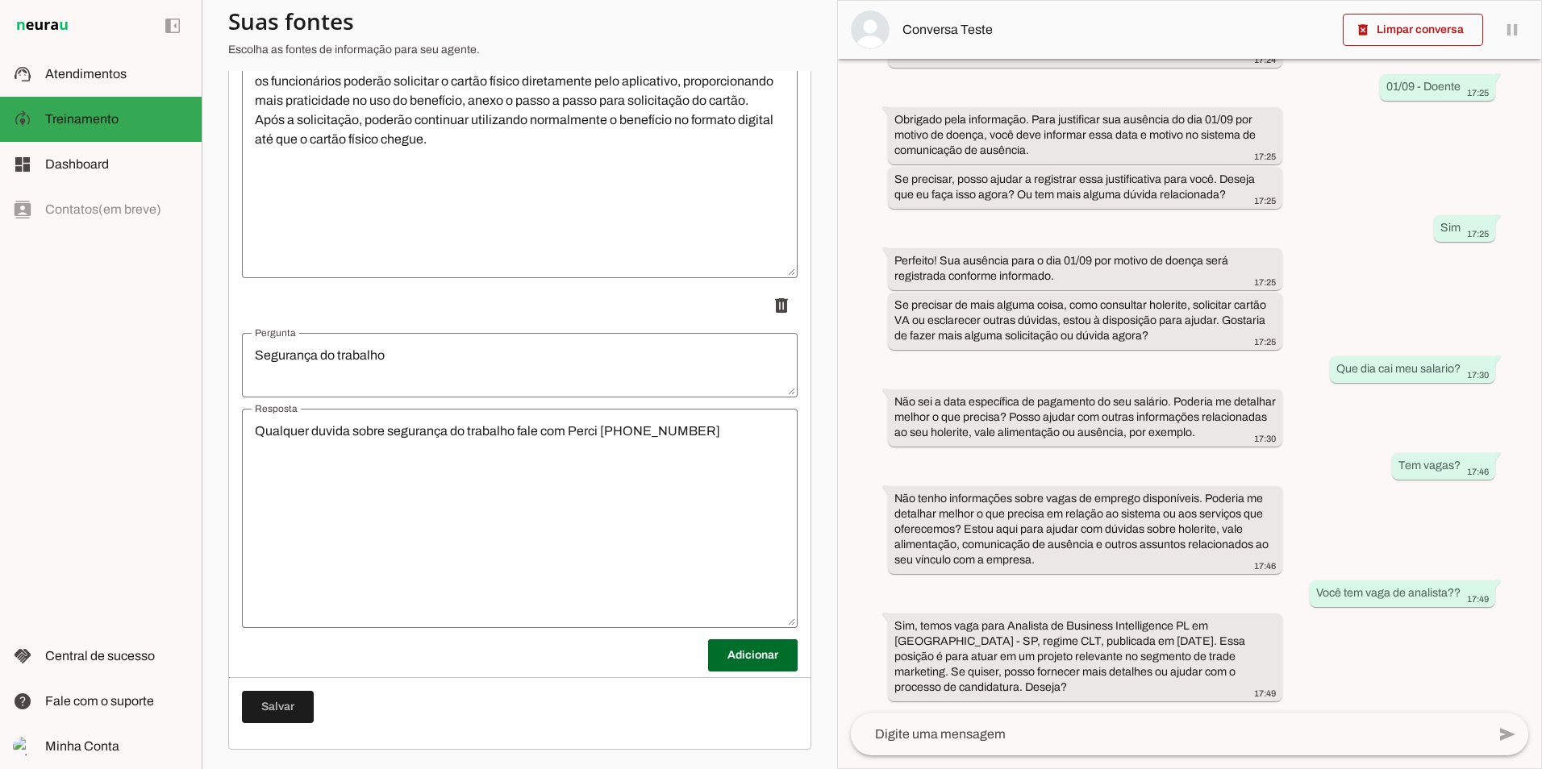
scroll to position [0, 0]
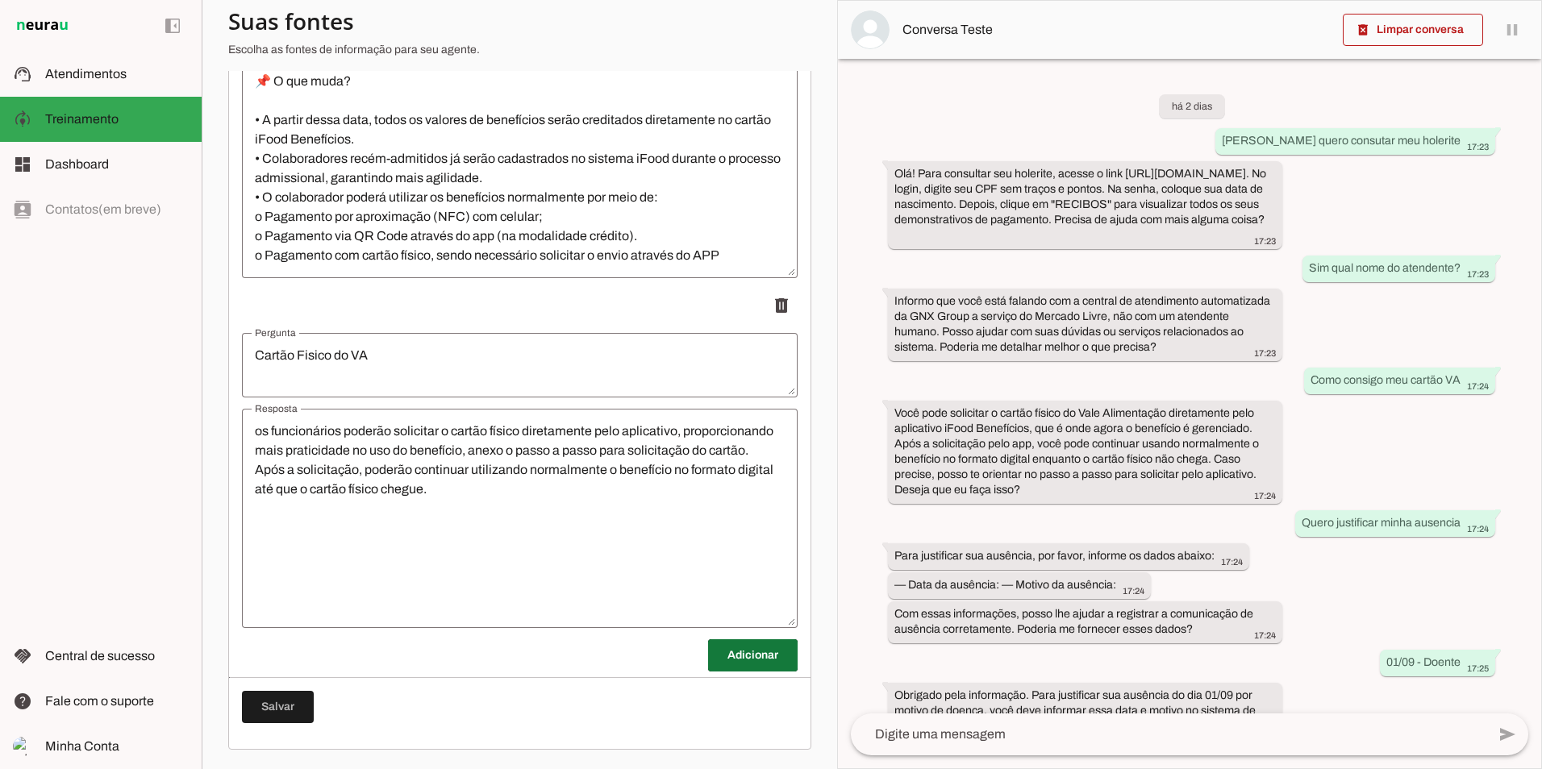
click at [732, 665] on span at bounding box center [753, 655] width 90 height 39
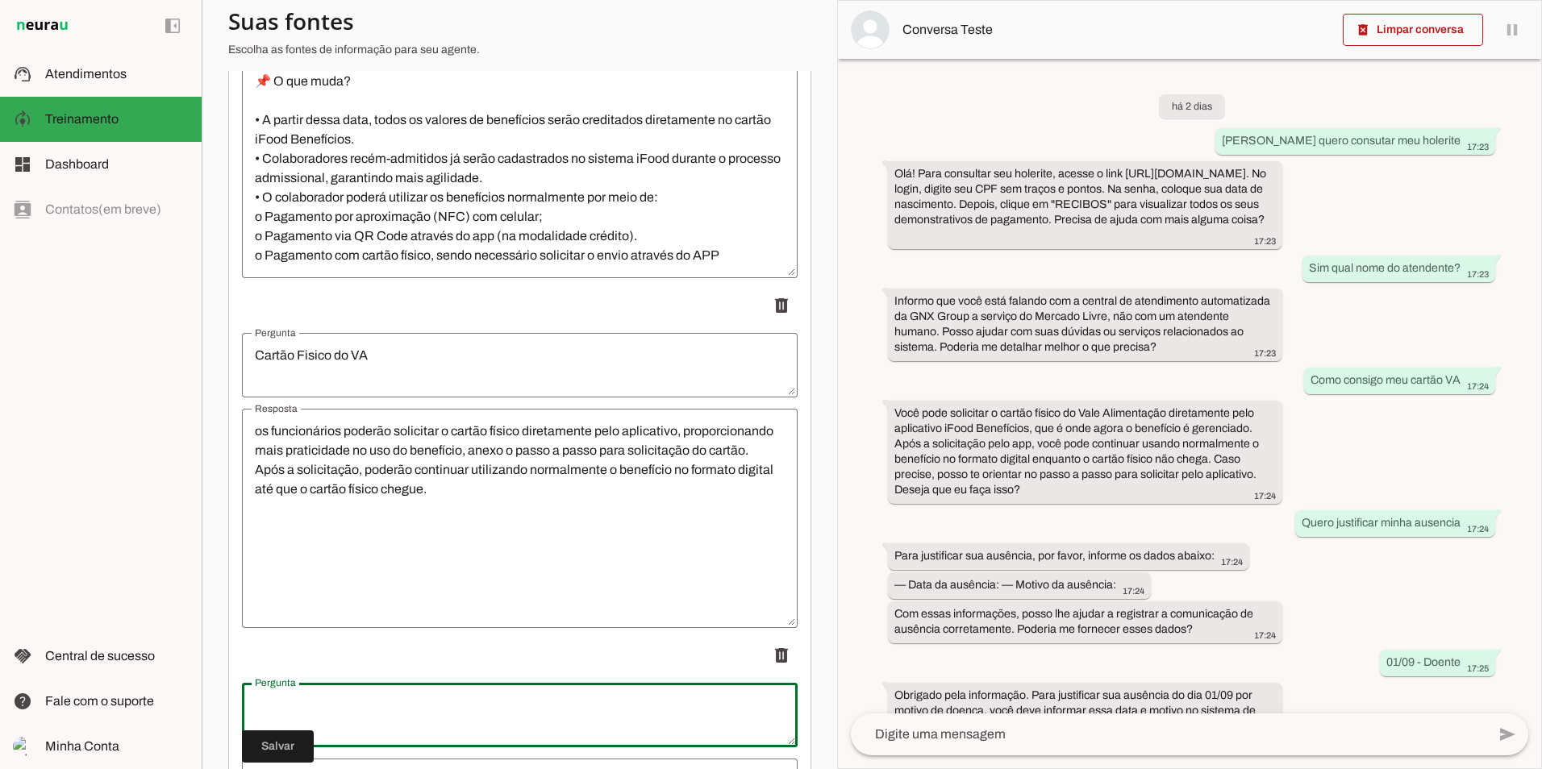
click at [598, 715] on textarea "Pergunta" at bounding box center [520, 715] width 556 height 39
type textarea "Segurança"
type md-outlined-text-field "Segurança"
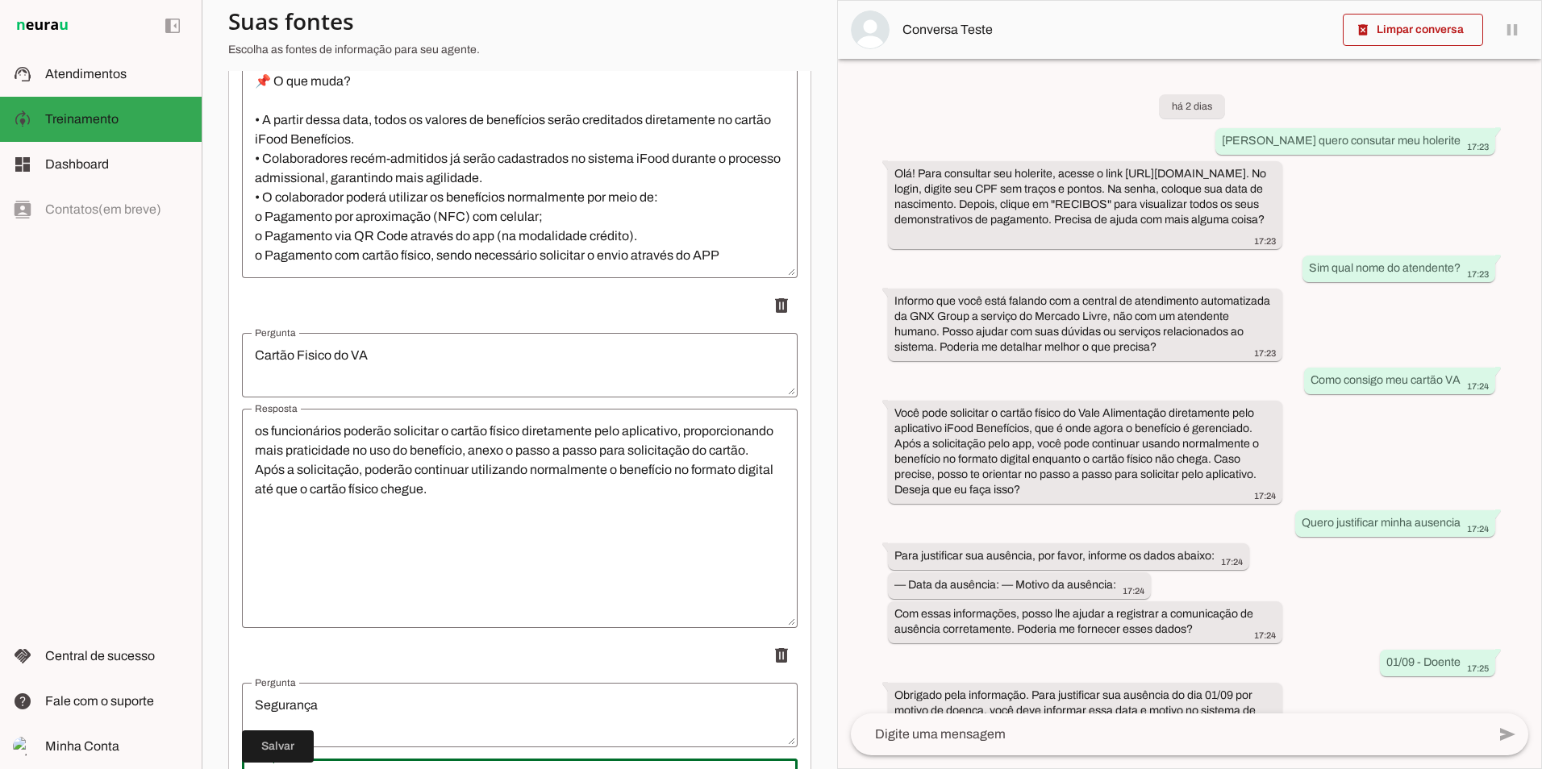
scroll to position [3207, 0]
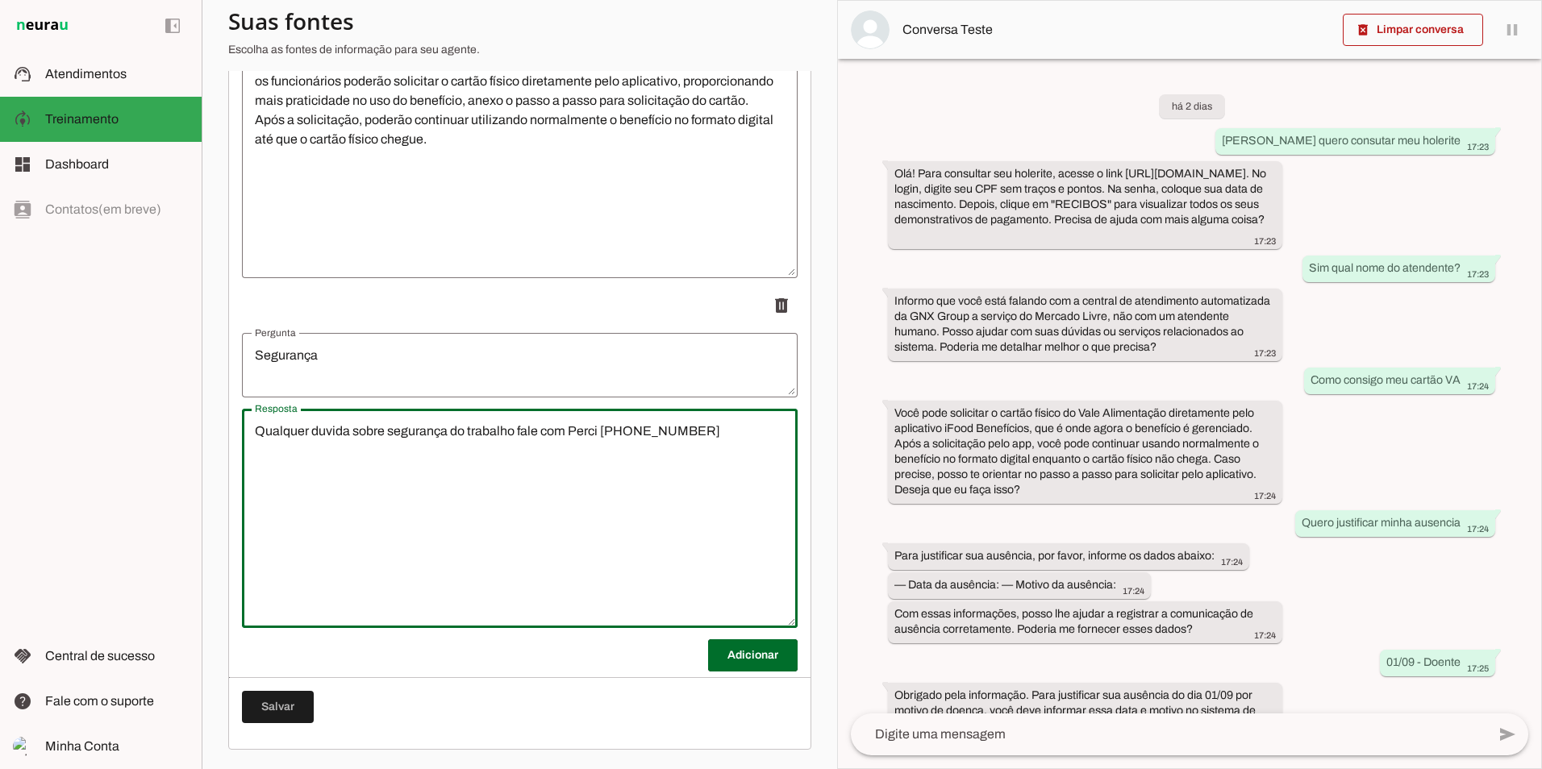
type textarea "Qualquer duvida sobre segurança do trabalho fale com Perci [PHONE_NUMBER]"
type md-outlined-text-field "Qualquer duvida sobre segurança do trabalho fale com Perci [PHONE_NUMBER]"
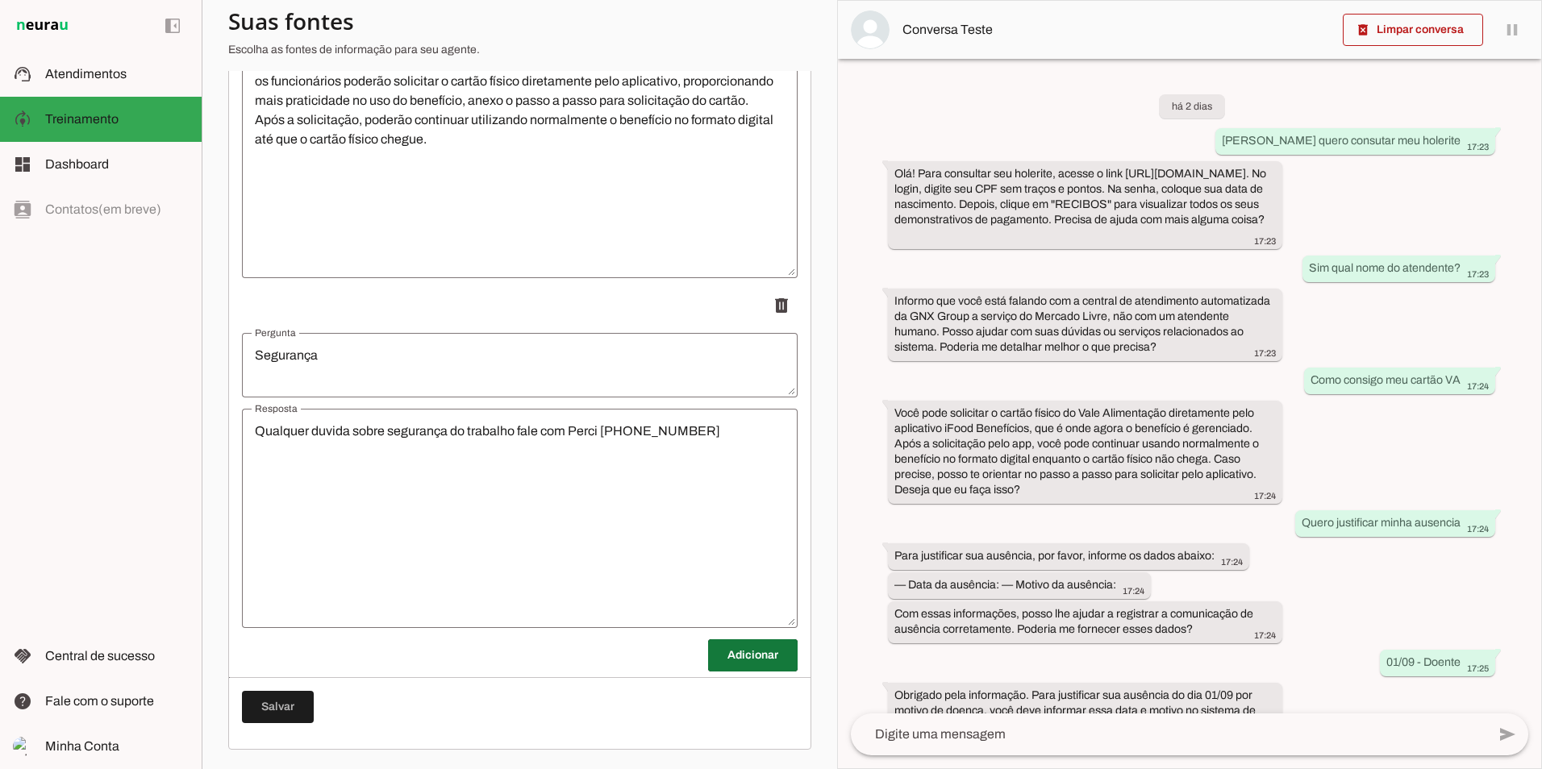
click at [744, 657] on span at bounding box center [753, 655] width 90 height 39
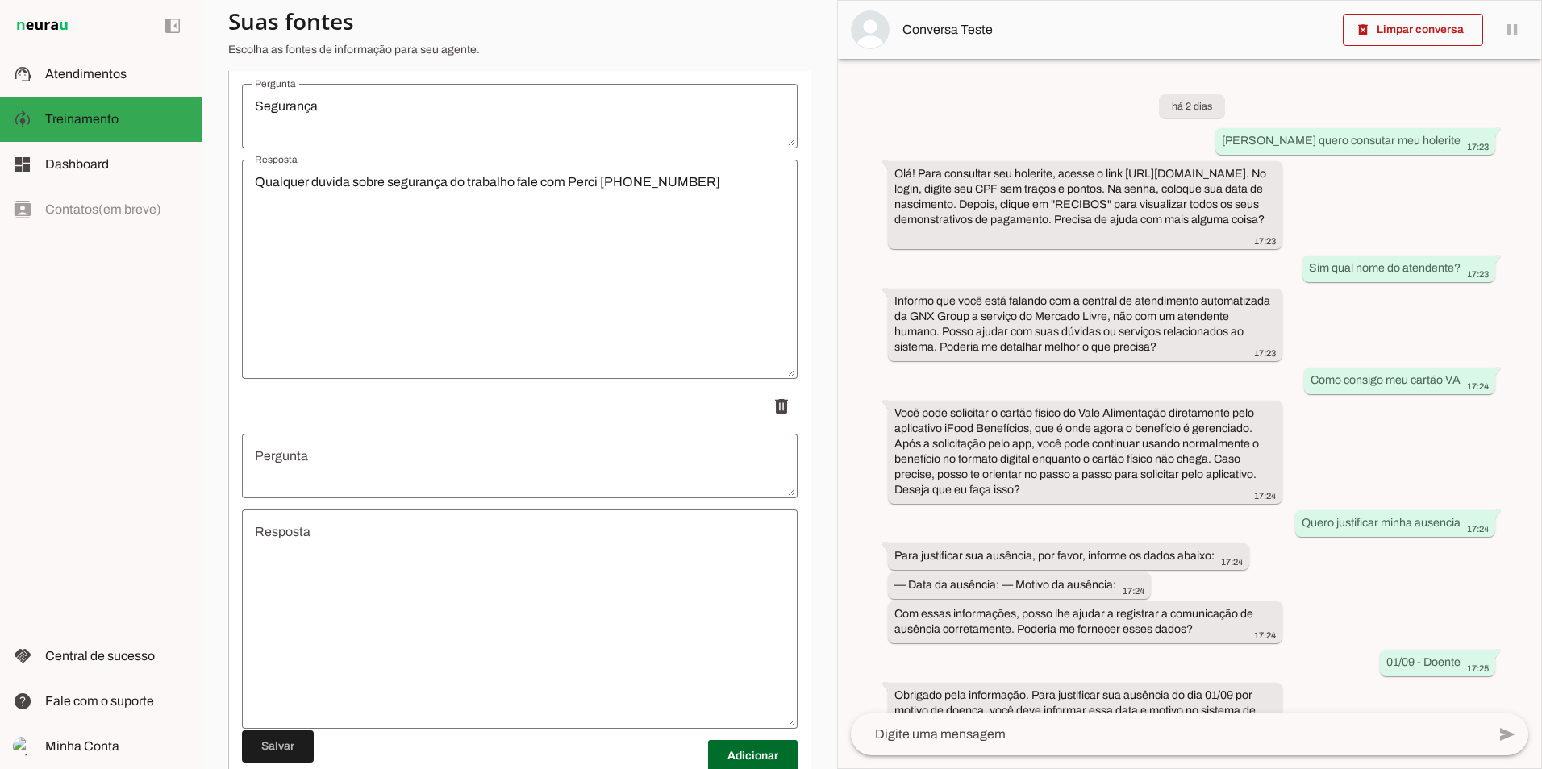
scroll to position [3557, 0]
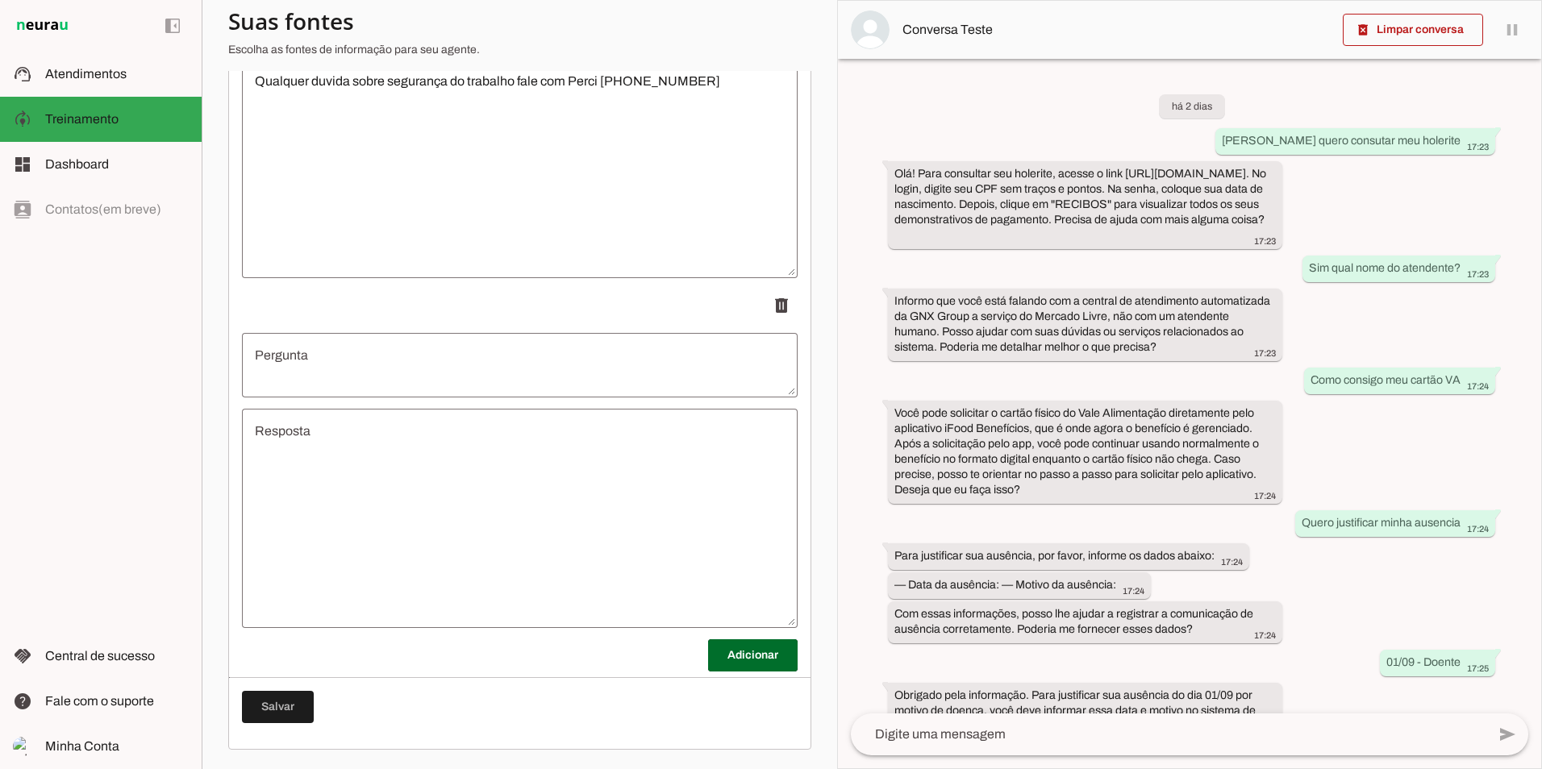
click at [273, 374] on textarea "Pergunta" at bounding box center [520, 365] width 556 height 39
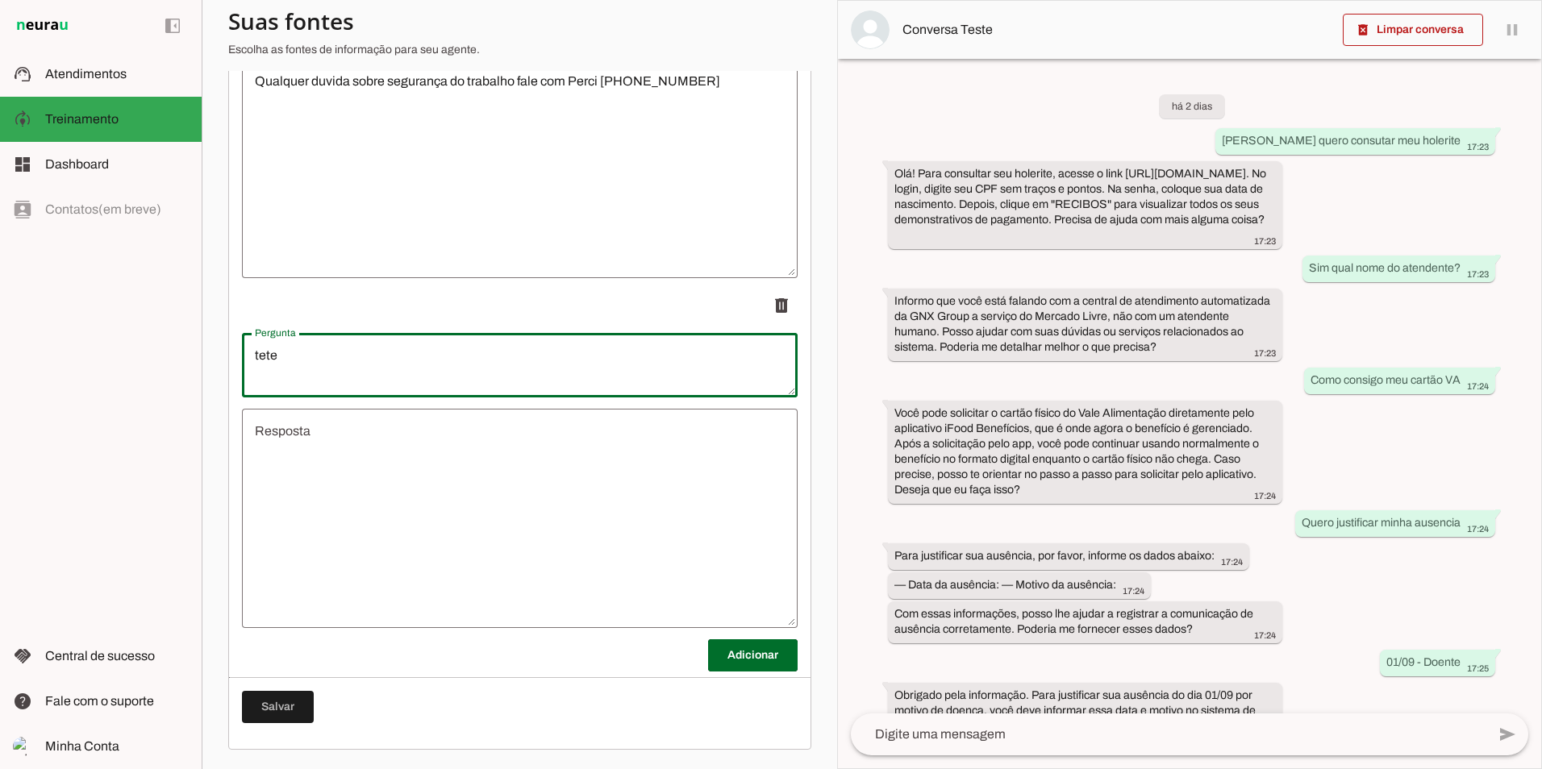
type textarea "tete"
type md-outlined-text-field "tete"
click at [299, 471] on textarea "Resposta" at bounding box center [520, 519] width 556 height 194
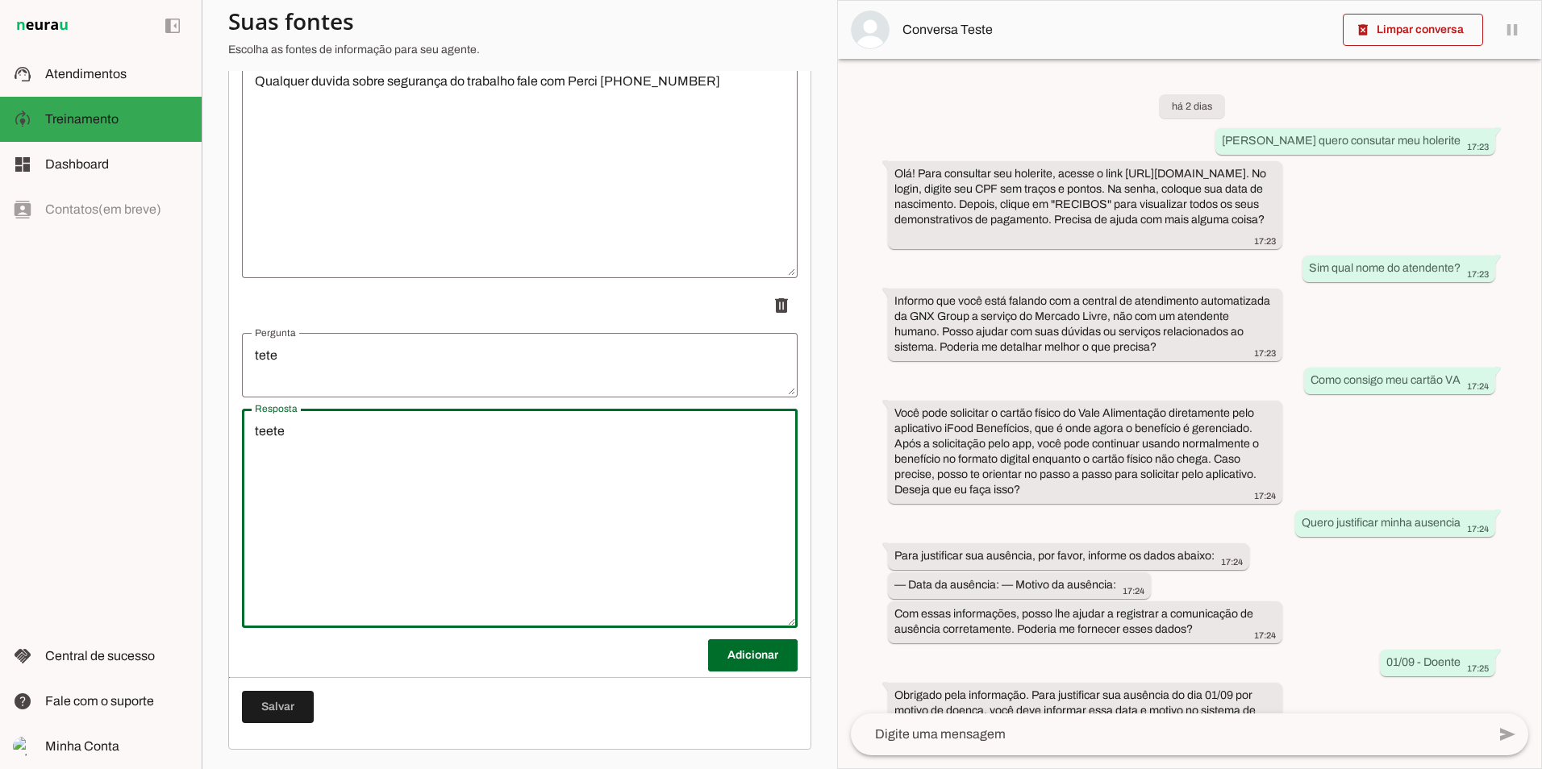
type textarea "teete"
type md-outlined-text-field "teete"
click at [272, 705] on span at bounding box center [278, 707] width 72 height 39
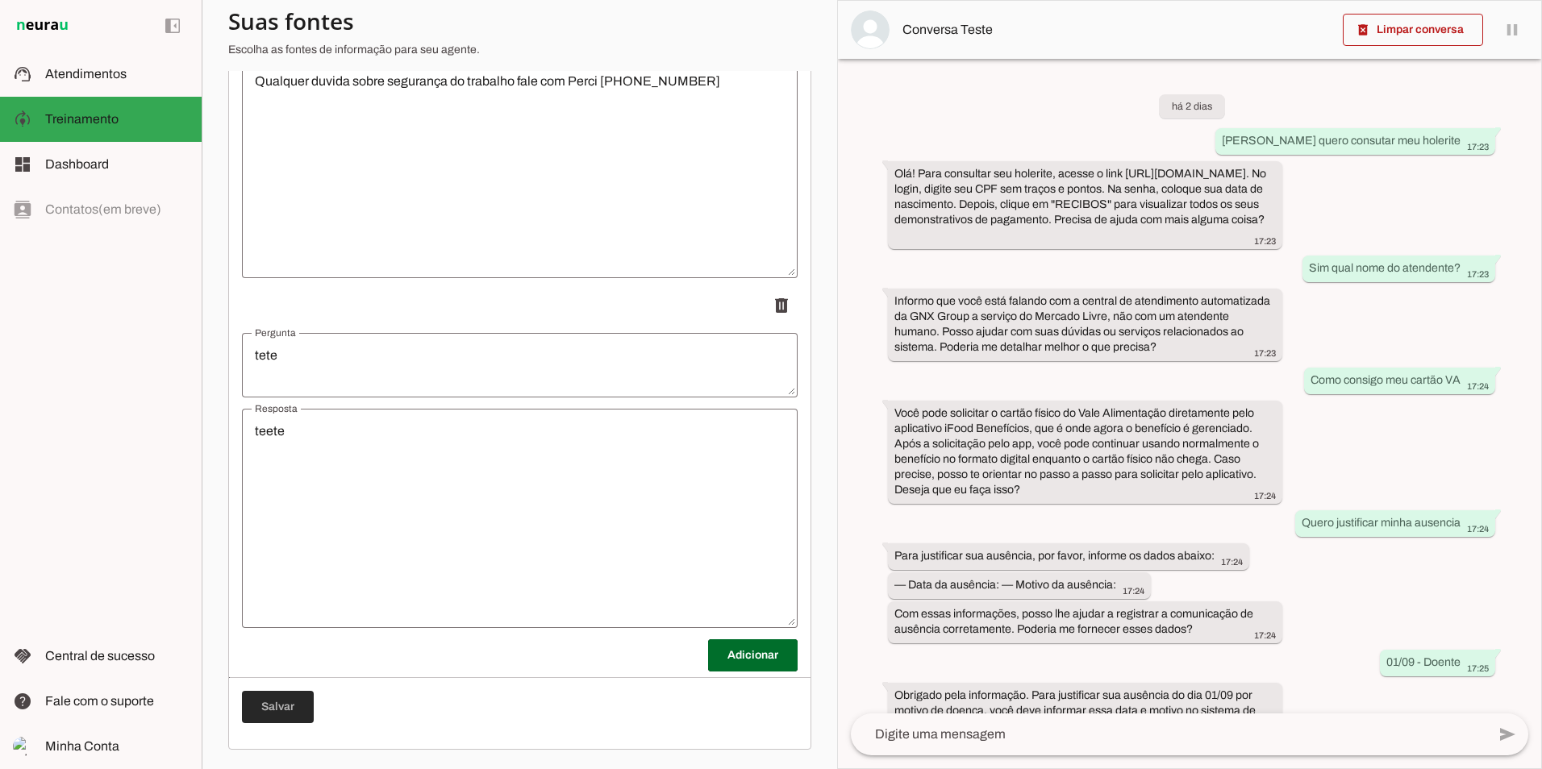
click at [271, 706] on span at bounding box center [278, 707] width 72 height 39
click at [271, 707] on span at bounding box center [278, 707] width 72 height 39
click at [269, 708] on span at bounding box center [278, 707] width 72 height 39
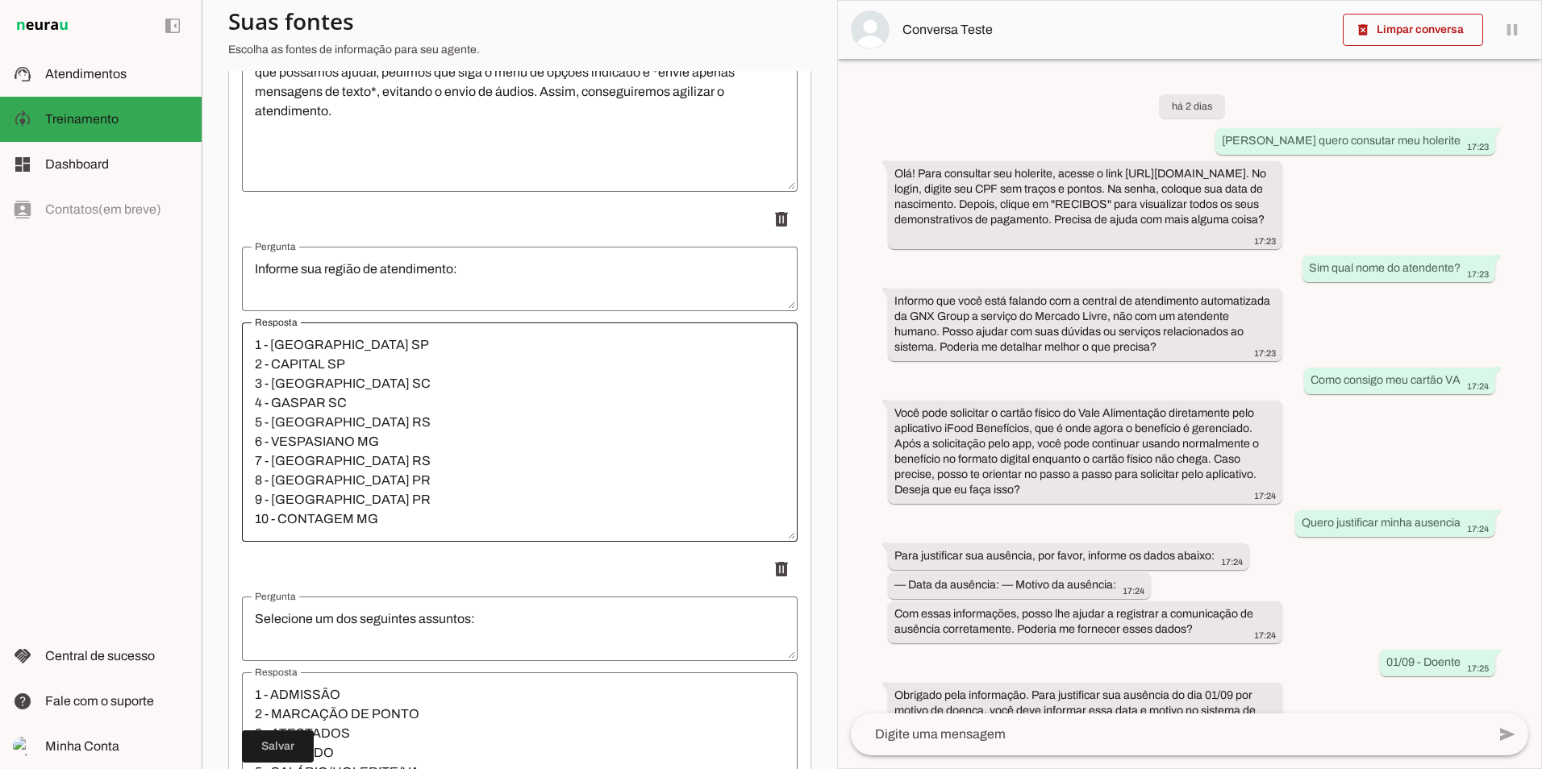
scroll to position [484, 0]
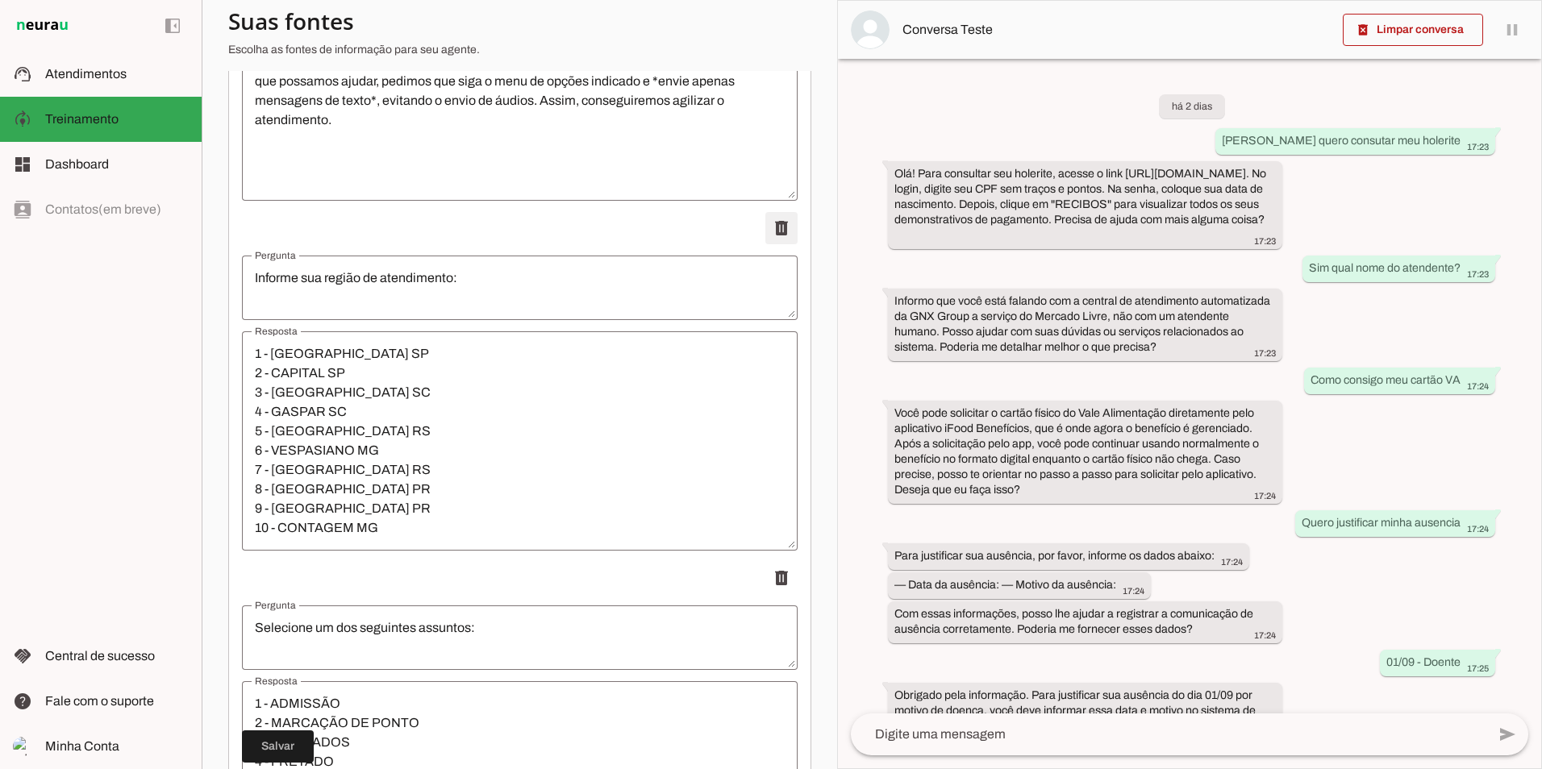
type textarea "Selecione um dos seguintes assuntos:"
type textarea "1 - ADMISSÃO 2 - MARCAÇÃO DE PONTO 3 - ATESTADOS 4 - FRETADO 5 - SALÁRIO/HOLERI…"
type textarea "Selecione uma das seguintes opções:"
type textarea "1 - CONFIRMAÇÃO DE INICIO 2 - EPIS 3 - DÚVIDAS SOBRE INICIO 4 - VOLTAR AO MENU …"
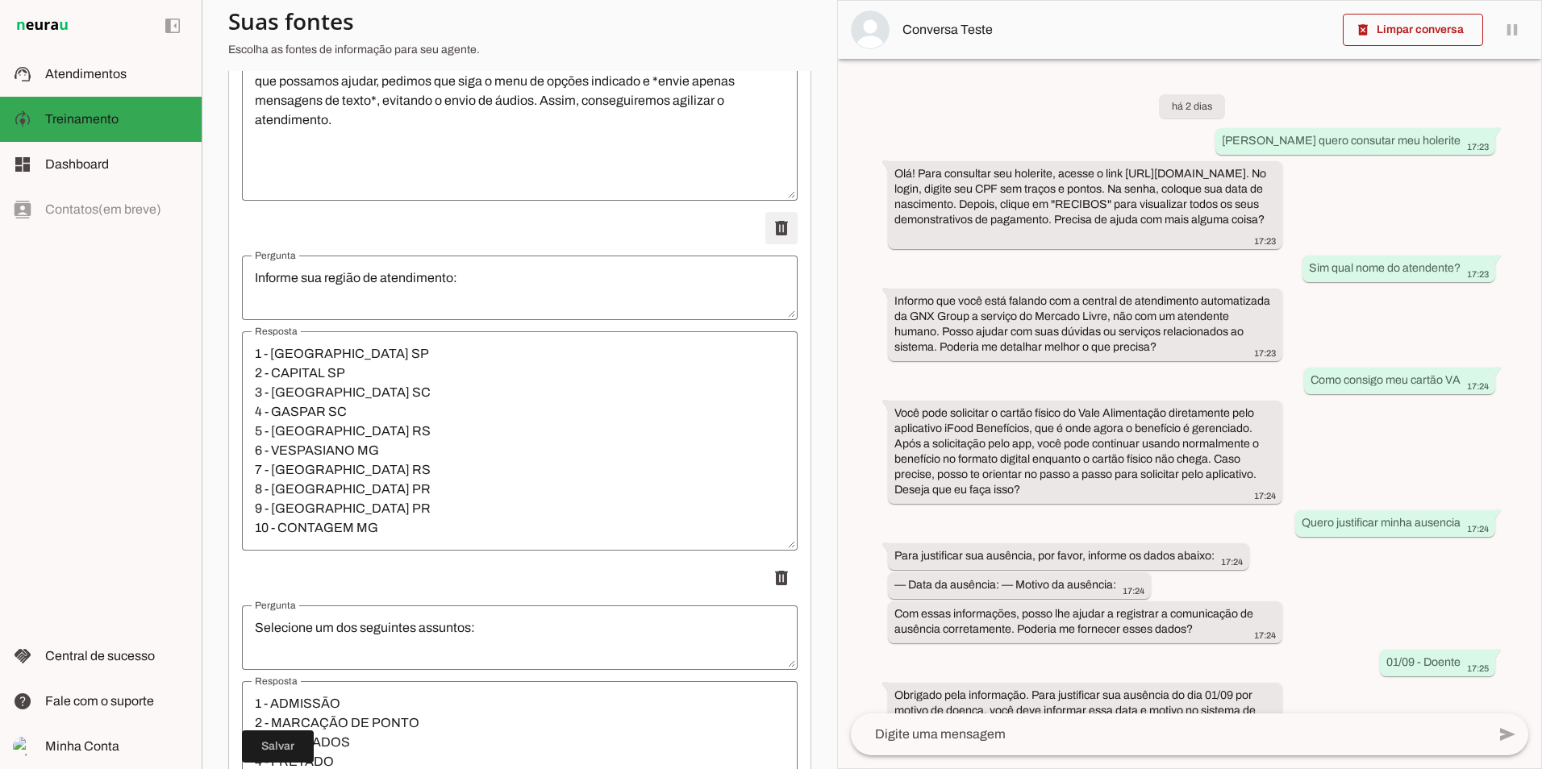
type textarea "FOLHA DE PONTO"
type textarea "Prezado colaborador, escolha a opção: 1 Solicitar folha de ponto 2 Duvidas de f…"
type textarea "COMUNICAÇÃO DE AUSENCIA"
type textarea "Prezado colaborador, informe os dados solicitados abaixo: — Data da ausência: —…"
type textarea "Consultar Holerite"
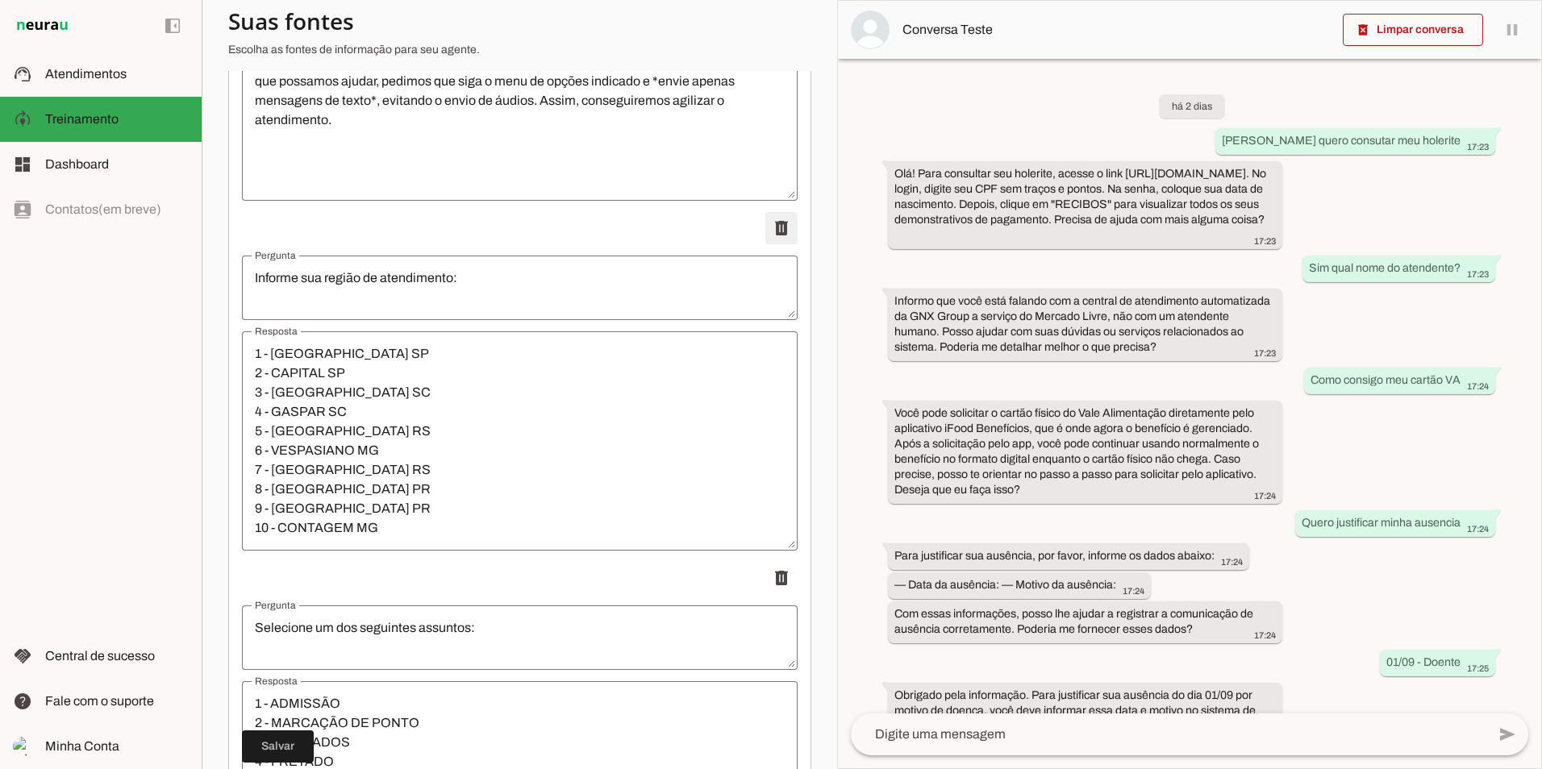
type textarea "Vou te mostrar agora mesmo como verificar seu holerite: Basta clicar no link ab…"
type textarea "SOBRE O PAGAMENTO DE VA"
type textarea "COMUNICADO IMPORTANTE SOBRE O PAGAMENTO DE VA Informamos que partir de 02/07 o …"
type textarea "Cartão Fisico do VA"
type textarea "os funcionários poderão solicitar o cartão físico diretamente pelo aplicativo, …"
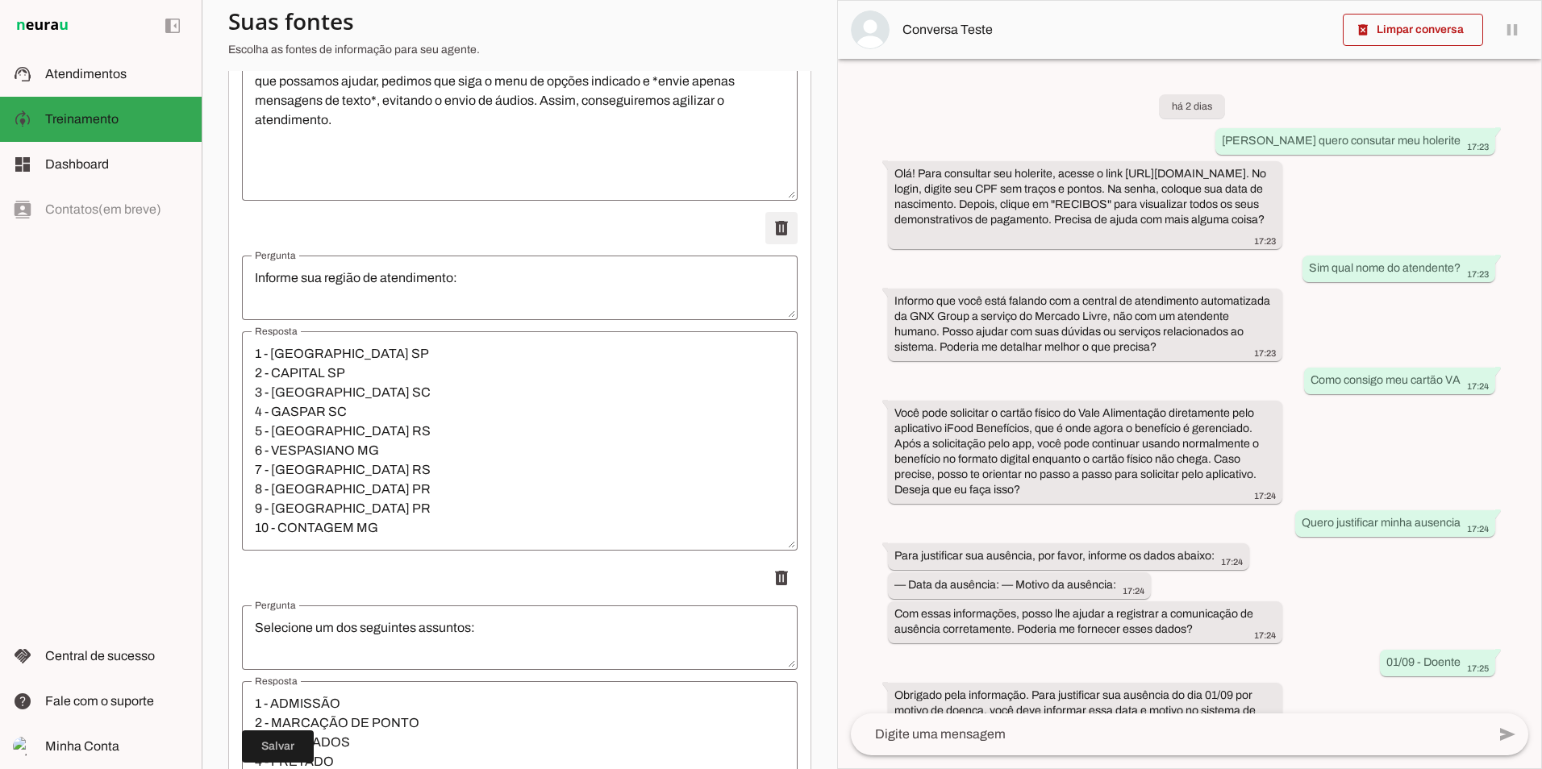
type textarea "Segurança"
type textarea "Qualquer duvida sobre segurança do trabalho fale com Perci [PHONE_NUMBER]"
type textarea "tete"
type textarea "teete"
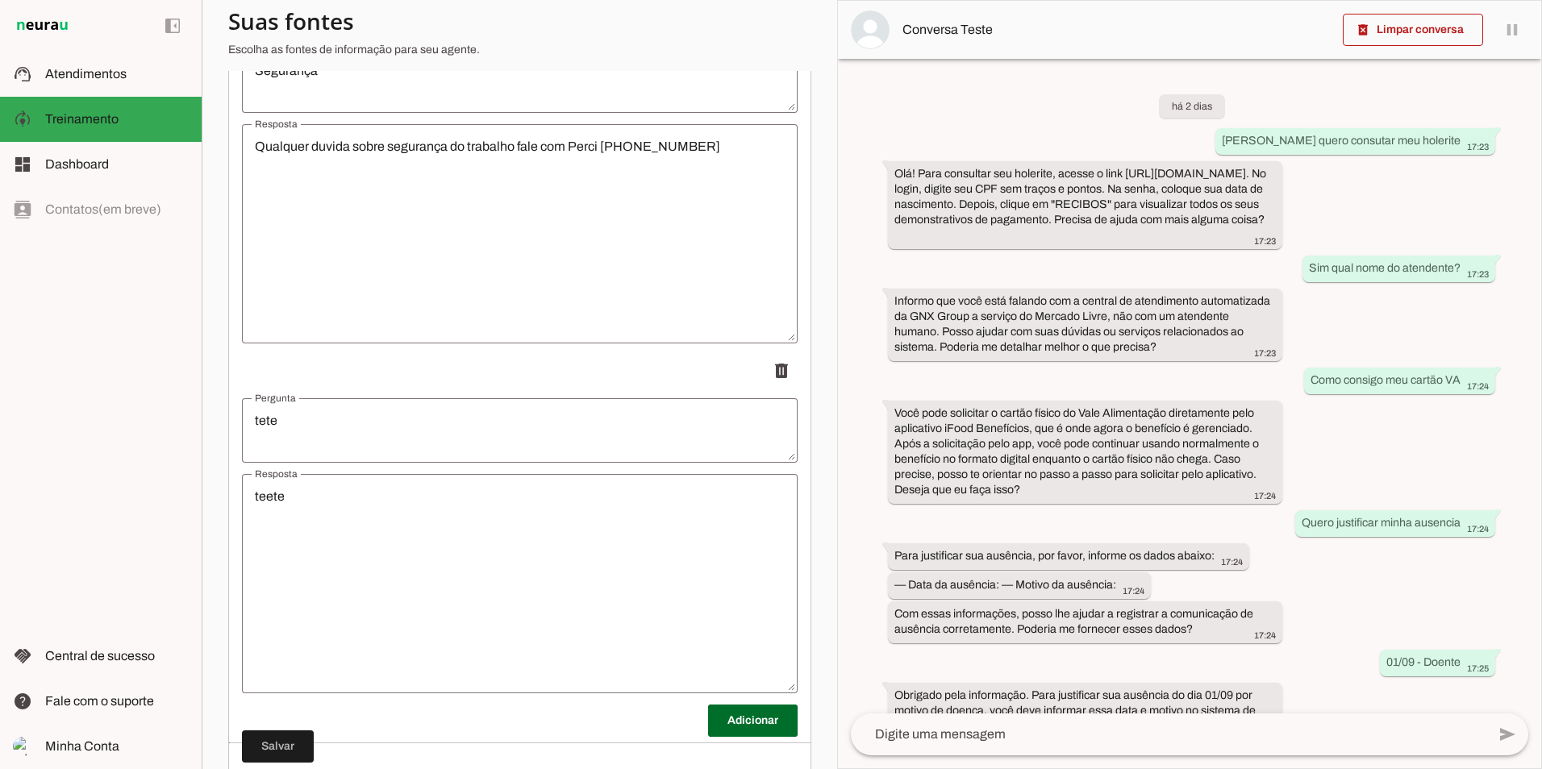
scroll to position [3207, 0]
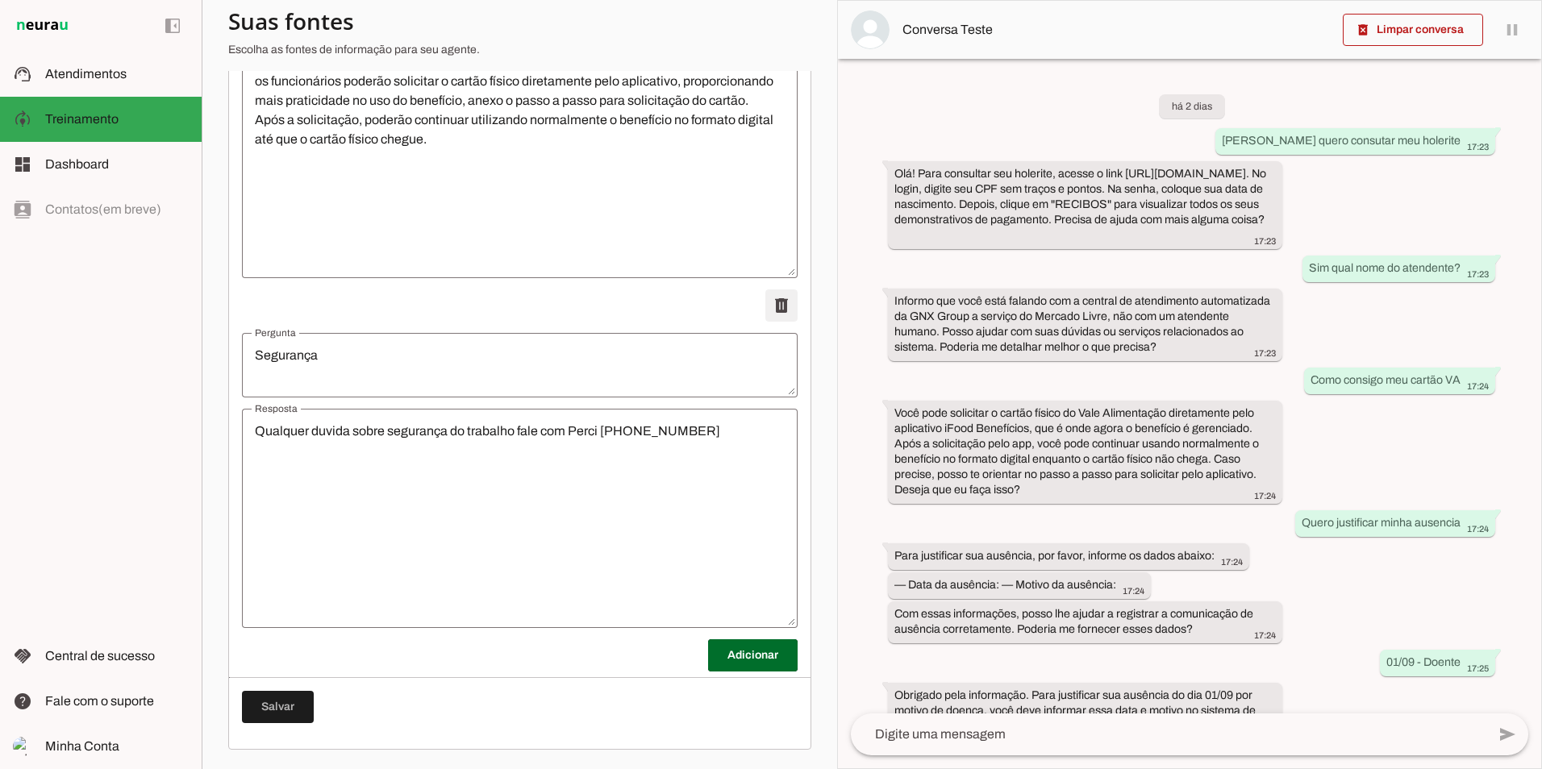
scroll to position [2857, 0]
click at [253, 710] on span at bounding box center [278, 707] width 72 height 39
click at [263, 713] on span at bounding box center [278, 707] width 72 height 39
click at [264, 712] on span at bounding box center [278, 707] width 72 height 39
drag, startPoint x: 266, startPoint y: 712, endPoint x: 308, endPoint y: 704, distance: 42.7
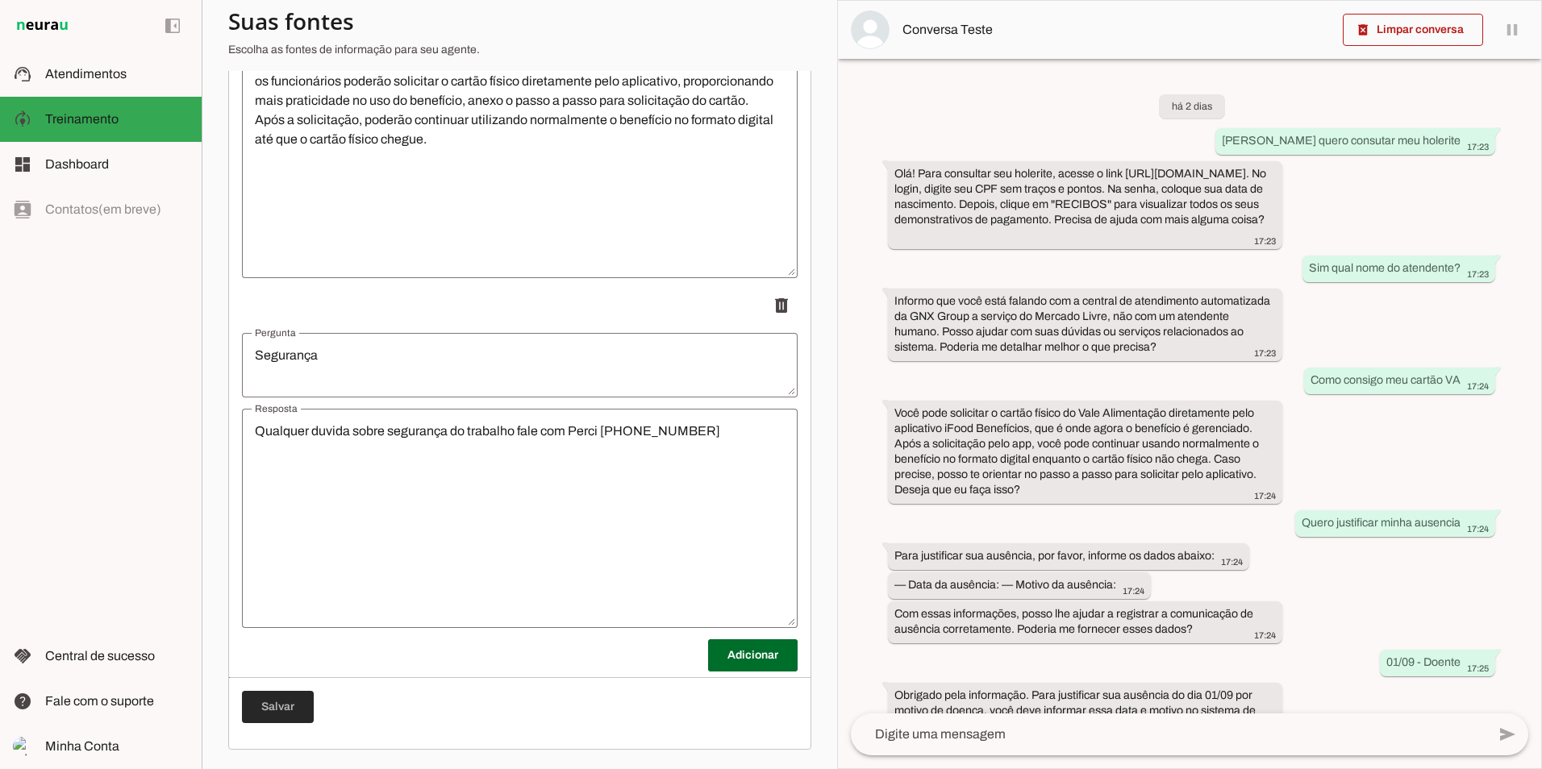
click at [269, 712] on span at bounding box center [278, 707] width 72 height 39
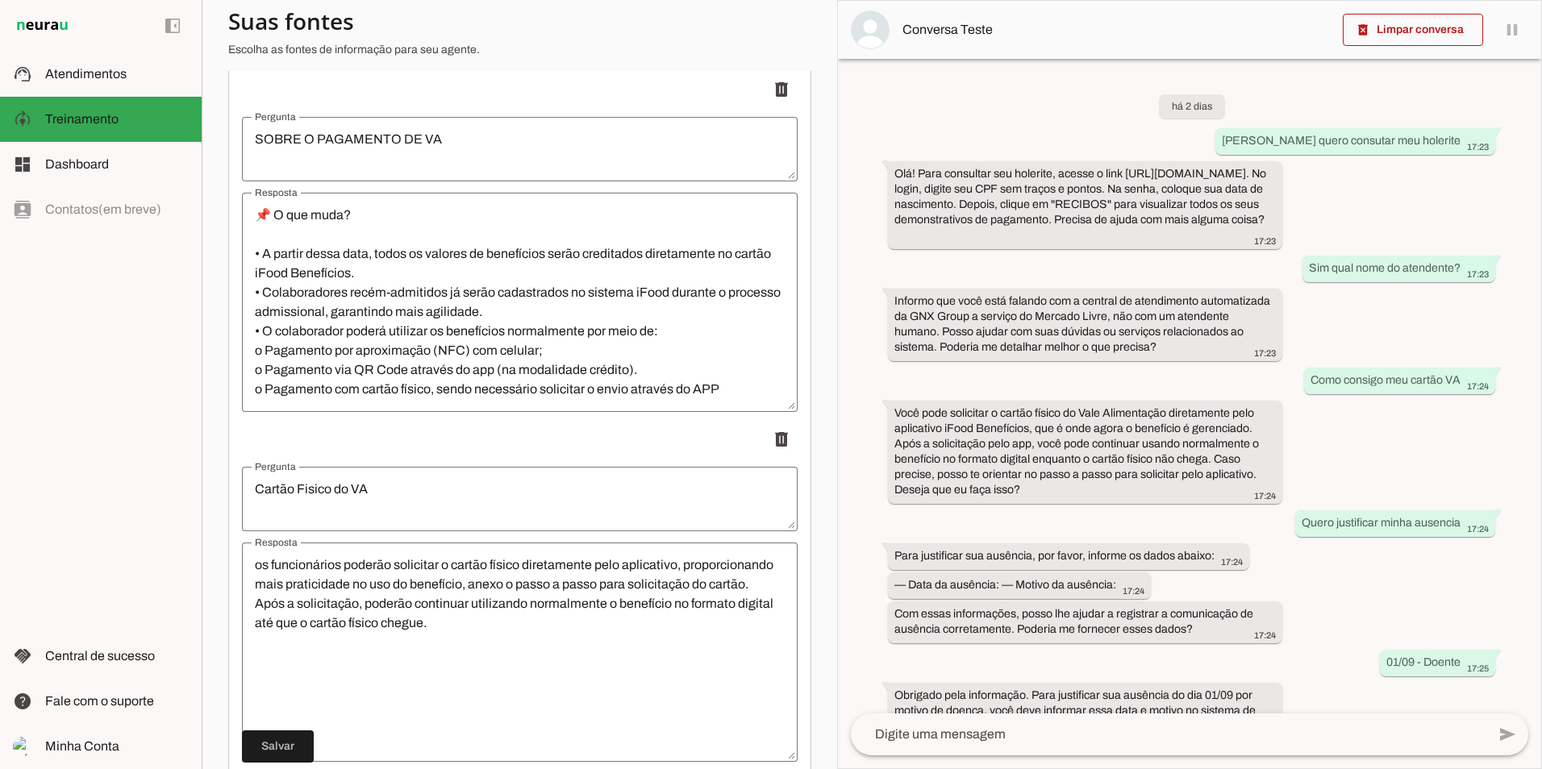
scroll to position [2211, 0]
